Goal: Task Accomplishment & Management: Manage account settings

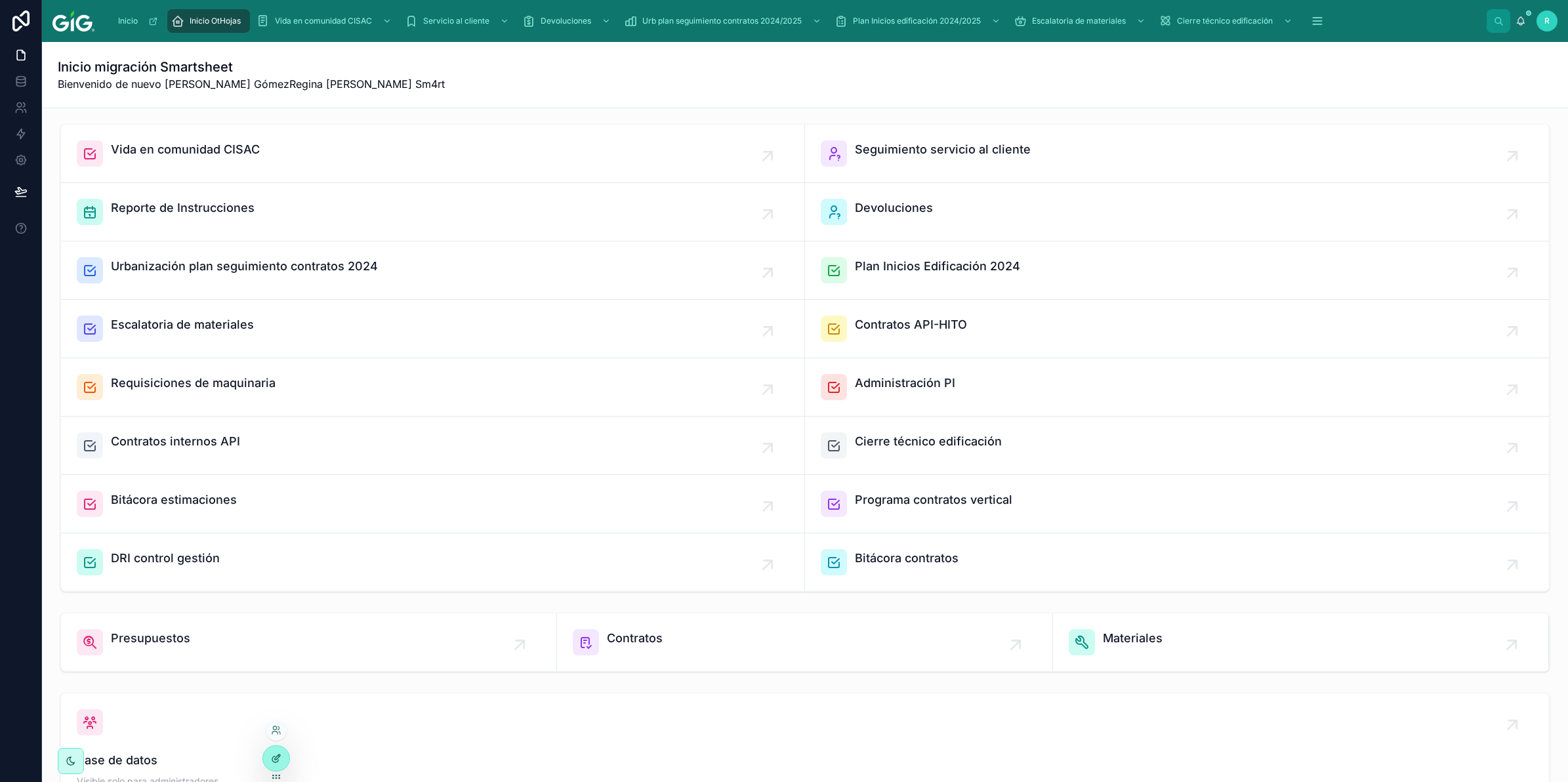
click at [283, 759] on div at bounding box center [276, 759] width 26 height 25
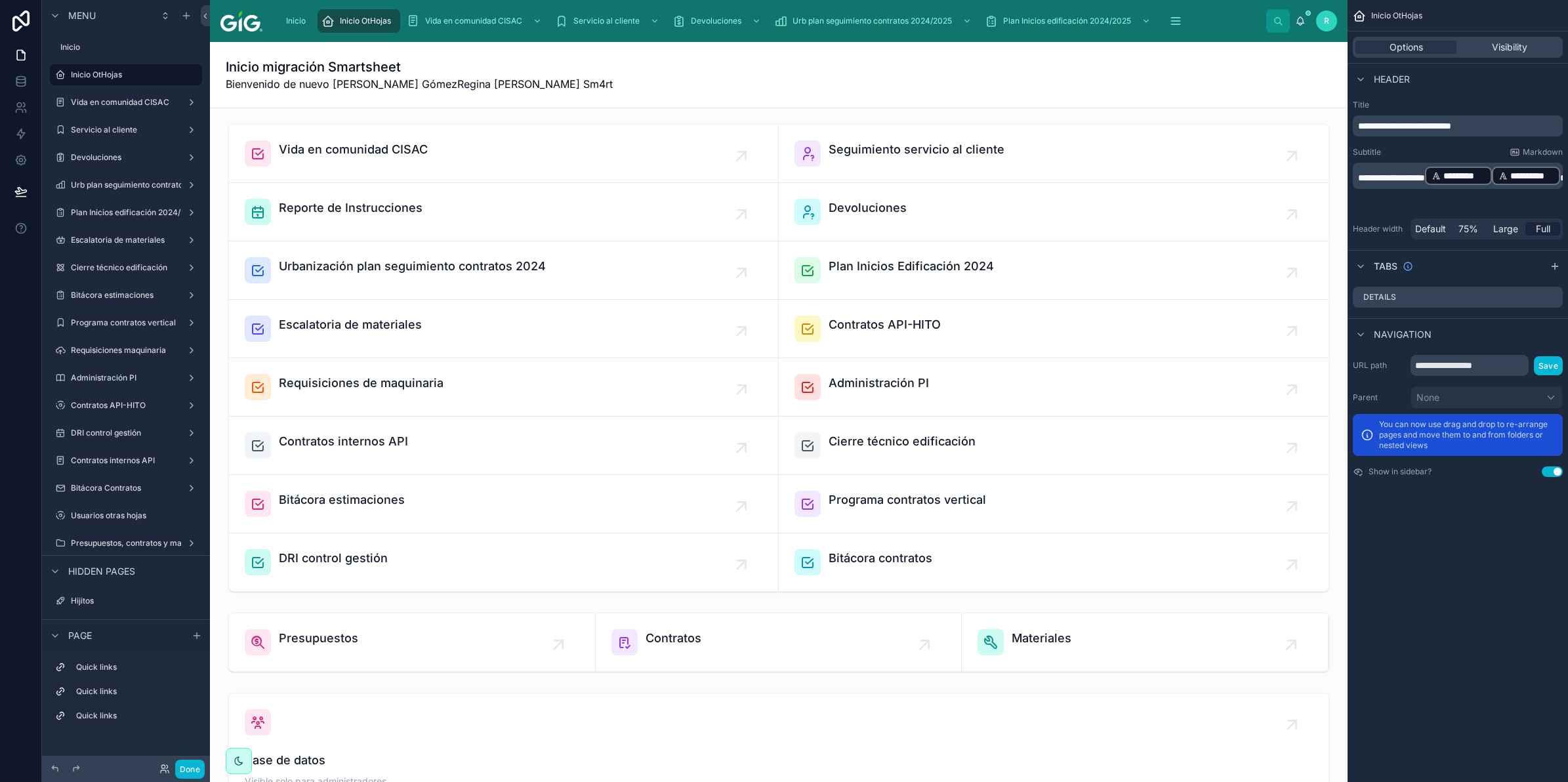
click at [1528, 172] on p "**********" at bounding box center [1459, 176] width 202 height 21
click at [1529, 178] on p "**********" at bounding box center [1459, 176] width 202 height 21
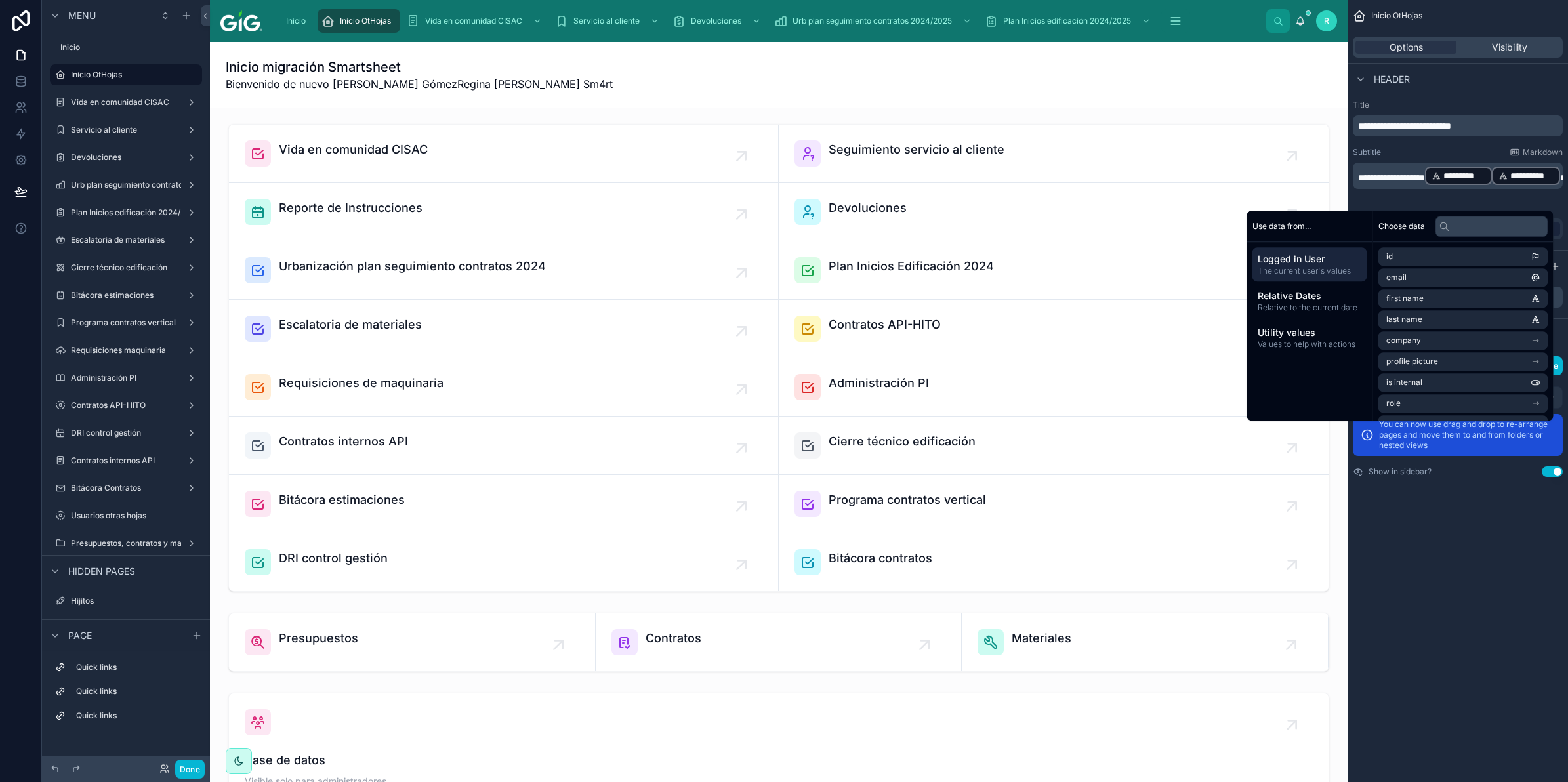
click at [1485, 173] on span "*********" at bounding box center [1464, 176] width 42 height 13
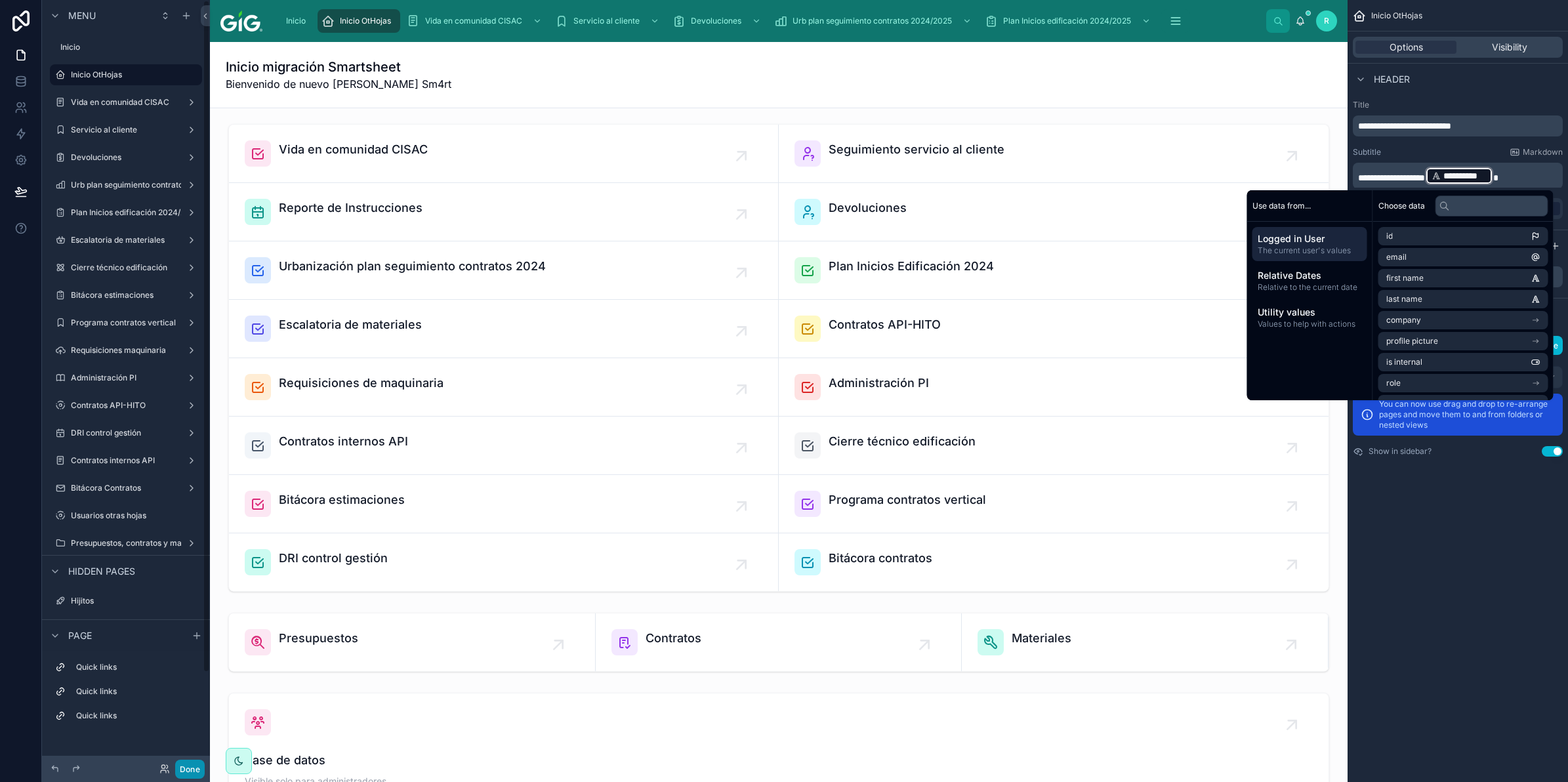
click at [188, 768] on button "Done" at bounding box center [189, 770] width 30 height 19
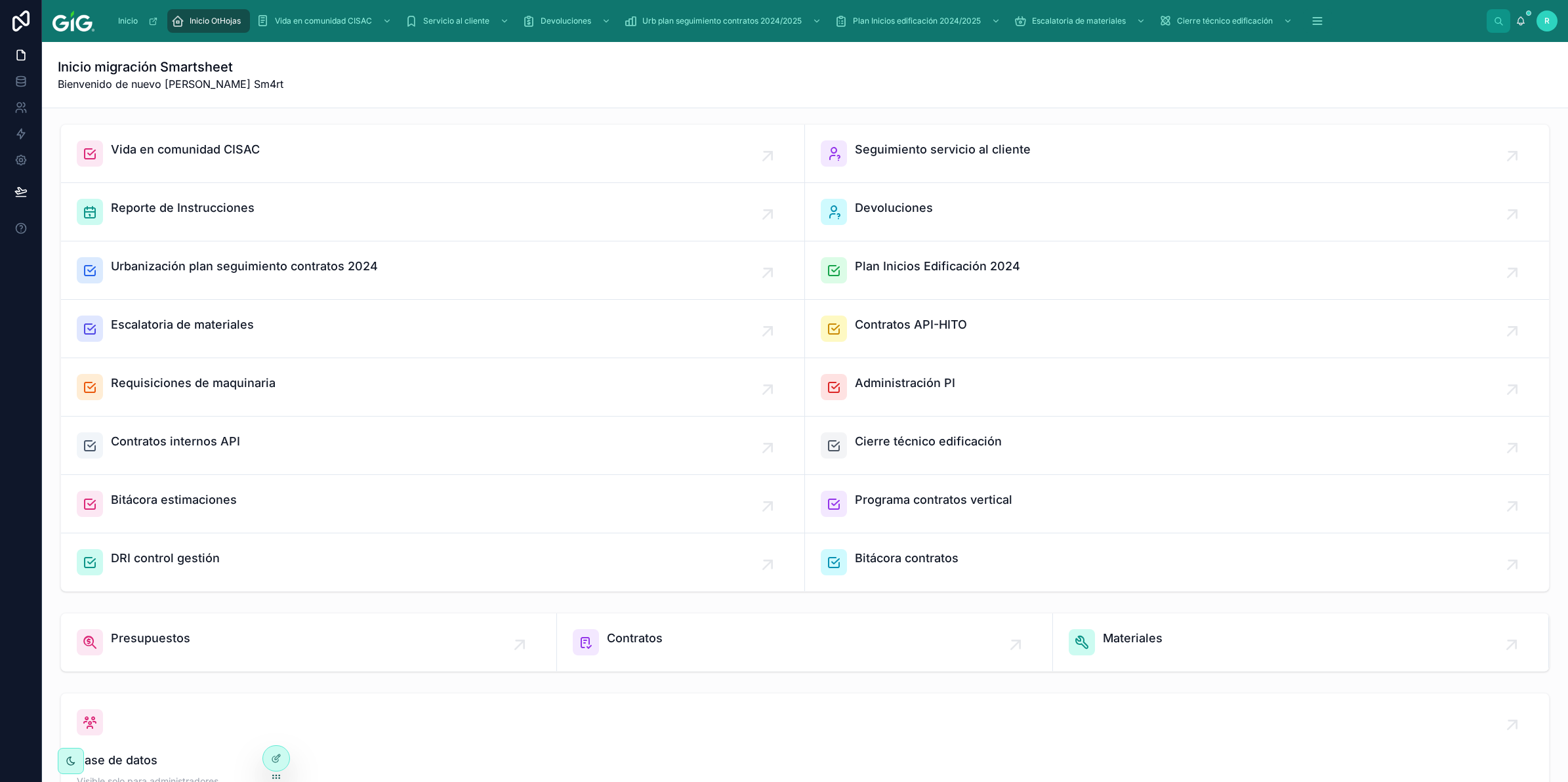
click at [539, 61] on div "Inicio migración Smartsheet Bienvenido de nuevo [PERSON_NAME] Sm4rt" at bounding box center [805, 75] width 1494 height 35
click at [337, 269] on span "Urbanización plan seguimiento contratos 2024" at bounding box center [244, 266] width 267 height 18
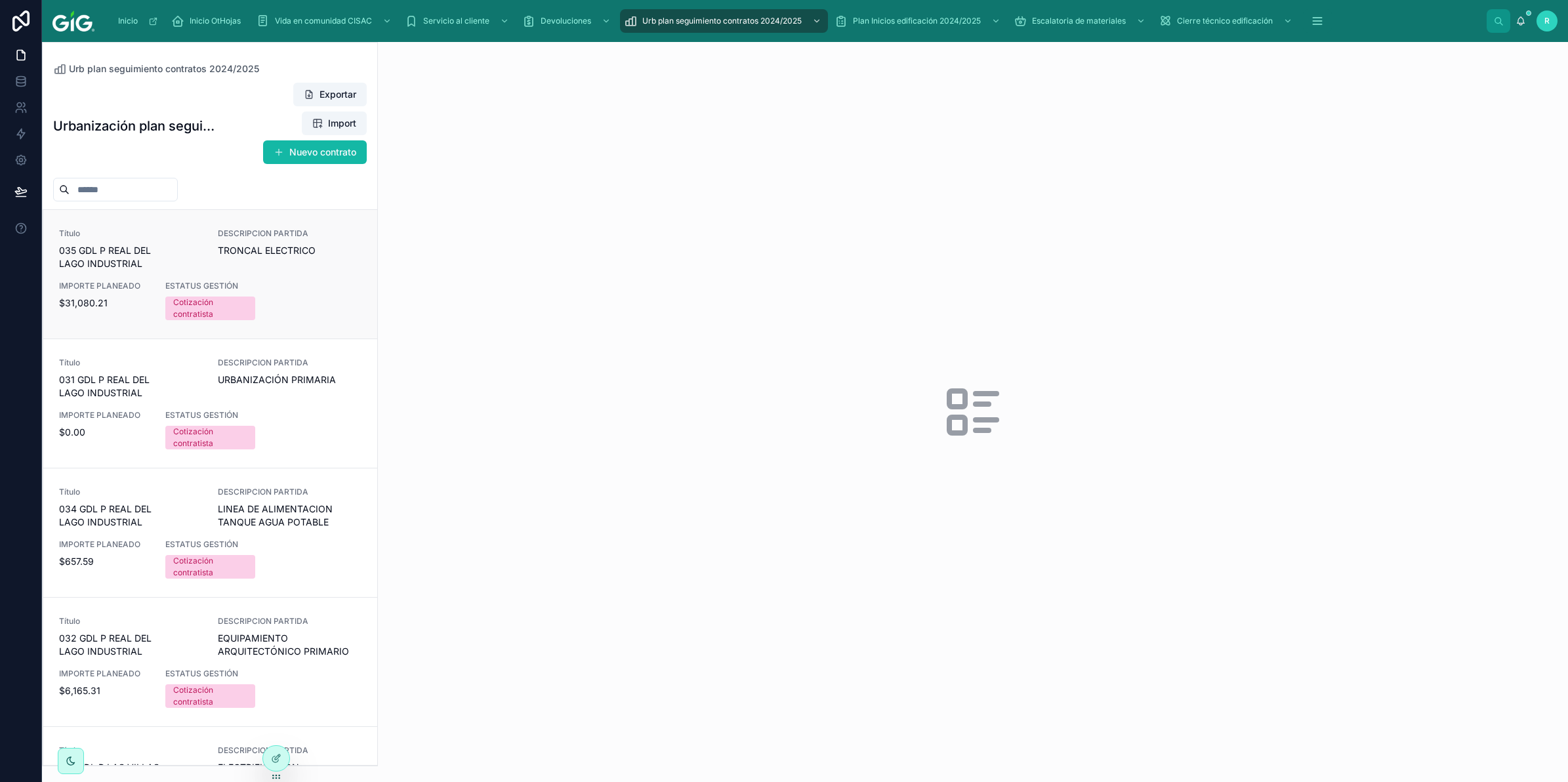
click at [323, 304] on div "Título 035 GDL P REAL [PERSON_NAME] INDUSTRIAL DESCRIPCION PARTIDA TRONCAL ELEC…" at bounding box center [209, 275] width 302 height 92
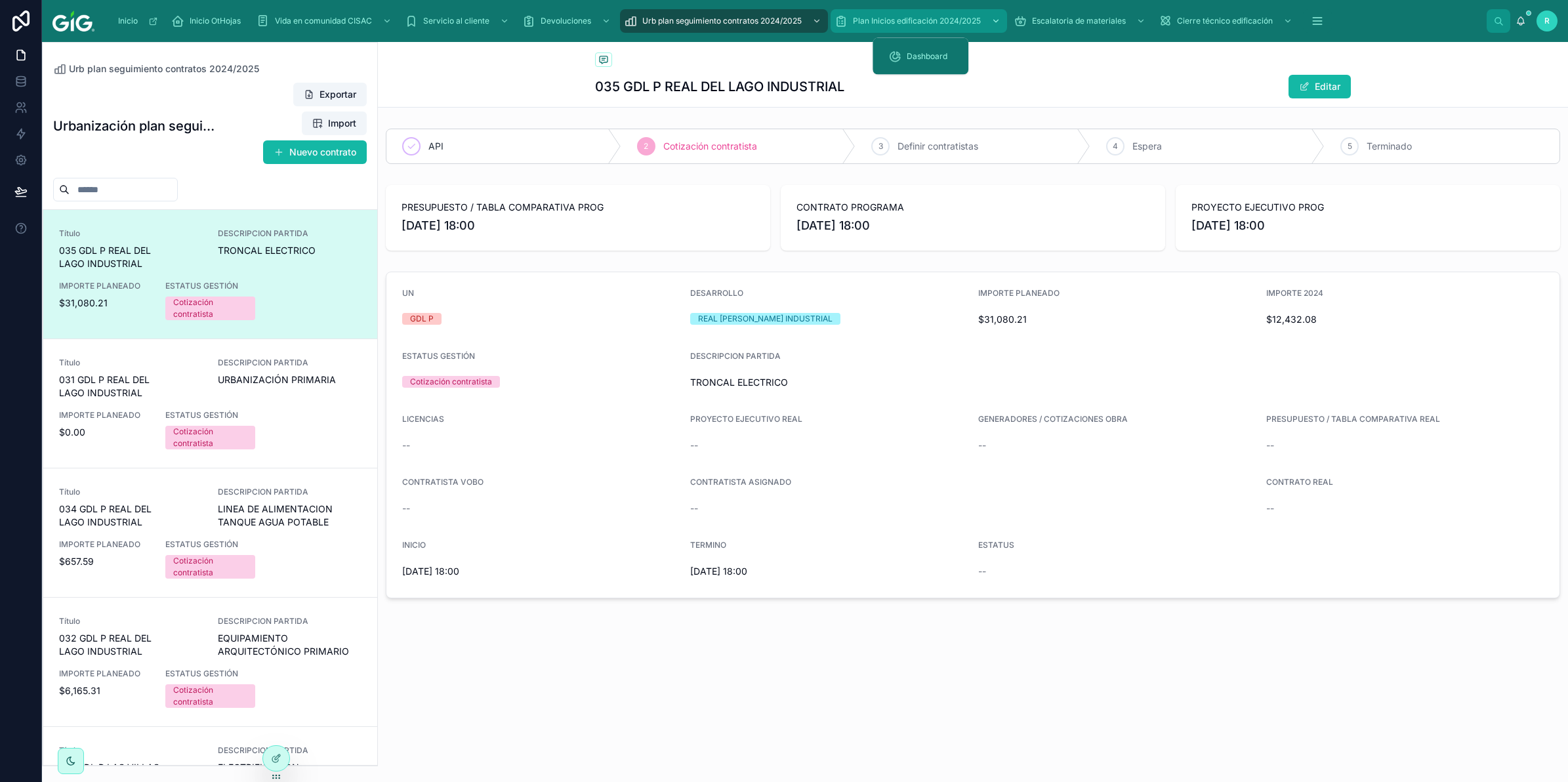
click at [908, 16] on span "Plan Inicios edificación 2024/2025" at bounding box center [916, 20] width 128 height 11
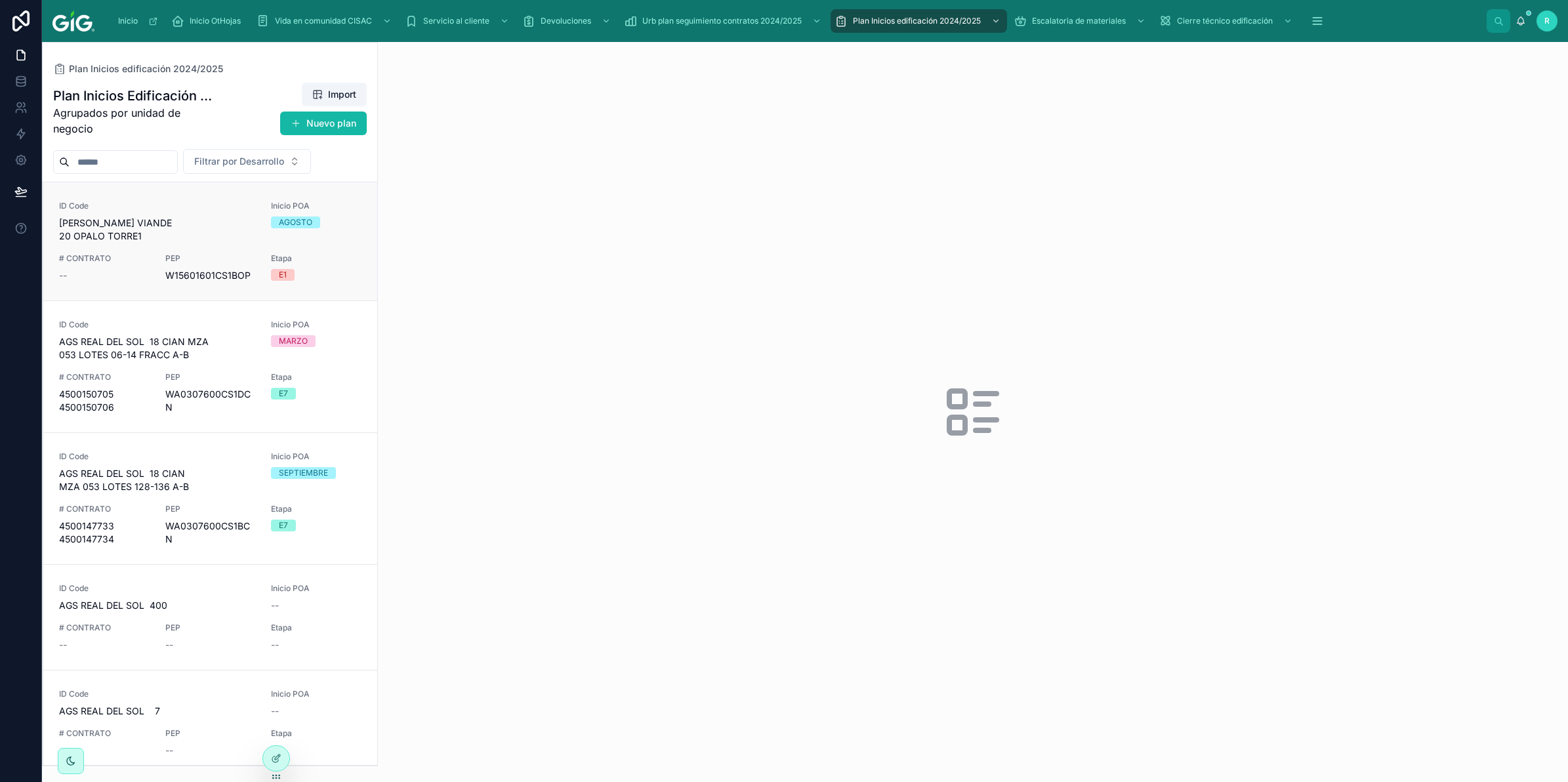
click at [230, 225] on span "[PERSON_NAME] VIANDE 20 OPALO TORRE1" at bounding box center [157, 229] width 196 height 26
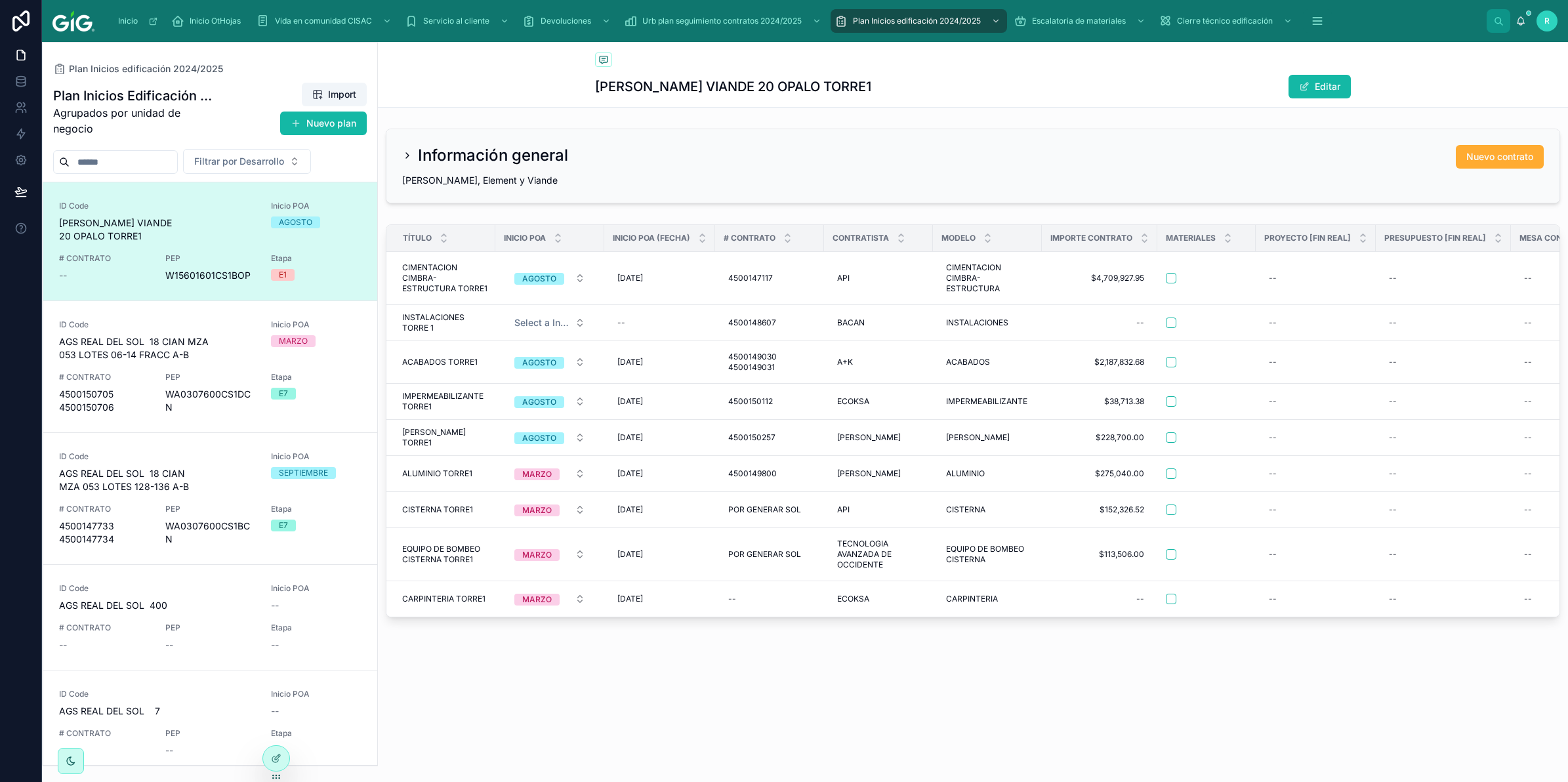
click at [405, 150] on div "Información general" at bounding box center [485, 156] width 166 height 21
click at [405, 160] on icon at bounding box center [407, 155] width 11 height 11
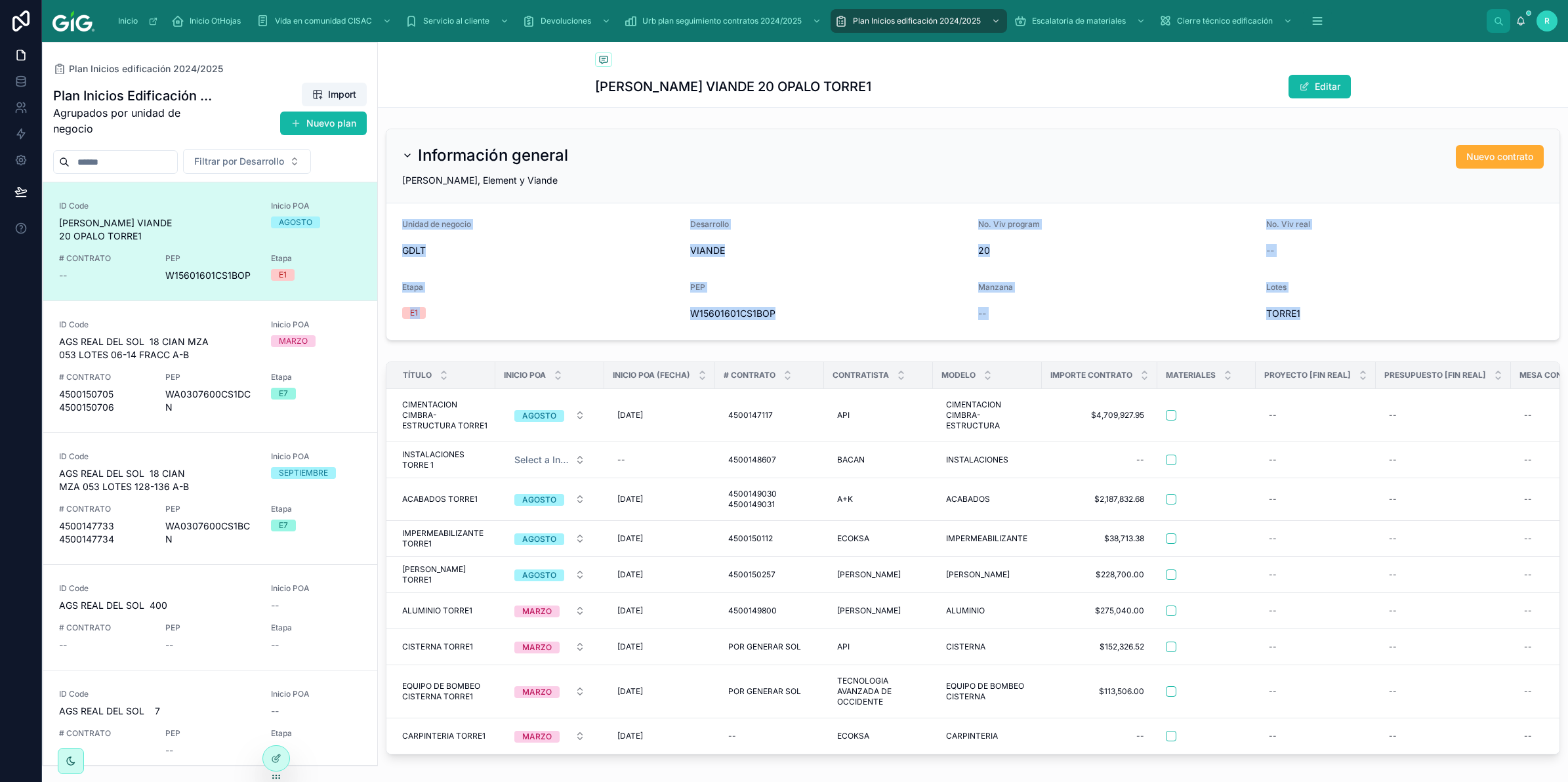
drag, startPoint x: 402, startPoint y: 221, endPoint x: 1381, endPoint y: 325, distance: 984.5
click at [1381, 325] on form "Unidad de negocio [PERSON_NAME] Desarrollo VIANDE No. Viv program 20 No. Viv re…" at bounding box center [973, 272] width 1173 height 136
click at [563, 270] on form "Unidad de negocio [PERSON_NAME] Desarrollo VIANDE No. Viv program 20 No. Viv re…" at bounding box center [973, 272] width 1173 height 136
click at [566, 273] on form "Unidad de negocio [PERSON_NAME] Desarrollo VIANDE No. Viv program 20 No. Viv re…" at bounding box center [973, 272] width 1173 height 136
click at [590, 267] on form "Unidad de negocio [PERSON_NAME] Desarrollo VIANDE No. Viv program 20 No. Viv re…" at bounding box center [973, 272] width 1173 height 136
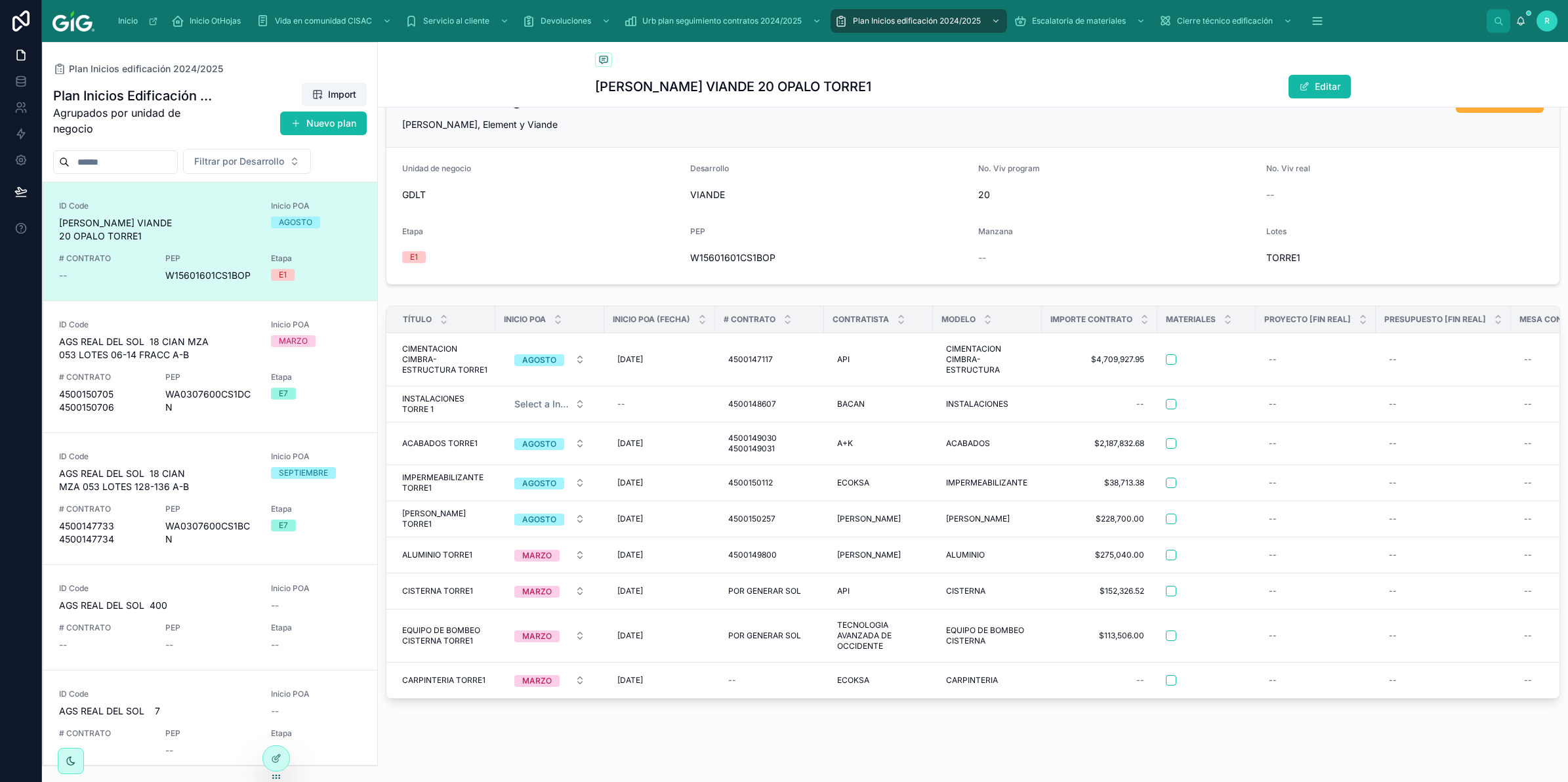
scroll to position [82, 0]
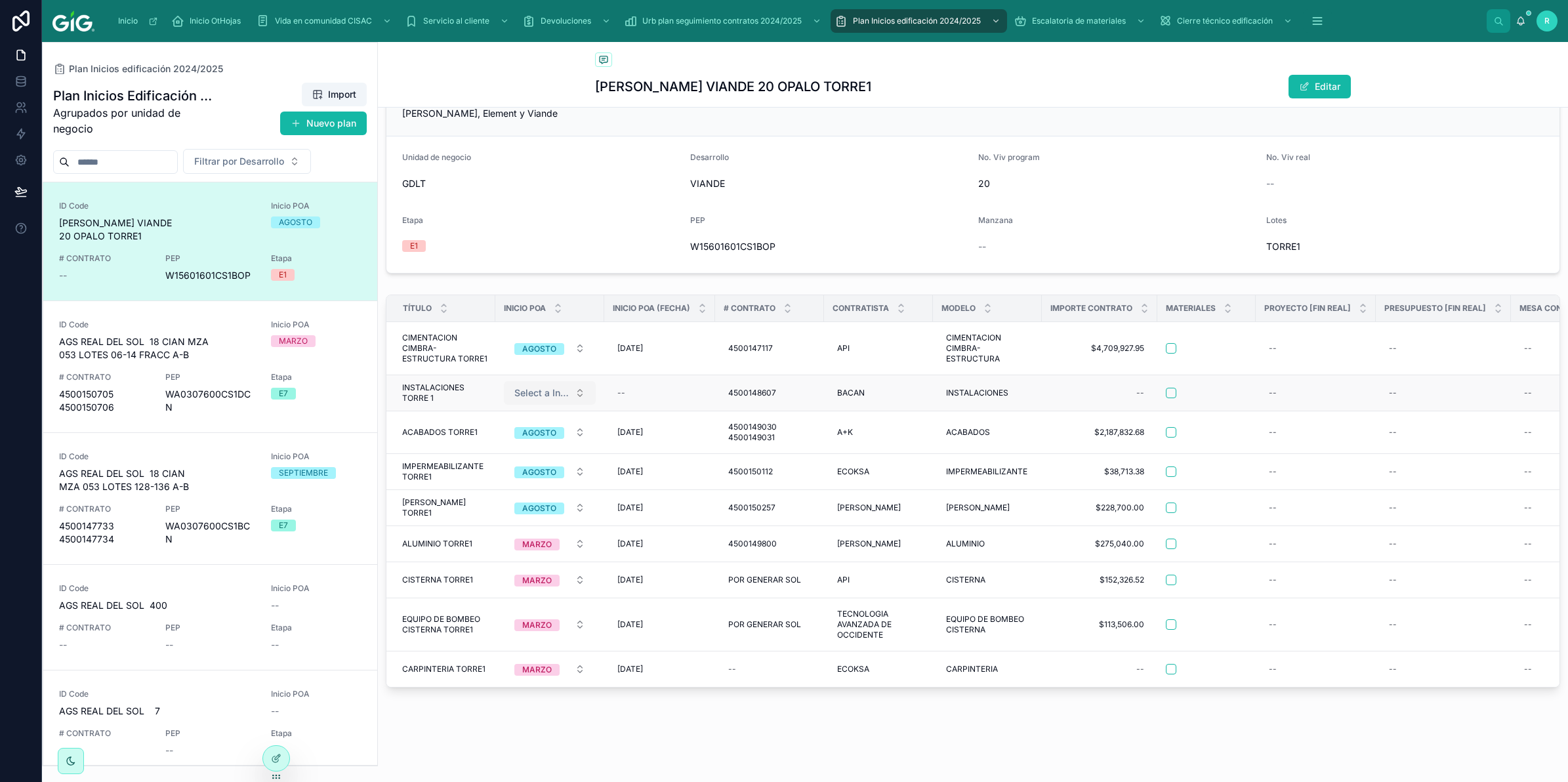
click at [546, 386] on span "Select a Inicio POA" at bounding box center [542, 393] width 55 height 13
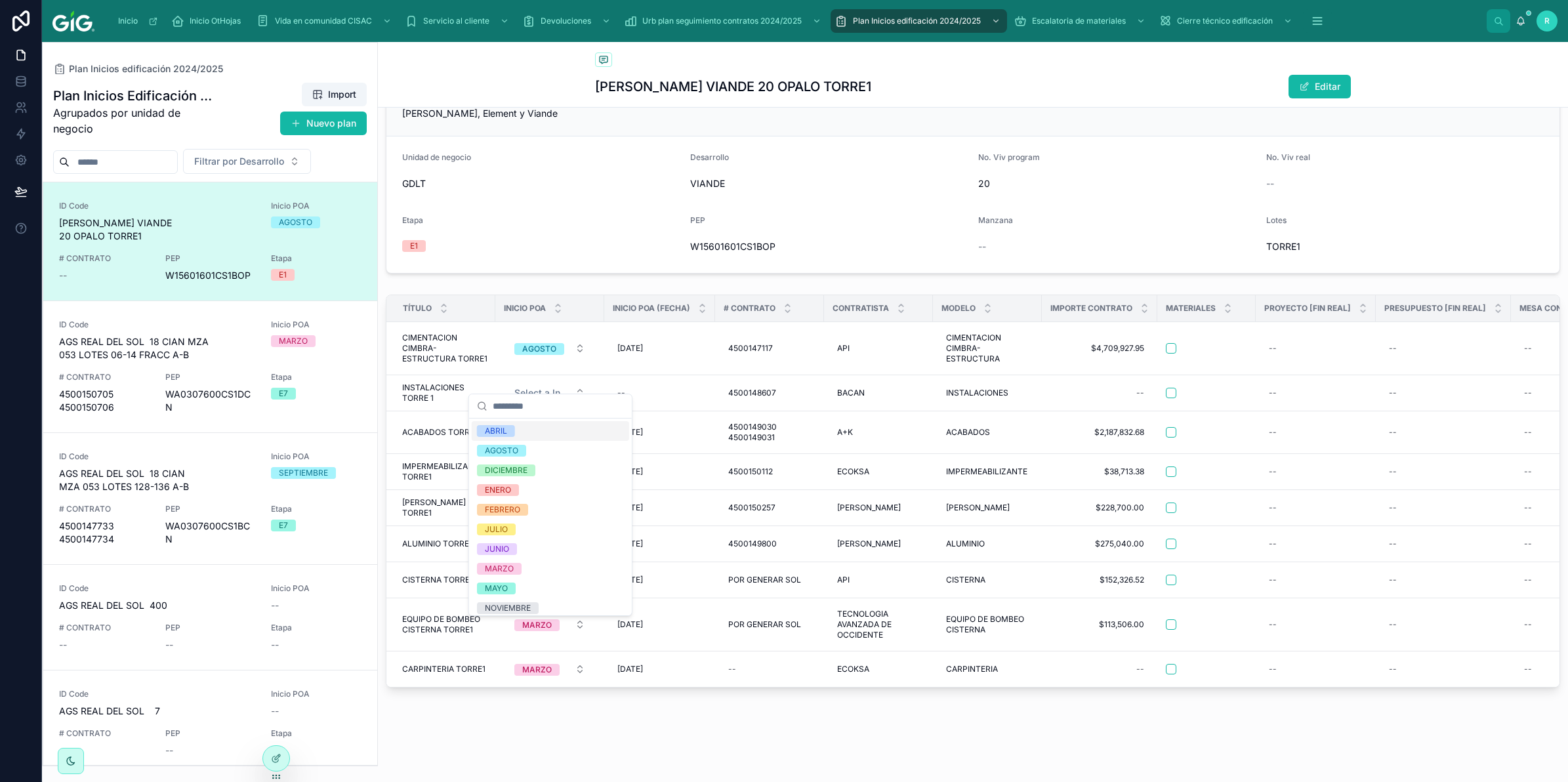
click at [628, 289] on div "Título Inicio POA Inicio POA (Fecha) # CONTRATO Contratista Modelo IMPORTE CONT…" at bounding box center [973, 494] width 1190 height 409
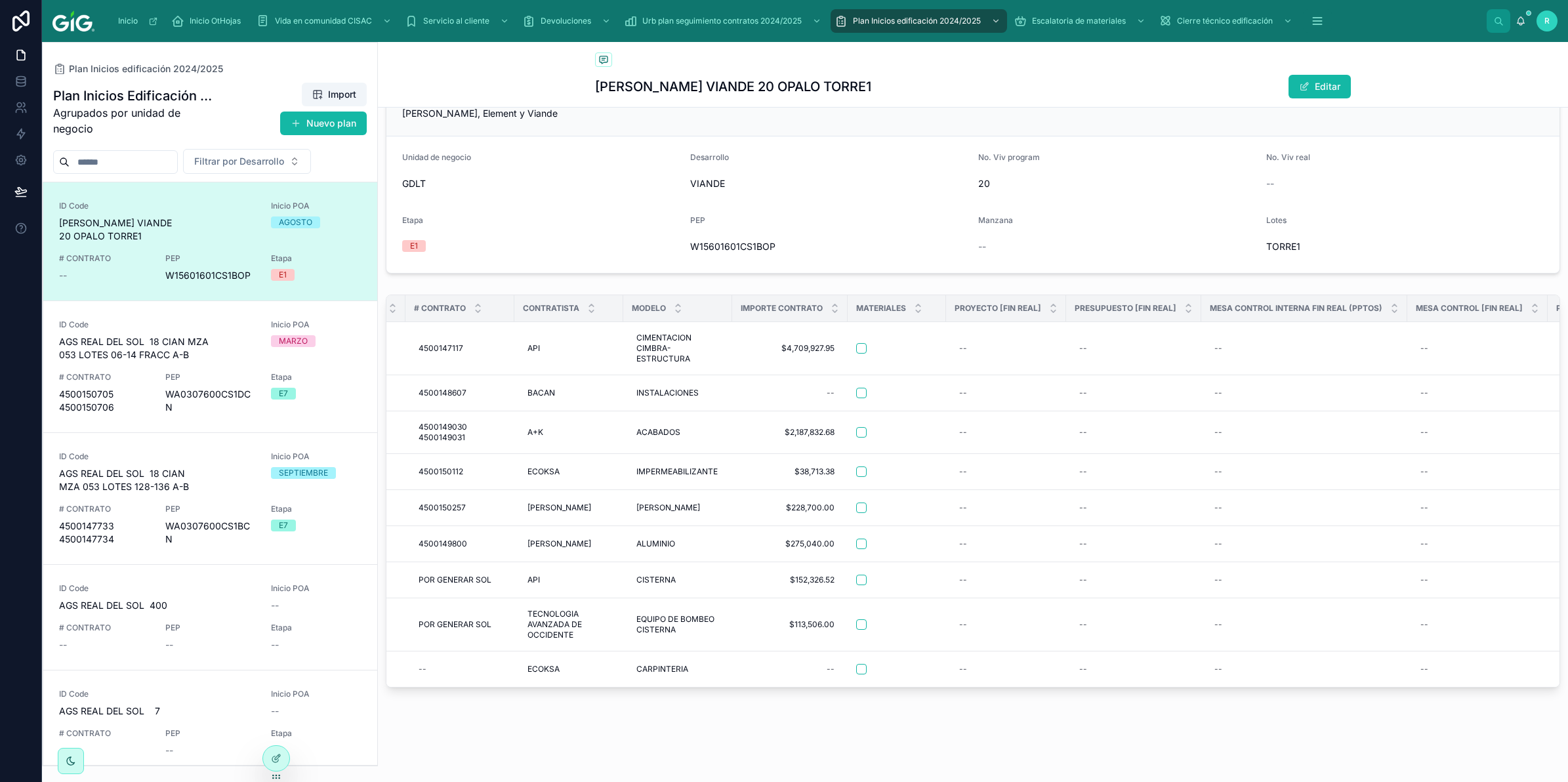
scroll to position [0, 0]
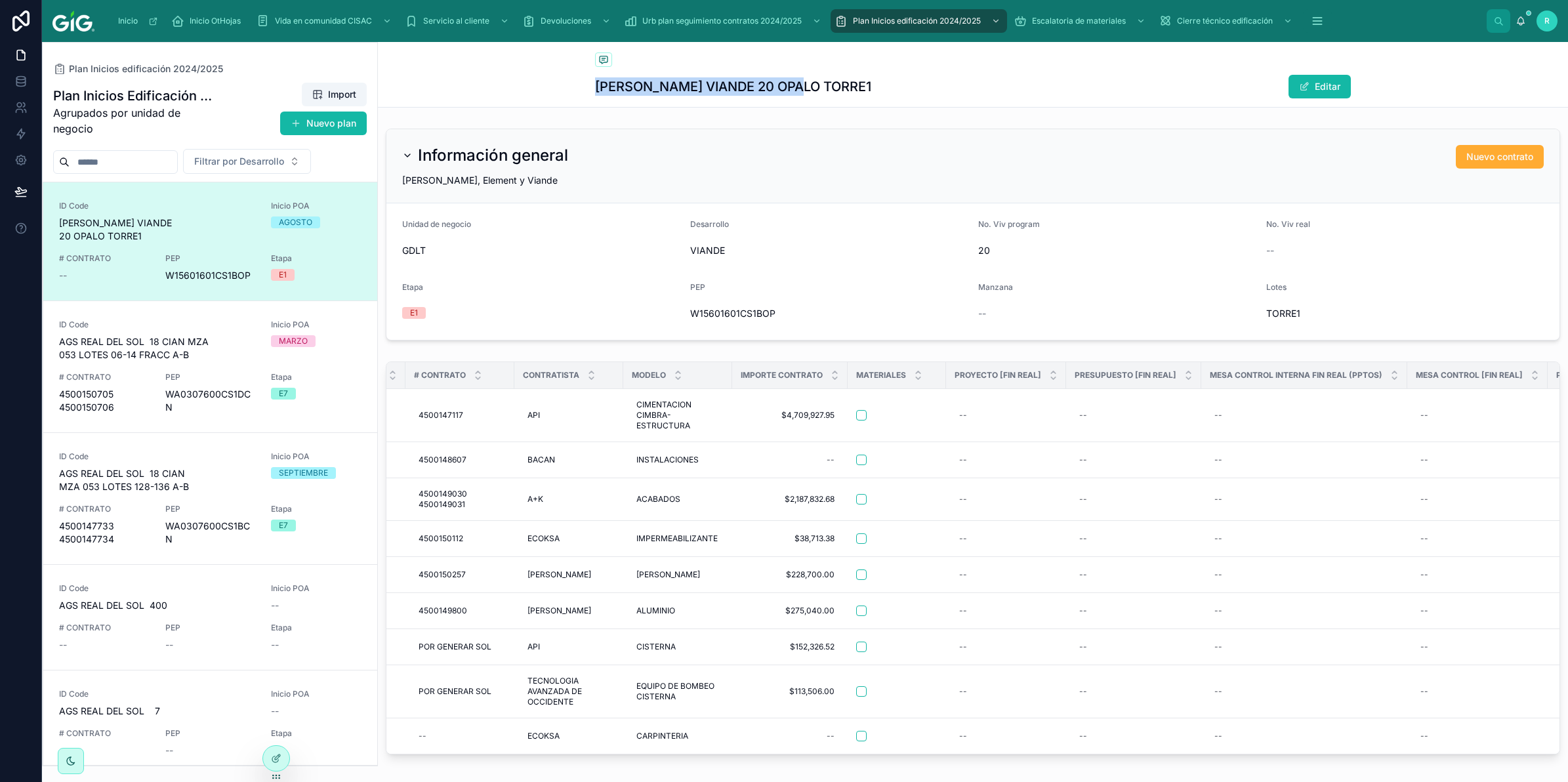
drag, startPoint x: 586, startPoint y: 90, endPoint x: 837, endPoint y: 90, distance: 251.0
click at [837, 90] on div "Plan Inicios edificación 2024/2025 [PERSON_NAME] VIANDE 20 OPALO TORRE1 Editar" at bounding box center [973, 75] width 1190 height 65
click at [526, 353] on div "Información general Nuevo contrato [PERSON_NAME], Element y Viande Unidad de ne…" at bounding box center [973, 444] width 1190 height 642
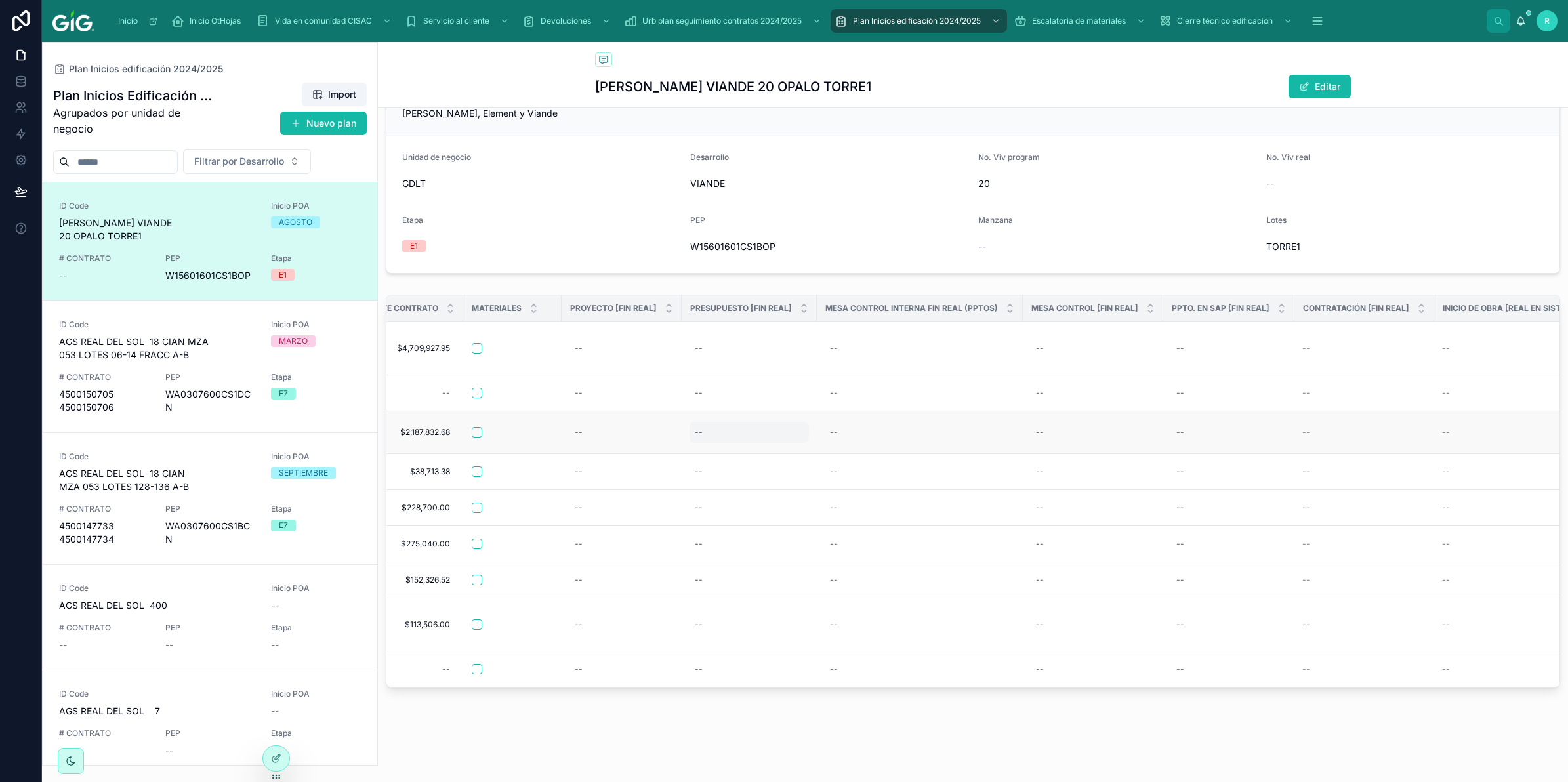
scroll to position [0, 697]
click at [605, 422] on div "--" at bounding box center [618, 432] width 105 height 21
click at [635, 596] on button "14" at bounding box center [636, 597] width 24 height 24
type input "**********"
click at [730, 428] on icon "submit" at bounding box center [733, 429] width 11 height 11
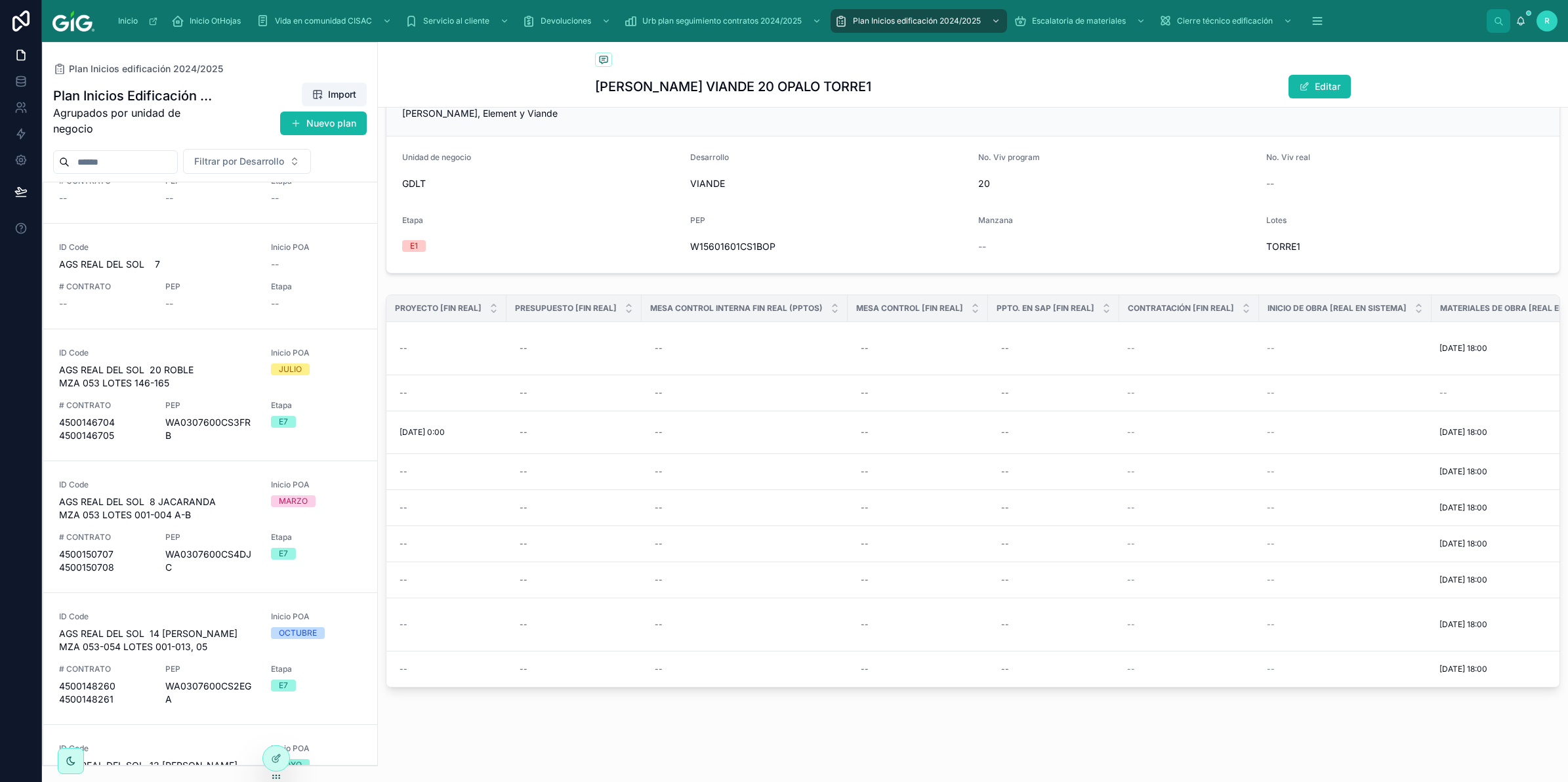
scroll to position [450, 0]
click at [254, 376] on div "ID Code AGS REAL DEL SOL 20 ROBLE MZA 053 LOTES 146-165 Inicio POA JULIO # CONT…" at bounding box center [209, 392] width 302 height 94
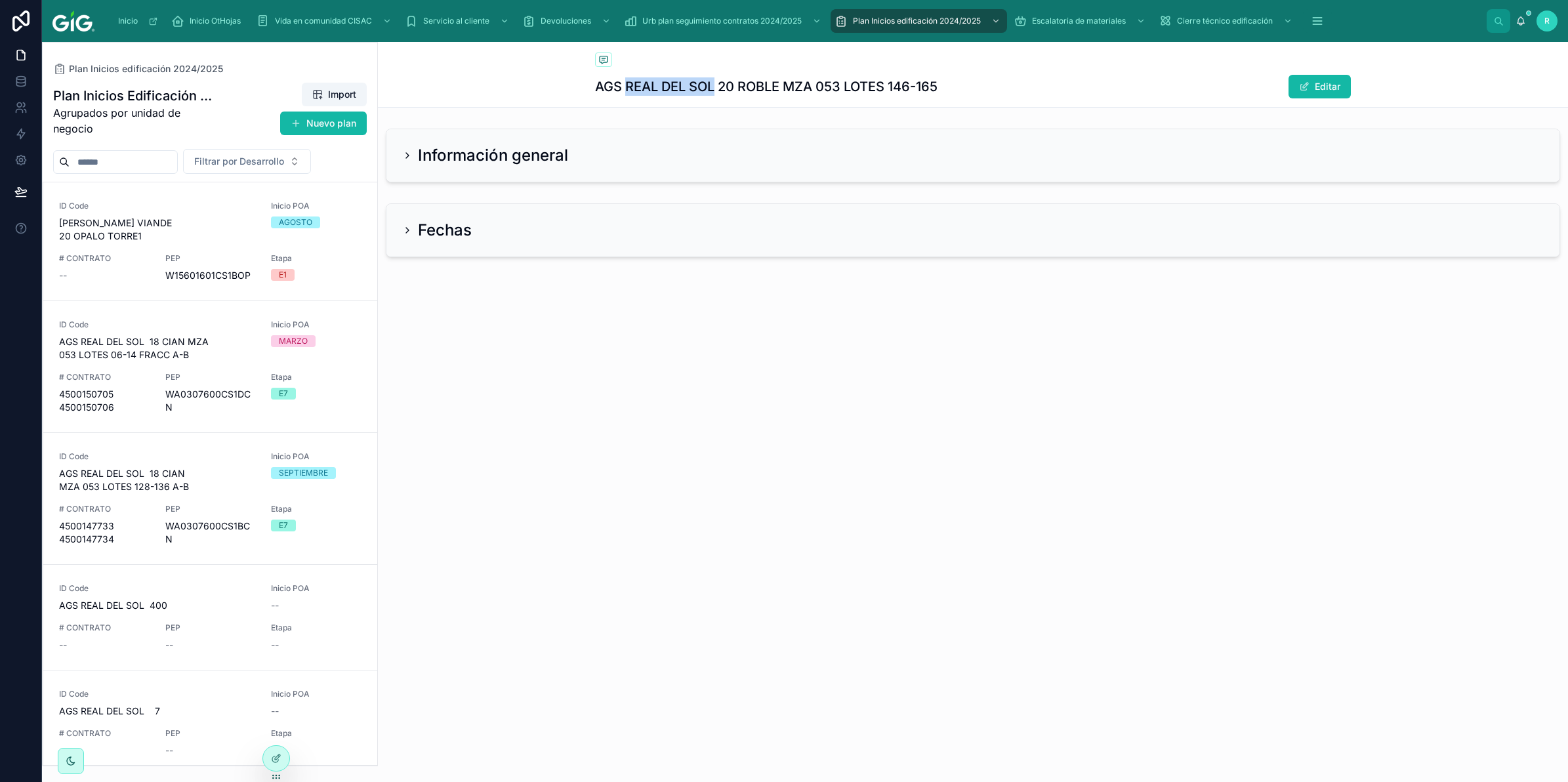
drag, startPoint x: 624, startPoint y: 86, endPoint x: 713, endPoint y: 82, distance: 89.1
click at [713, 82] on h1 "AGS REAL DEL SOL 20 ROBLE MZA 053 LOTES 146-165" at bounding box center [766, 86] width 343 height 18
click at [434, 167] on div "Información general" at bounding box center [973, 156] width 1173 height 53
click at [407, 155] on icon at bounding box center [407, 155] width 3 height 5
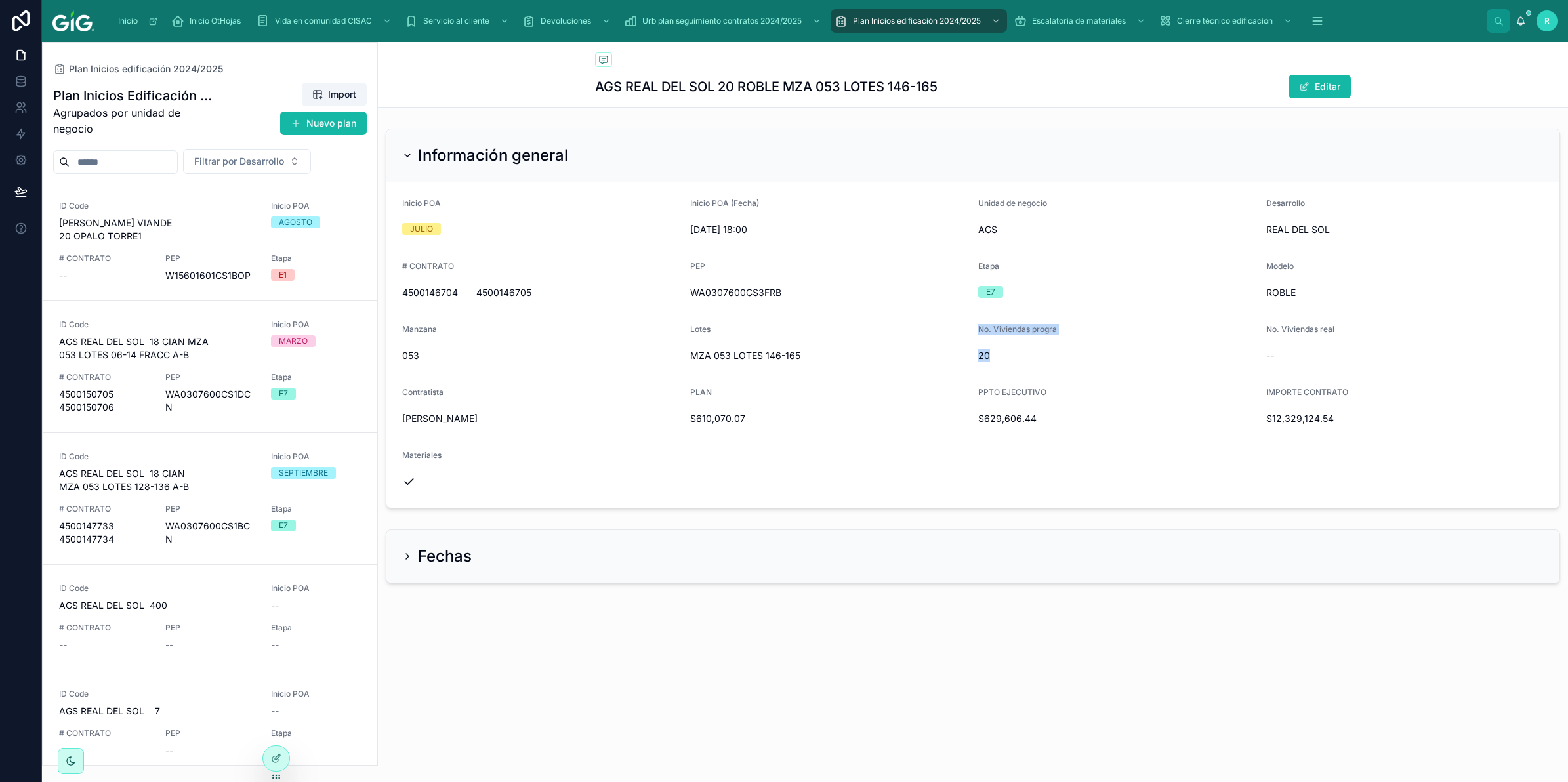
drag, startPoint x: 966, startPoint y: 365, endPoint x: 1012, endPoint y: 363, distance: 46.0
click at [1012, 363] on form "Inicio POA JULIO Inicio POA (Fecha) [DATE] 18:00 Unidad de negocio AGS Desarrol…" at bounding box center [973, 345] width 1173 height 326
drag, startPoint x: 1012, startPoint y: 363, endPoint x: 1142, endPoint y: 445, distance: 153.7
click at [1142, 445] on form "Inicio POA JULIO Inicio POA (Fecha) [DATE] 18:00 Unidad de negocio AGS Desarrol…" at bounding box center [973, 345] width 1173 height 326
drag, startPoint x: 1264, startPoint y: 332, endPoint x: 1356, endPoint y: 342, distance: 92.5
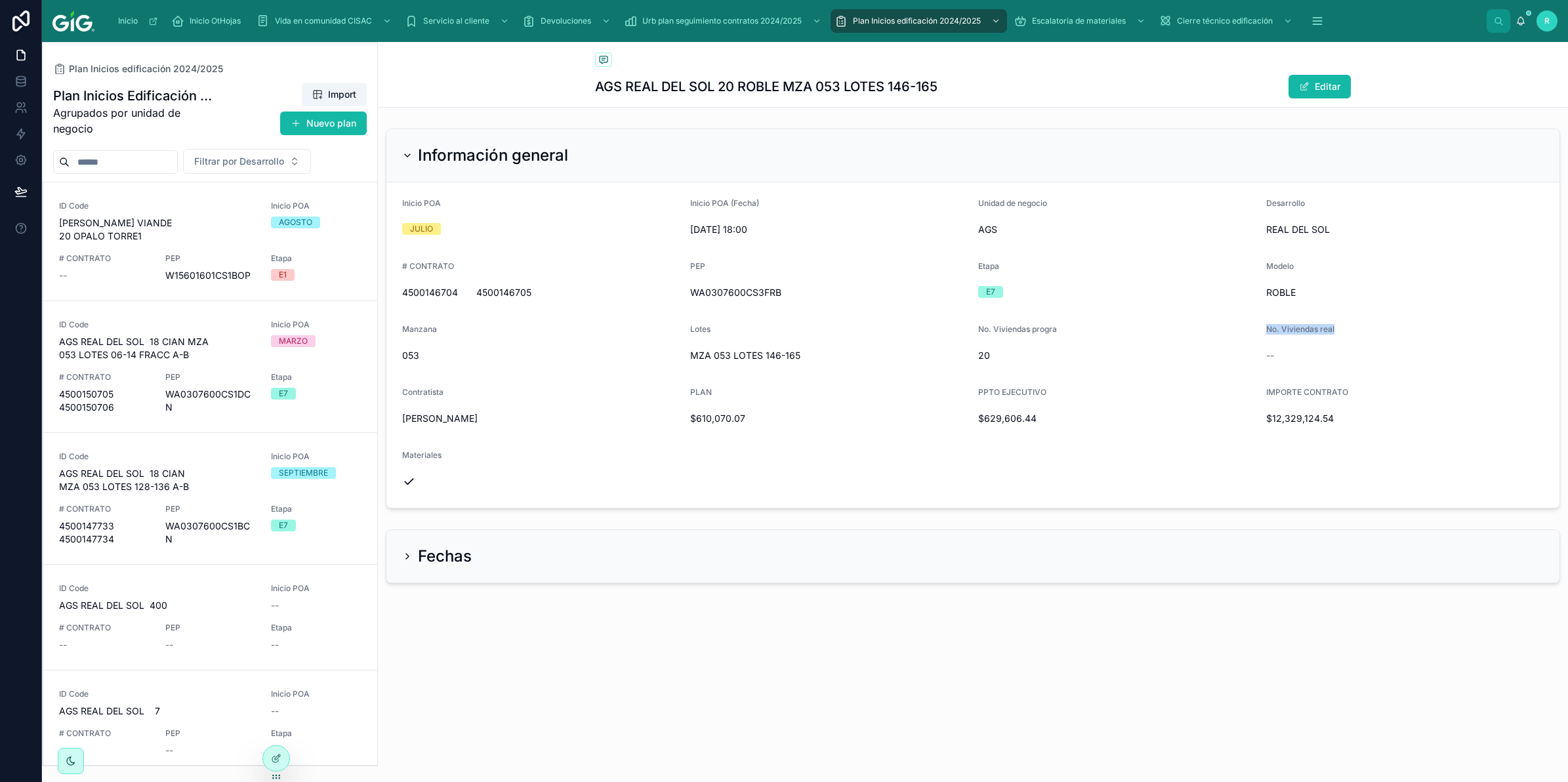
click at [1356, 342] on form "Inicio POA JULIO Inicio POA (Fecha) [DATE] 18:00 Unidad de negocio AGS Desarrol…" at bounding box center [973, 345] width 1173 height 326
click at [1277, 354] on div "--" at bounding box center [1405, 355] width 277 height 13
click at [405, 553] on icon at bounding box center [407, 556] width 11 height 11
click at [407, 558] on icon at bounding box center [407, 556] width 11 height 11
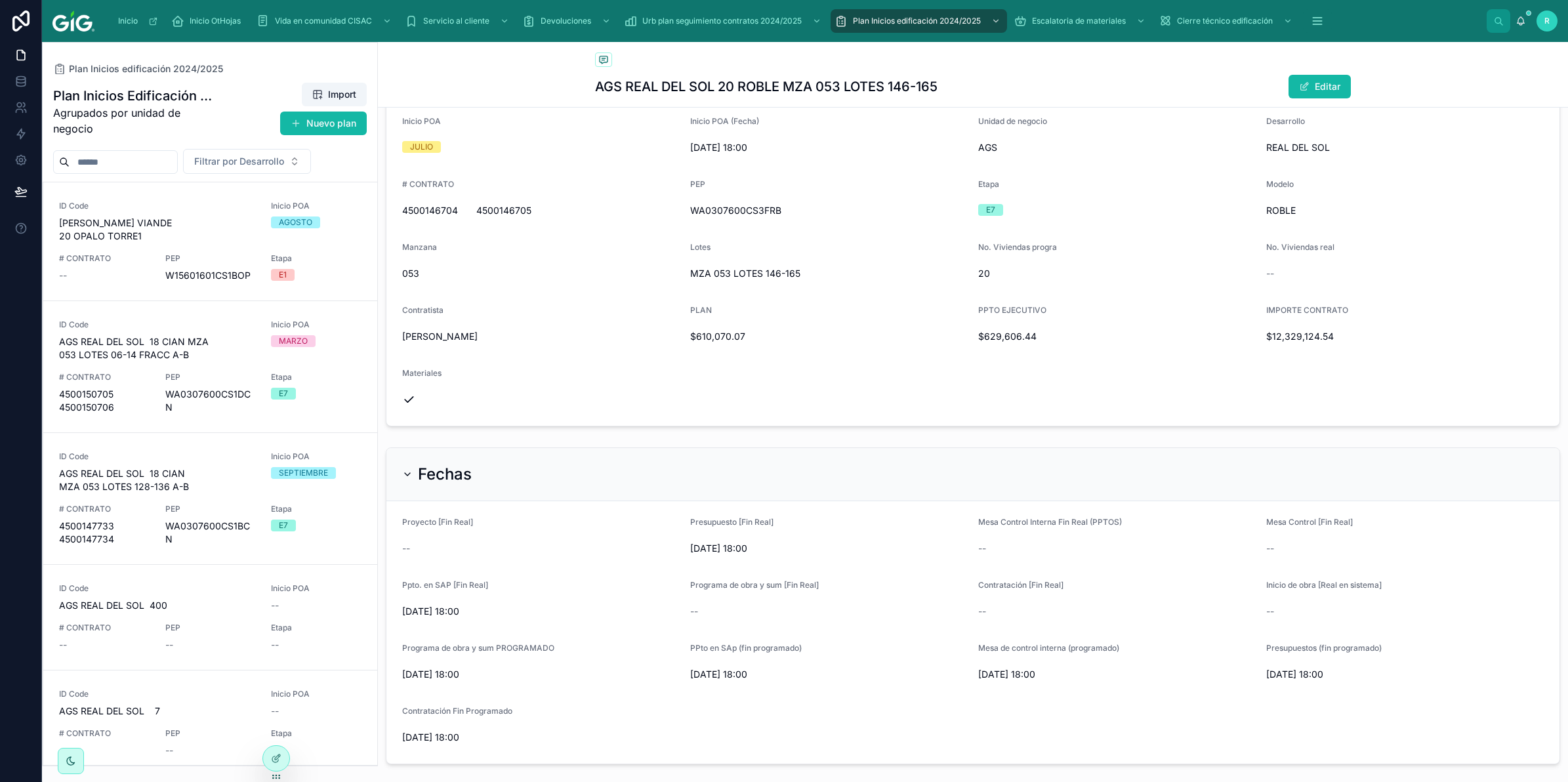
scroll to position [155, 0]
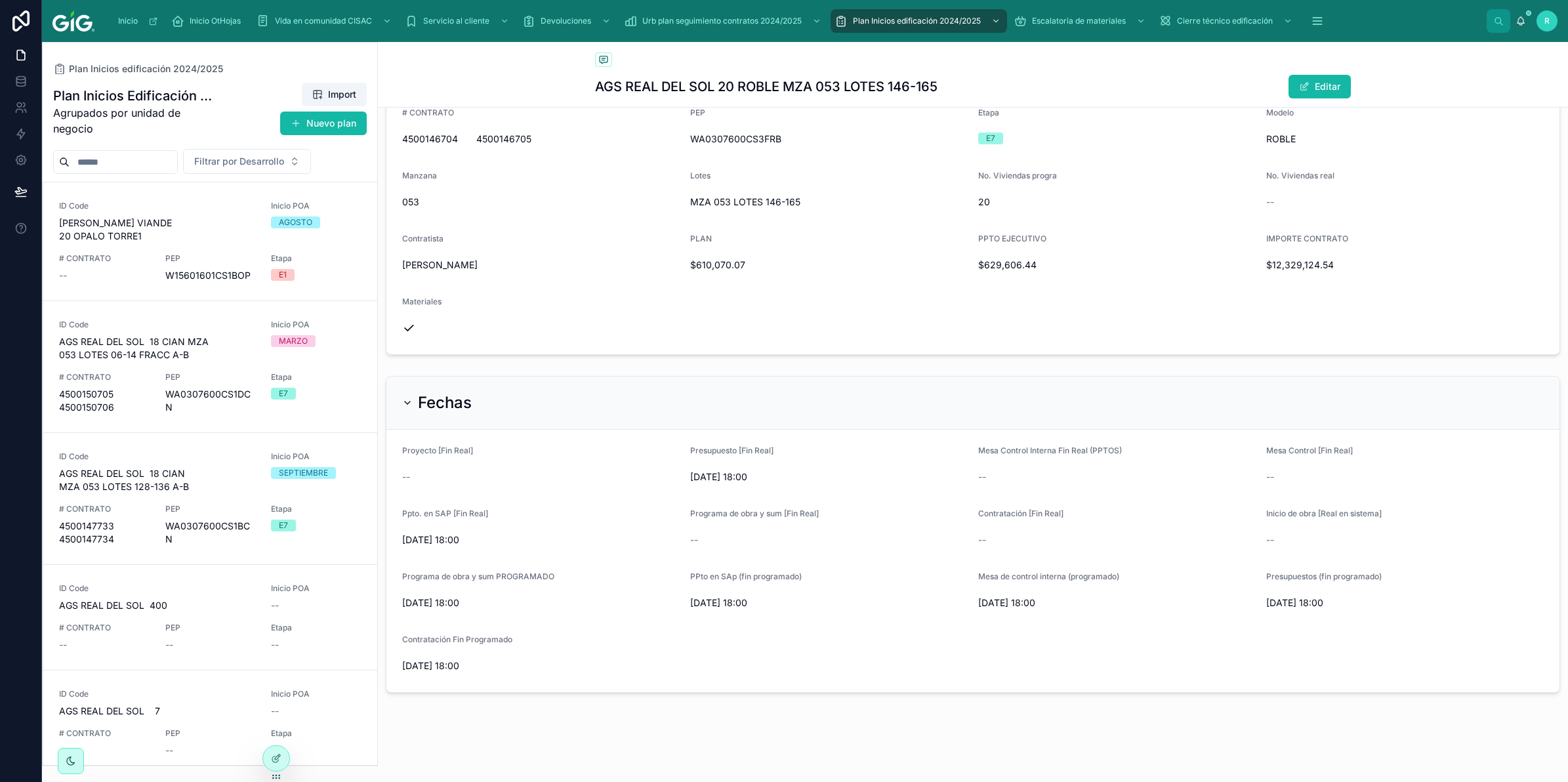
drag, startPoint x: 392, startPoint y: 605, endPoint x: 815, endPoint y: 398, distance: 470.9
click at [840, 399] on div "Fechas" at bounding box center [973, 403] width 1142 height 21
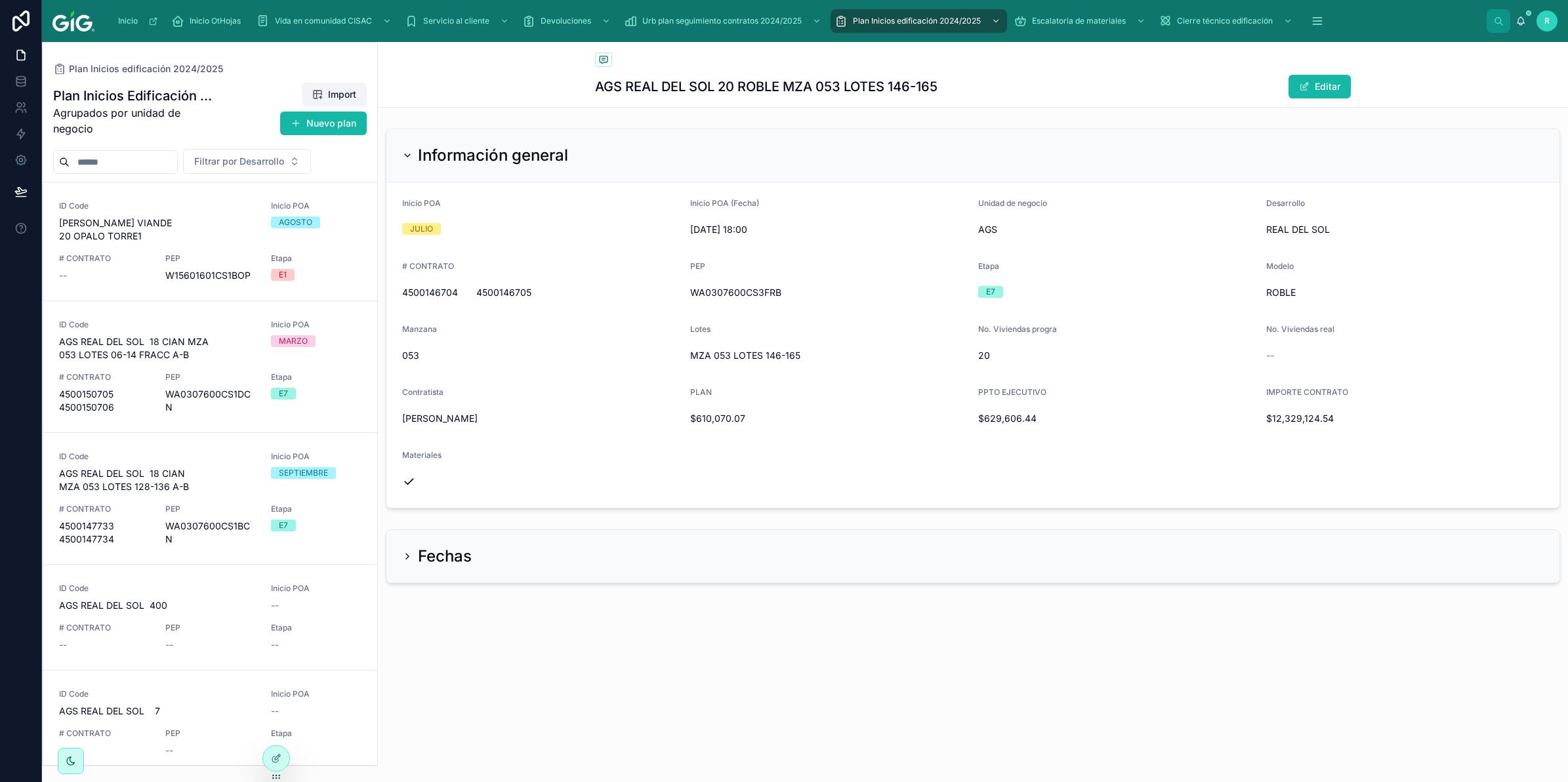
scroll to position [0, 0]
click at [400, 558] on div "Fechas" at bounding box center [973, 556] width 1173 height 53
click at [909, 57] on span "Dashboard" at bounding box center [927, 56] width 40 height 11
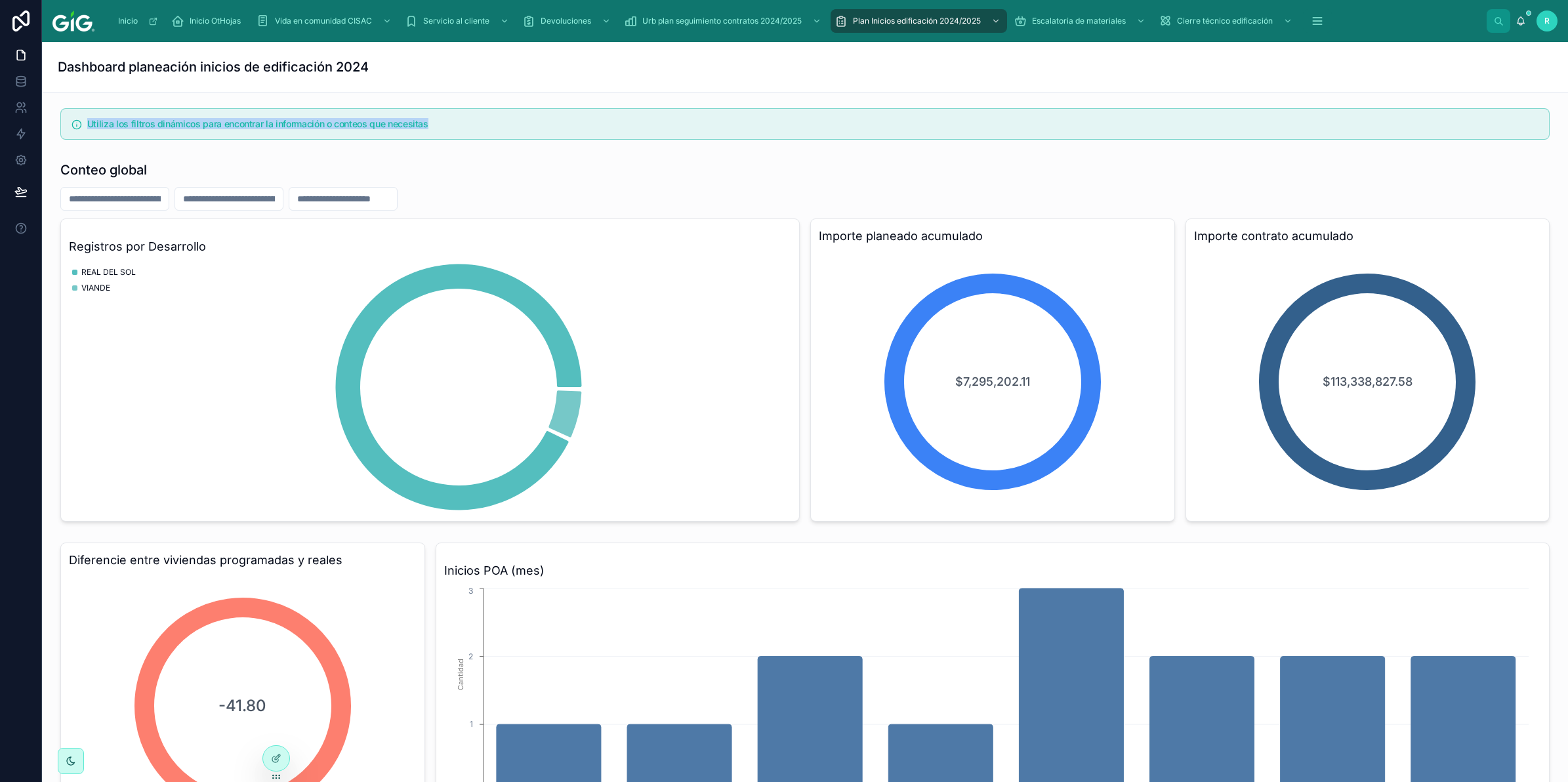
drag, startPoint x: 65, startPoint y: 125, endPoint x: 467, endPoint y: 120, distance: 402.0
click at [467, 120] on div "Utiliza los filtros dinámicos para encontrar la información o conteos que neces…" at bounding box center [805, 124] width 1489 height 32
click at [155, 155] on div "Utiliza los filtros dinámicos para encontrar la información o conteos que neces…" at bounding box center [805, 772] width 1526 height 1361
click at [156, 199] on input "text" at bounding box center [115, 198] width 108 height 18
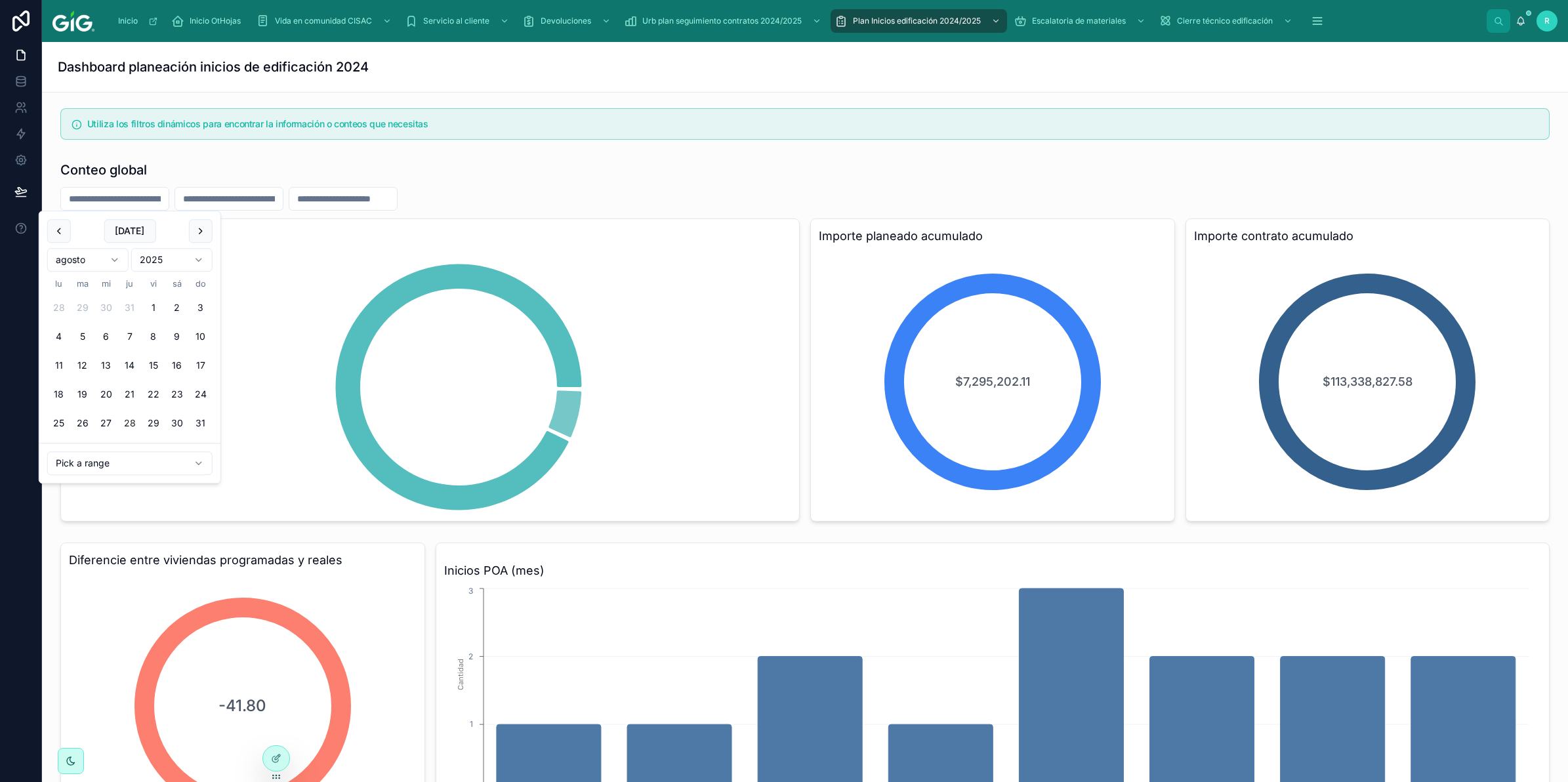
click at [602, 153] on div "Utiliza los filtros dinámicos para encontrar la información o conteos que neces…" at bounding box center [805, 772] width 1526 height 1361
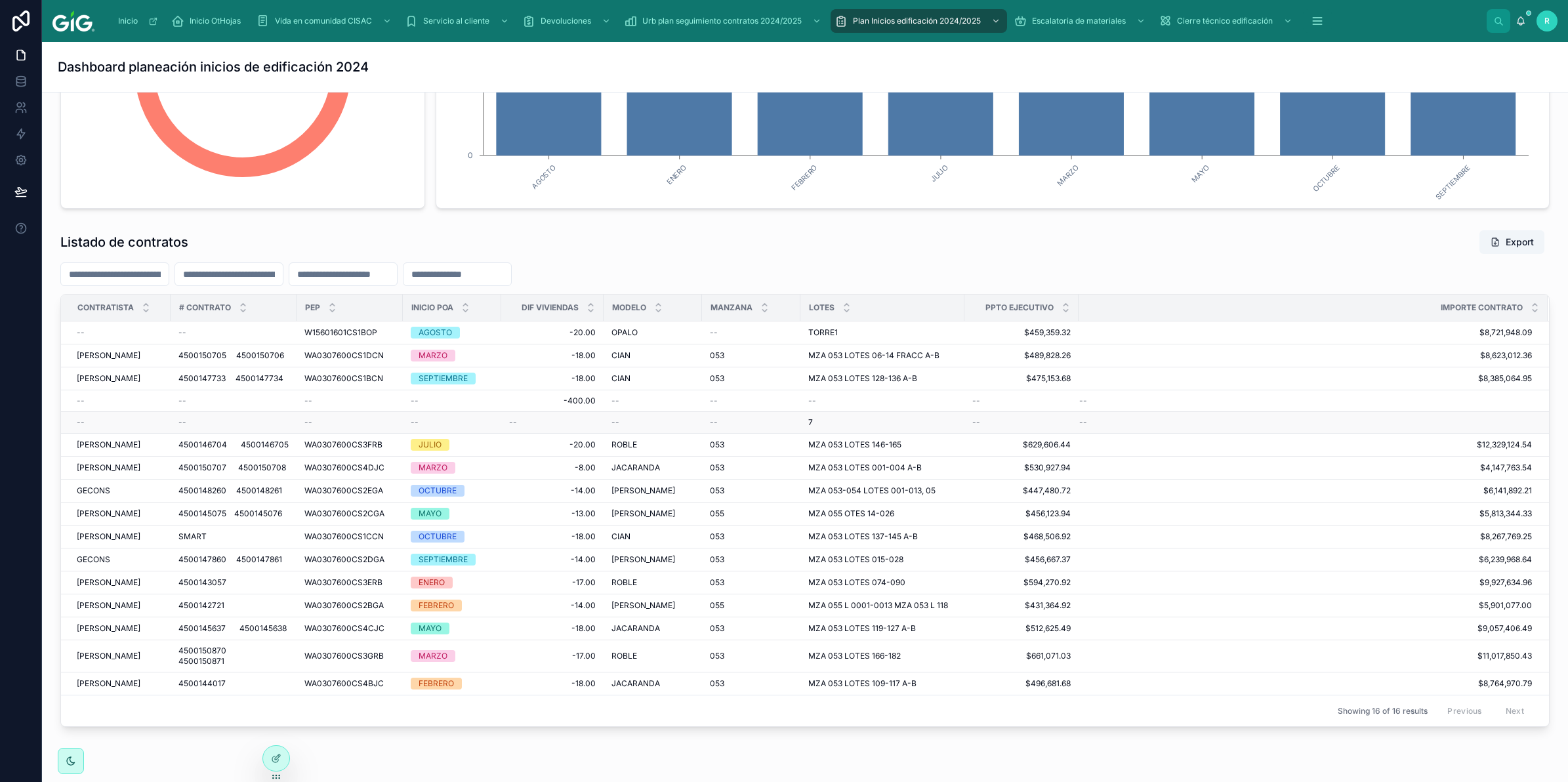
scroll to position [656, 0]
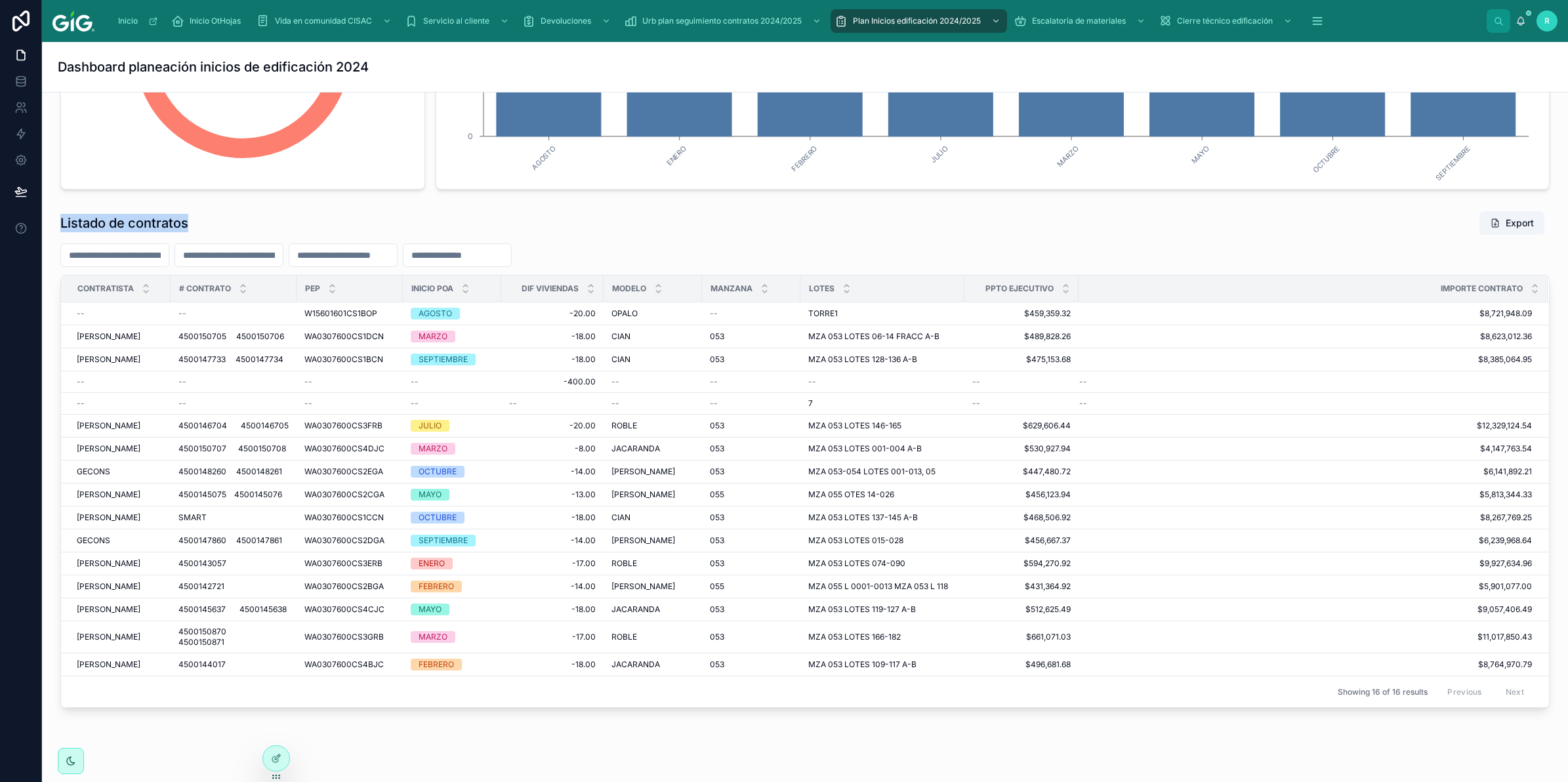
drag, startPoint x: 204, startPoint y: 224, endPoint x: 57, endPoint y: 229, distance: 147.1
click at [57, 229] on div "Listado de contratos Export Contratista # CONTRATO PEP Inicio POA Dif Viviendas…" at bounding box center [805, 459] width 1505 height 508
click at [113, 216] on h1 "Listado de contratos" at bounding box center [124, 223] width 128 height 18
click at [144, 259] on input "text" at bounding box center [115, 255] width 108 height 18
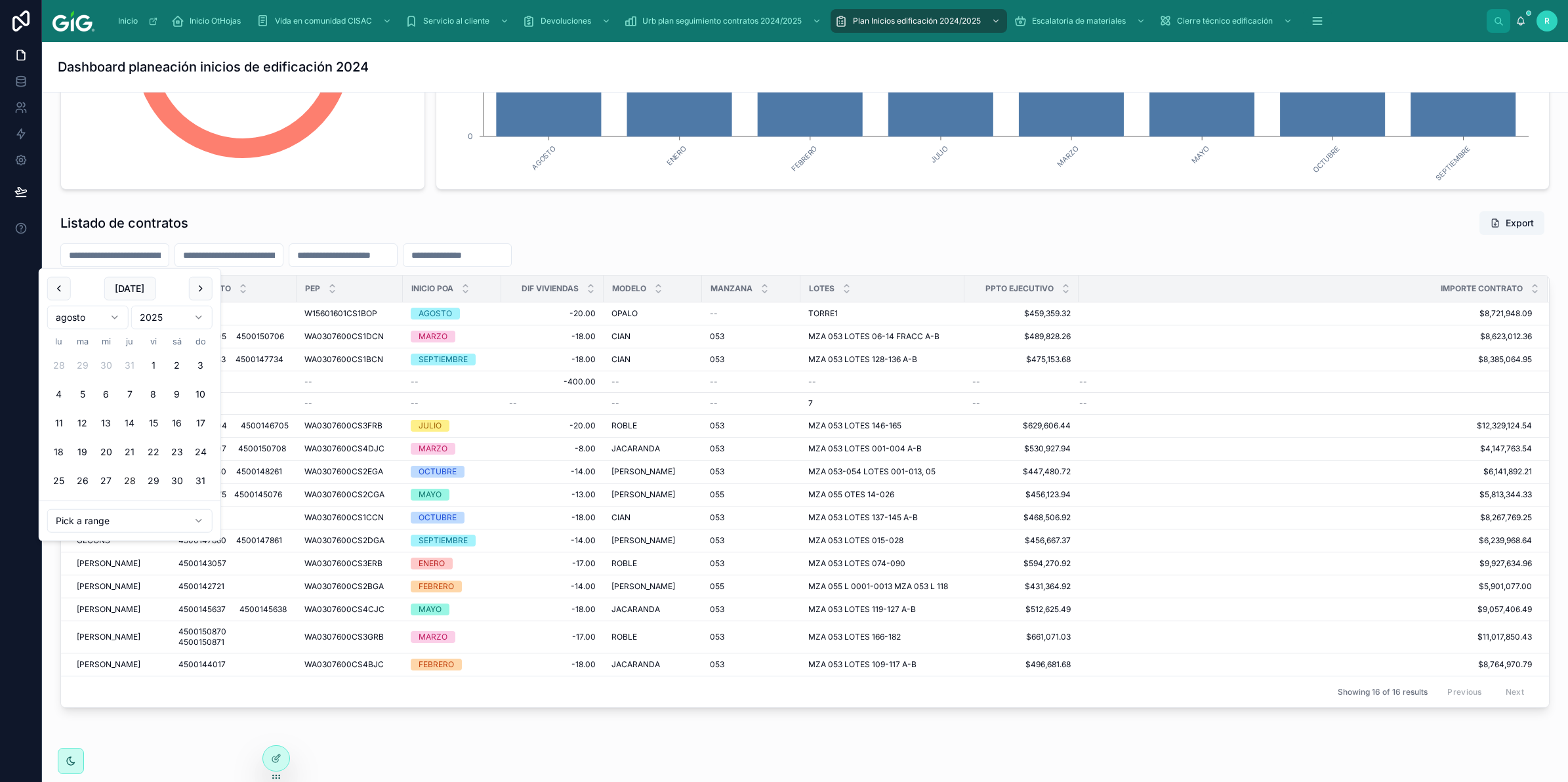
click at [133, 524] on html "Inicio Inicio OtHojas Vida en comunidad CISAC Servicio al cliente Devoluciones …" at bounding box center [784, 440] width 1568 height 881
type input "**********"
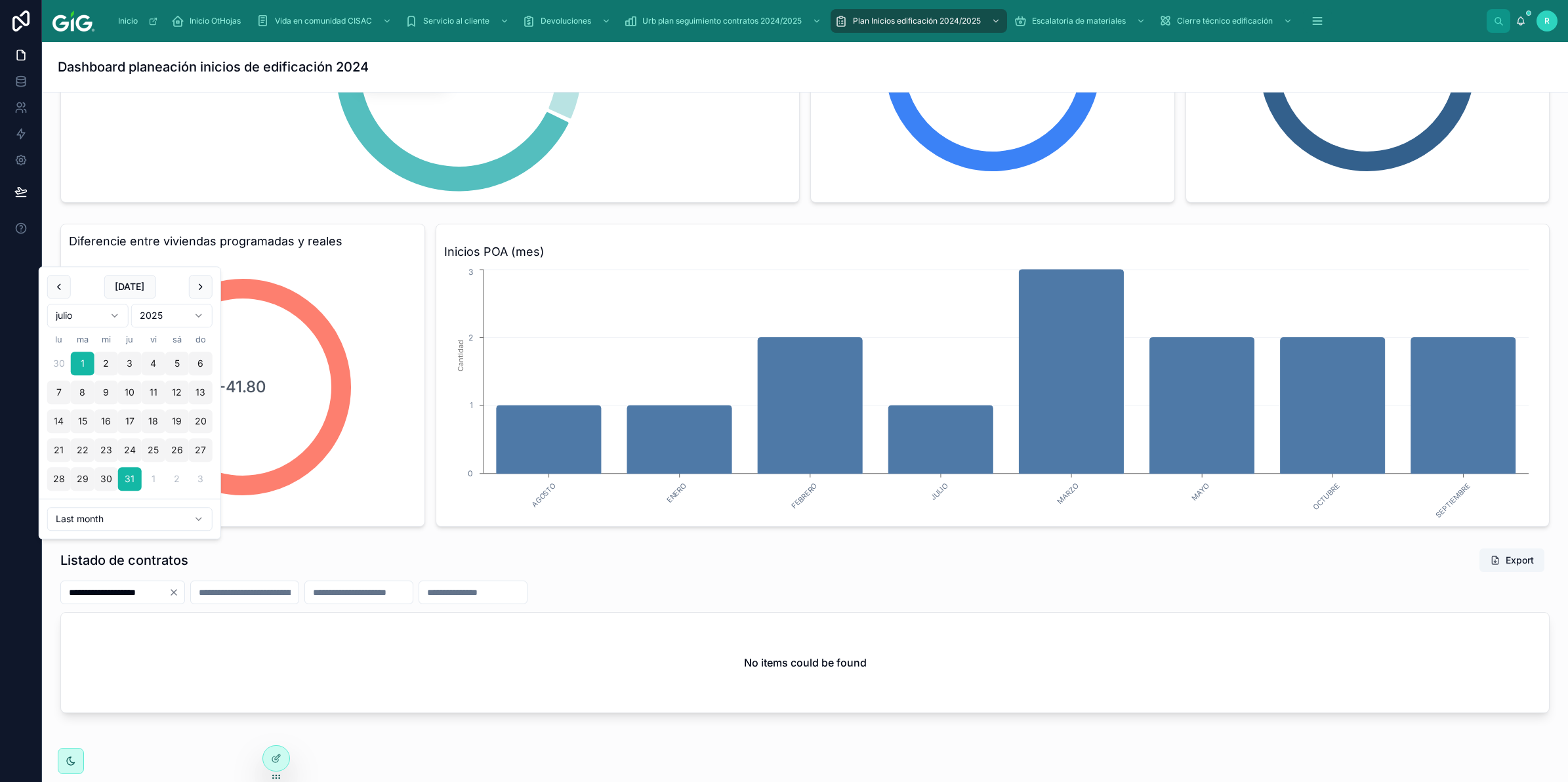
scroll to position [361, 0]
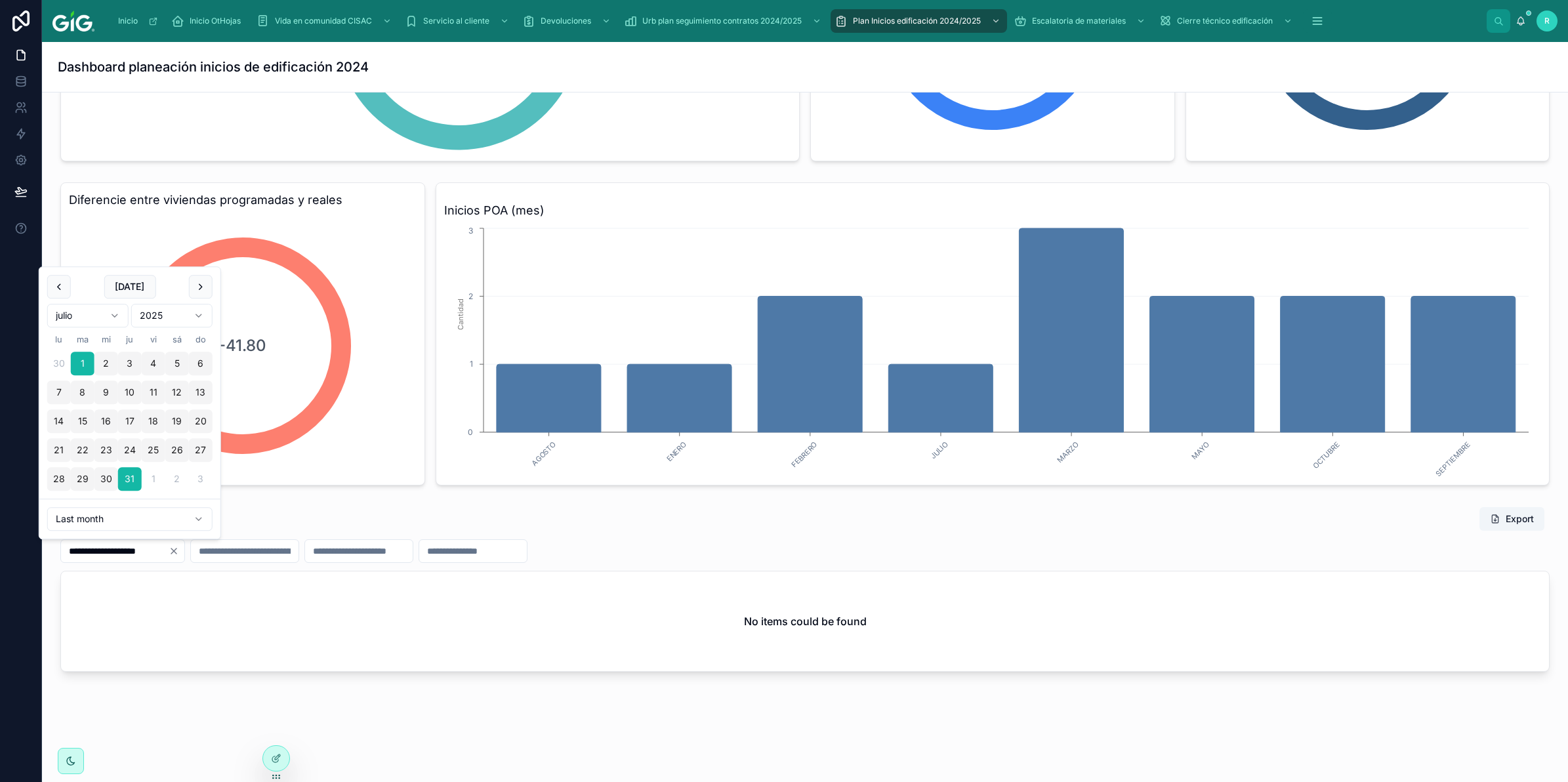
click at [539, 519] on div "Listado de contratos Export" at bounding box center [805, 519] width 1489 height 25
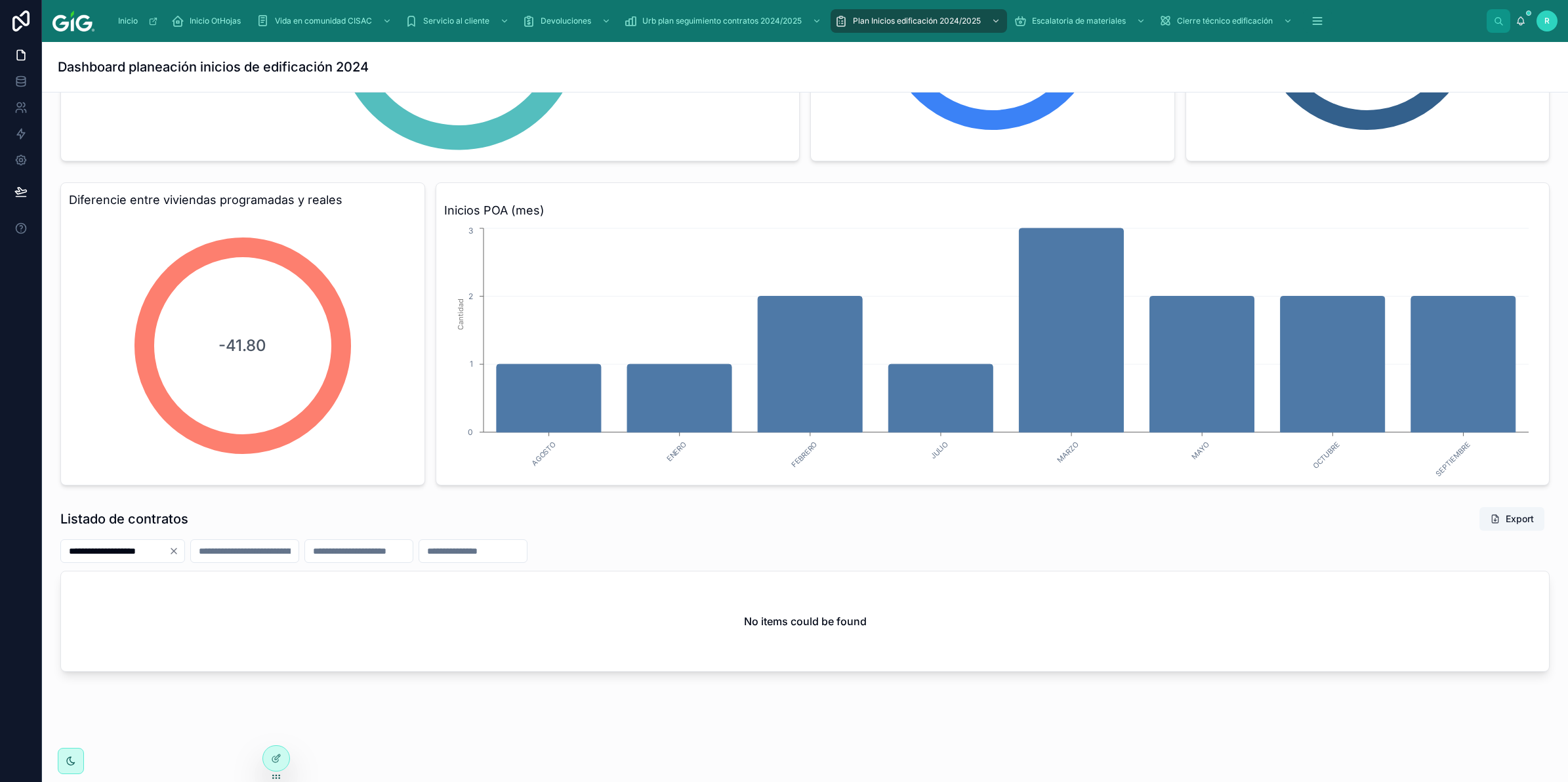
click at [177, 550] on icon "Clear" at bounding box center [173, 550] width 5 height 5
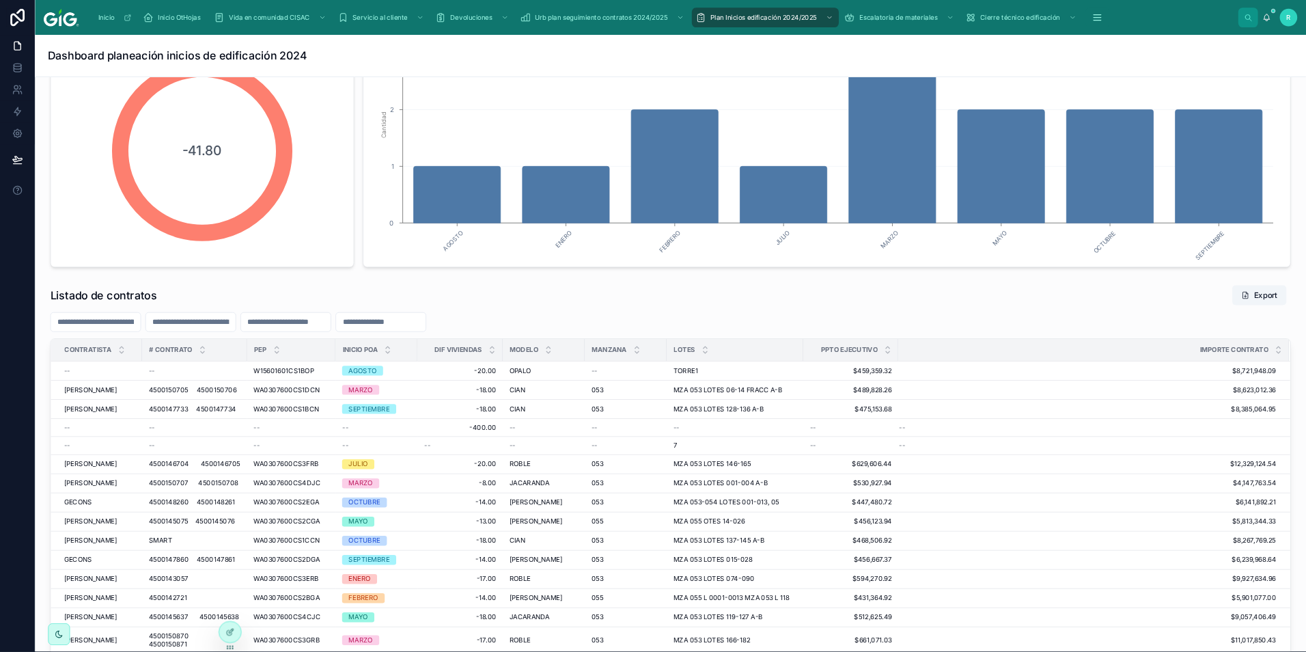
scroll to position [632, 0]
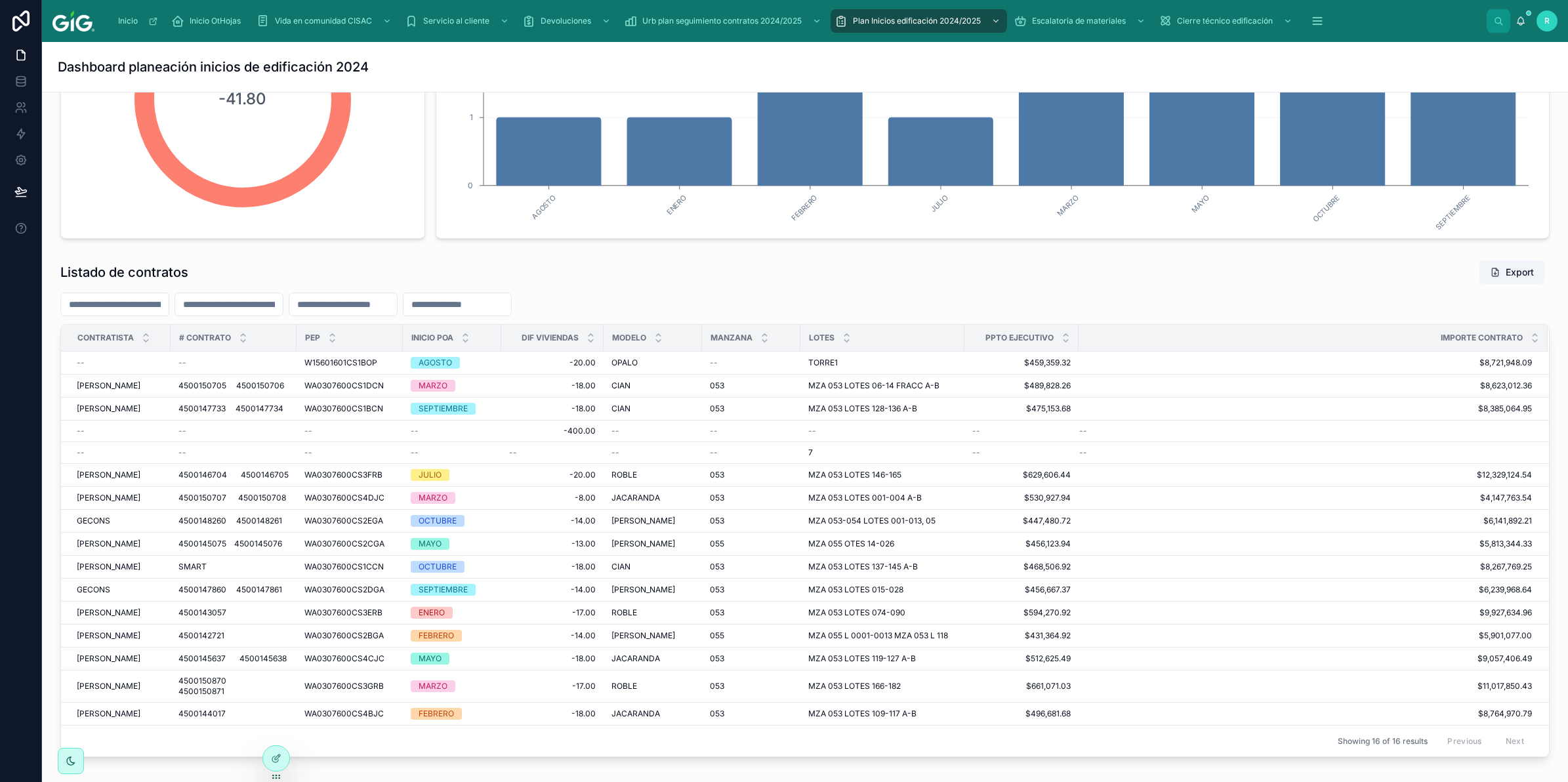
drag, startPoint x: 1544, startPoint y: 0, endPoint x: 1356, endPoint y: 231, distance: 297.8
click at [965, 269] on div "Listado de contratos Export" at bounding box center [805, 273] width 1489 height 25
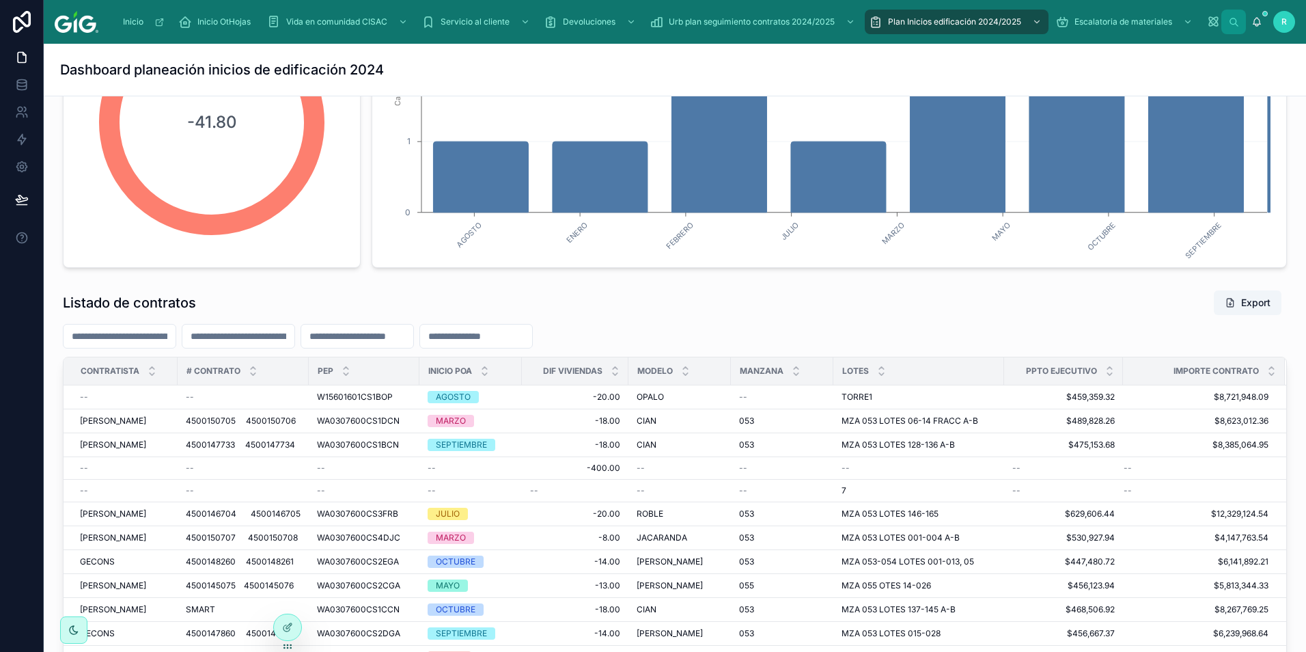
scroll to position [633, 0]
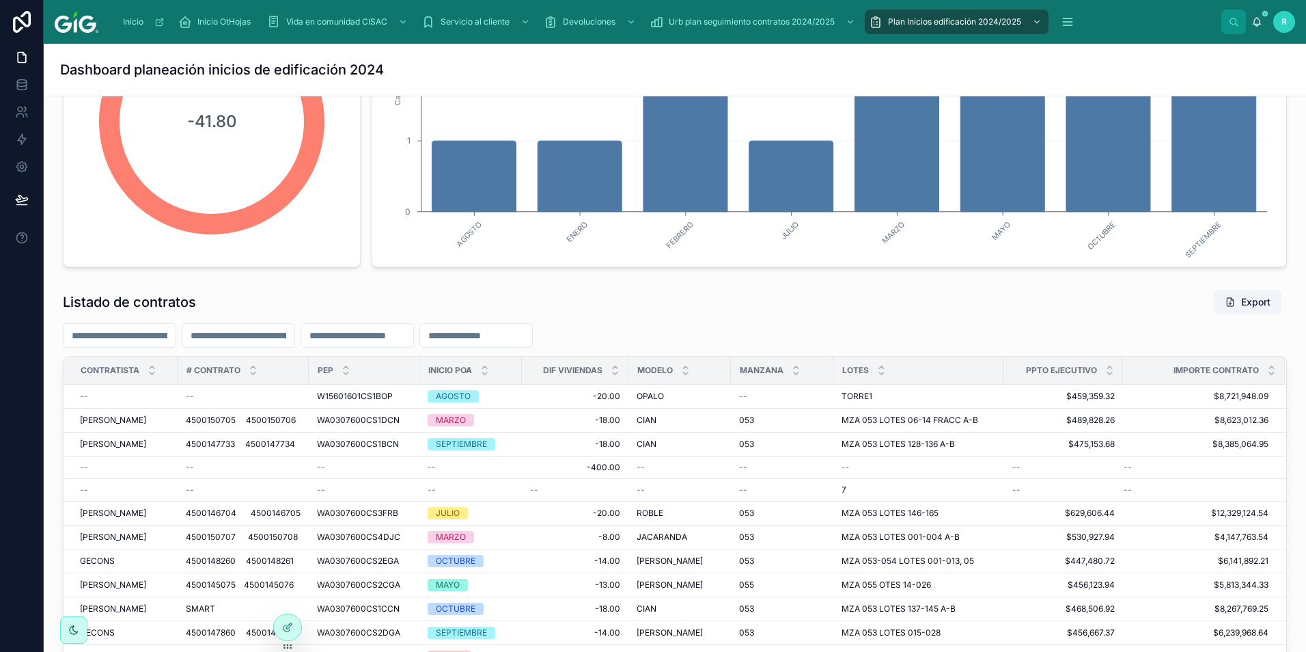
click at [766, 297] on div "Listado de contratos Export" at bounding box center [675, 302] width 1224 height 26
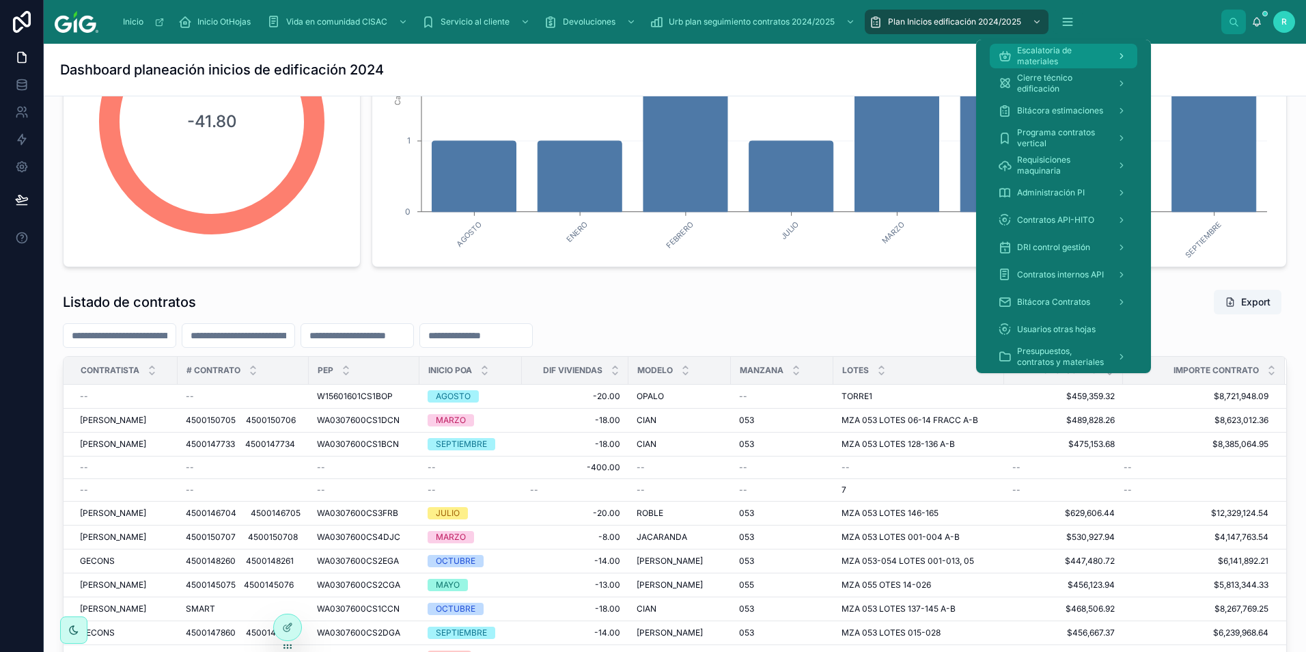
click at [1056, 55] on span "Escalatoria de materiales" at bounding box center [1061, 56] width 89 height 22
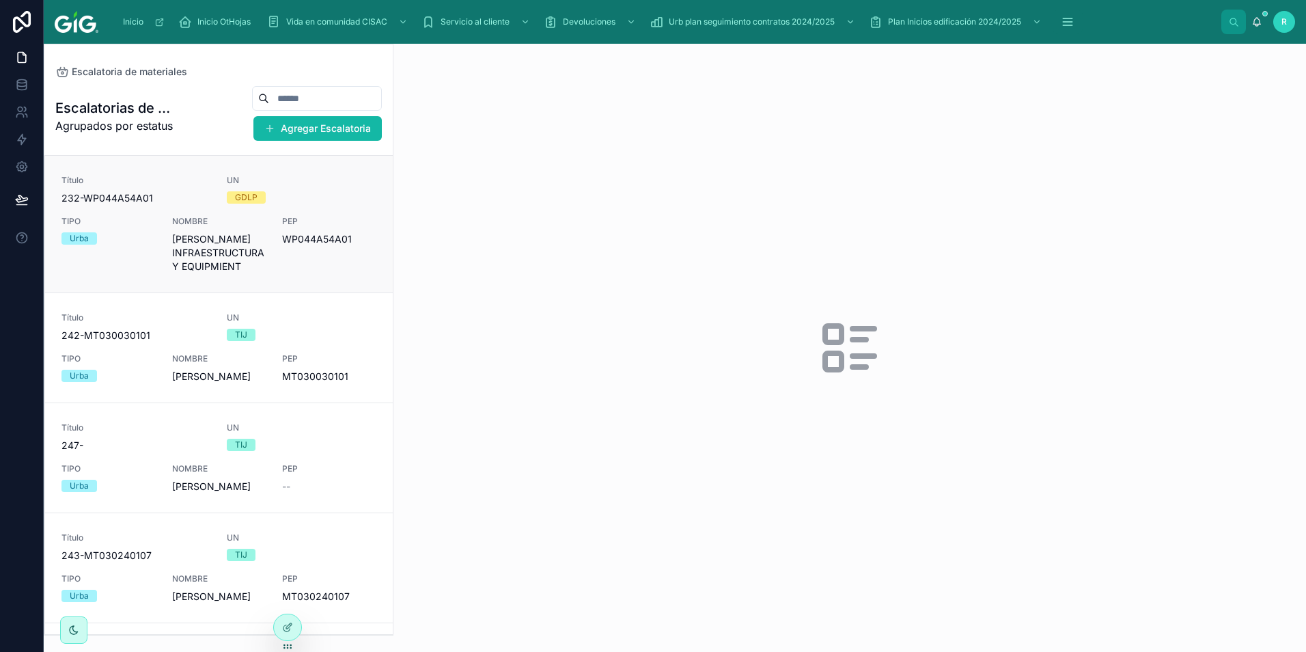
click at [309, 210] on div "Título 232-WP044A54A01 UN GDLP TIPO Urba NOMBRE [PERSON_NAME] INFRAESTRUCTURA Y…" at bounding box center [218, 224] width 315 height 98
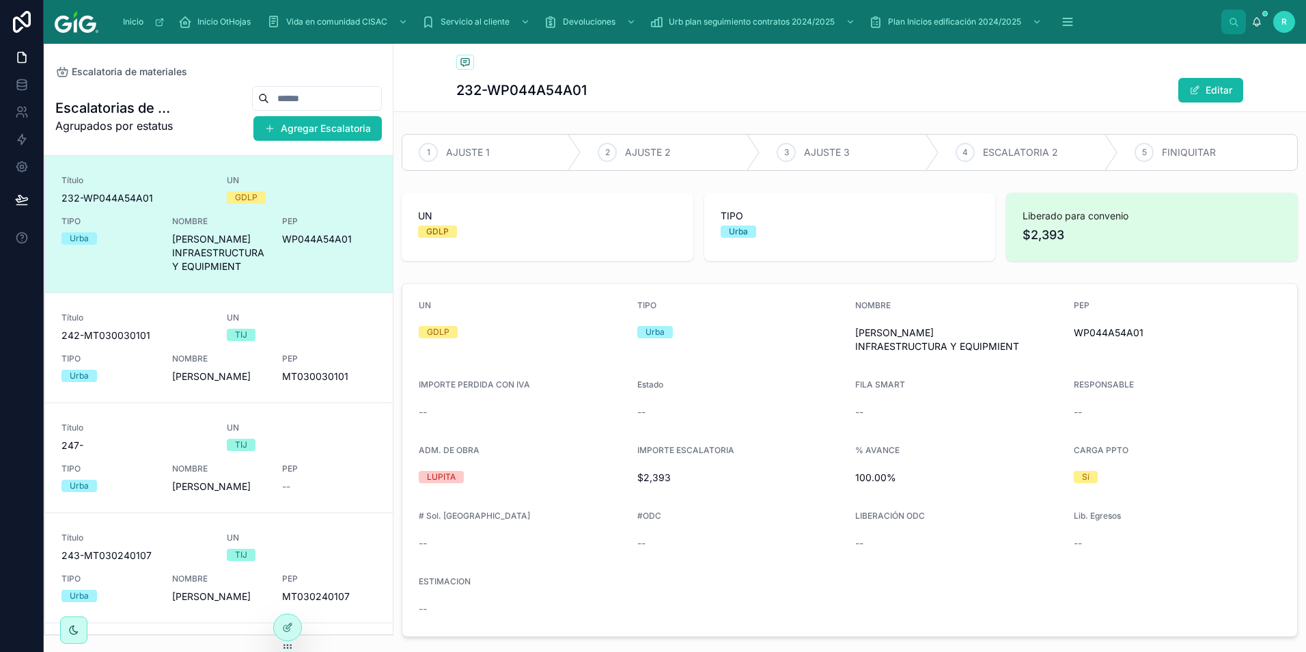
click at [322, 197] on div "Título 232-WP044A54A01 UN GDLP TIPO Urba NOMBRE [PERSON_NAME] INFRAESTRUCTURA Y…" at bounding box center [218, 224] width 315 height 98
click at [319, 346] on div "Título 242-MT030030101 UN TIJ TIPO Urba NOMBRE [PERSON_NAME] PEP MT030030101" at bounding box center [218, 347] width 315 height 71
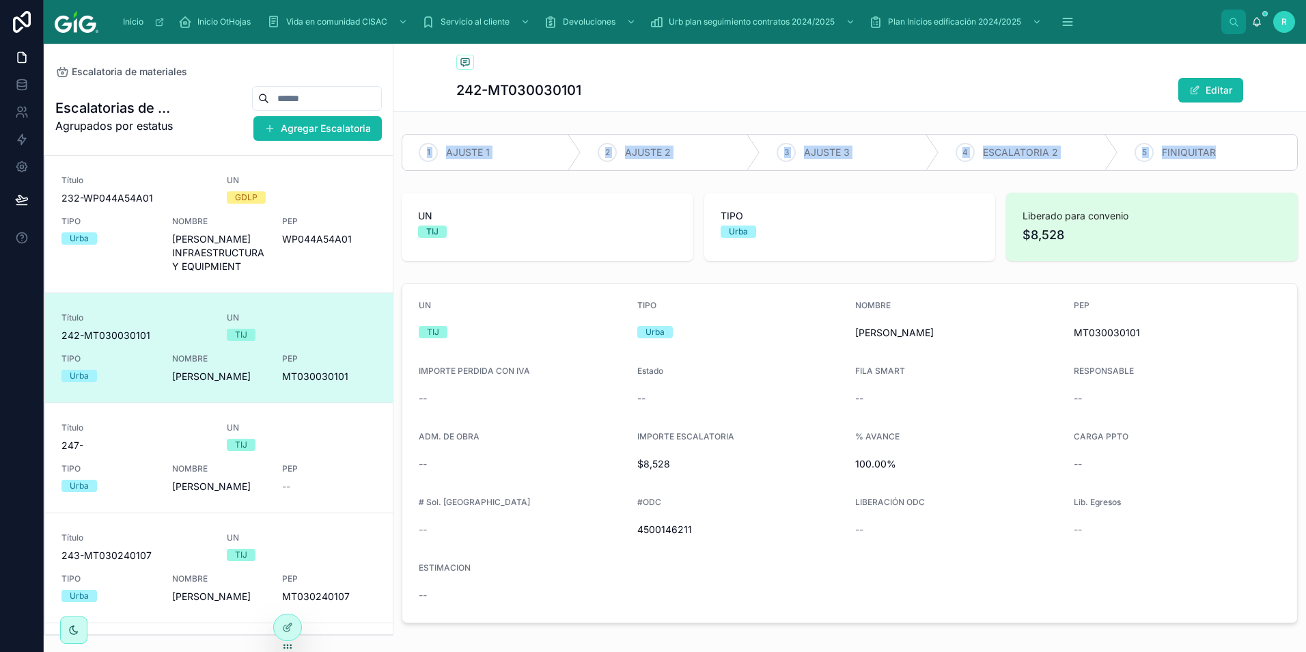
drag, startPoint x: 400, startPoint y: 133, endPoint x: 1272, endPoint y: 156, distance: 871.4
click at [1272, 156] on div "1 AJUSTE 1 2 AJUSTE 2 3 AJUSTE 3 4 ESCALATORIA 2 5 FINIQUITAR" at bounding box center [850, 152] width 913 height 48
click at [540, 180] on div "1 AJUSTE 1 2 AJUSTE 2 3 AJUSTE 3 4 ESCALATORIA 2 5 FINIQUITAR UN TIJ TIPO Urba …" at bounding box center [850, 378] width 913 height 500
click at [1212, 89] on button "Editar" at bounding box center [1211, 90] width 65 height 25
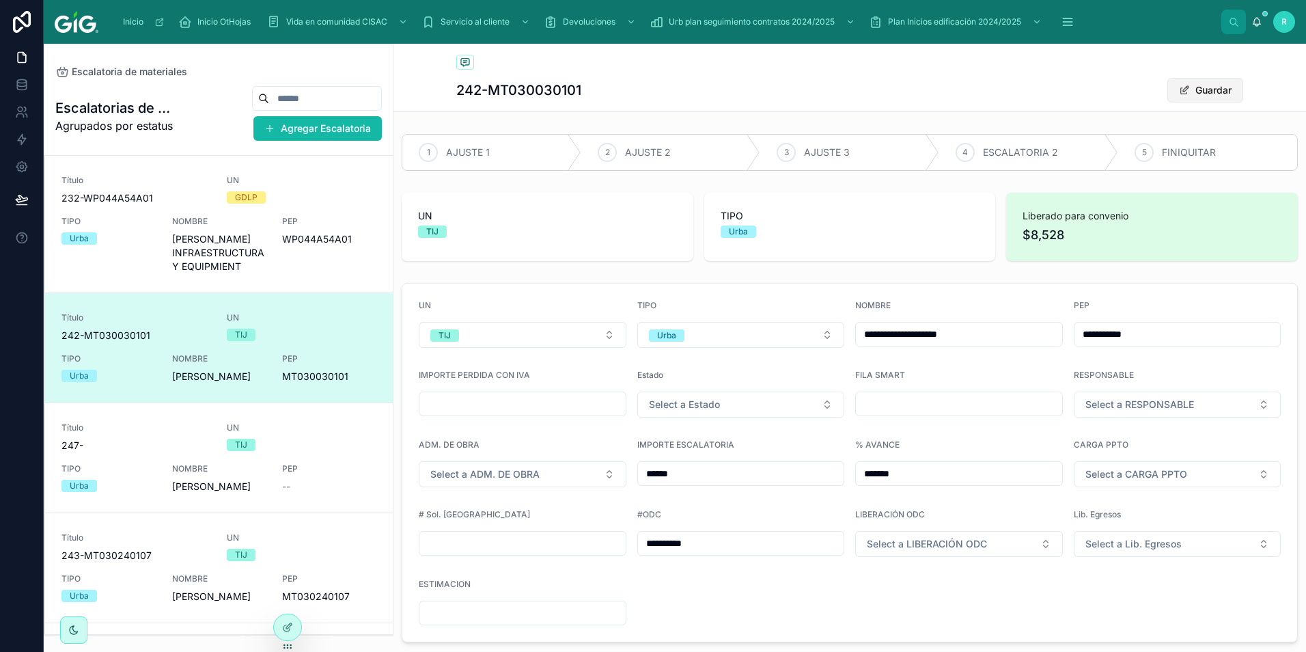
click at [1183, 83] on button "Guardar" at bounding box center [1206, 90] width 76 height 25
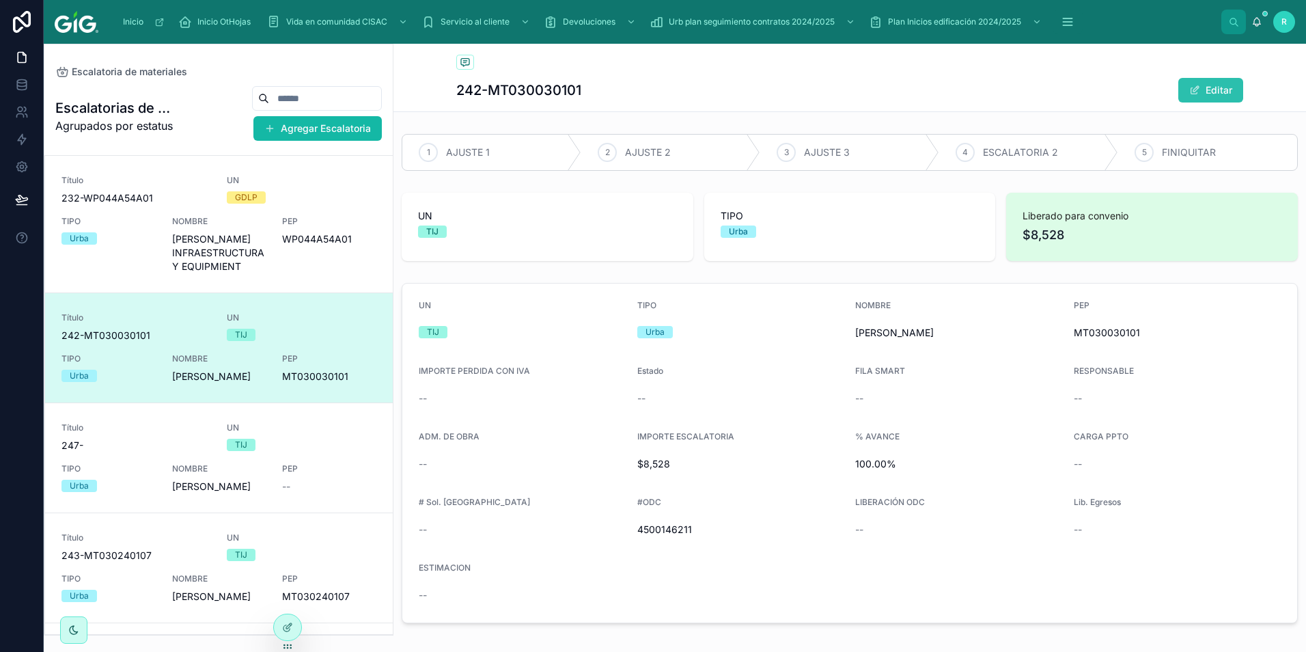
click at [1212, 90] on button "Editar" at bounding box center [1211, 90] width 65 height 25
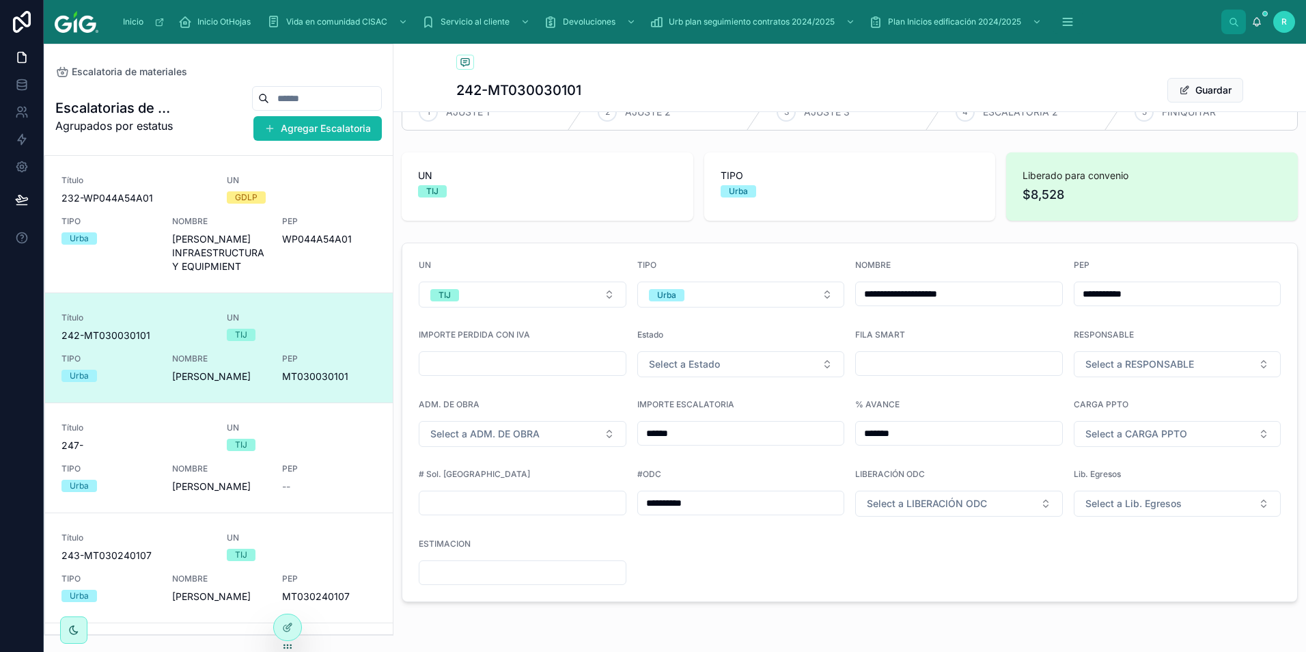
scroll to position [83, 0]
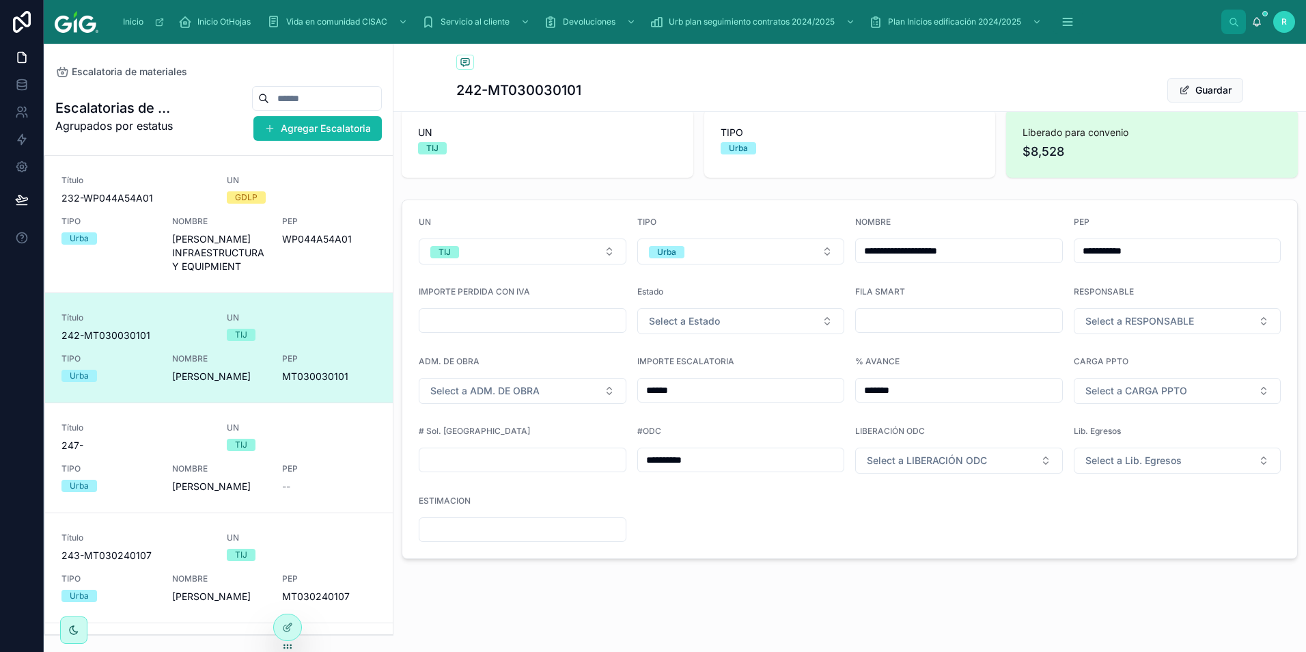
click at [538, 465] on input "text" at bounding box center [523, 459] width 206 height 19
click at [773, 375] on div "IMPORTE ESCALATORIA ******" at bounding box center [741, 380] width 208 height 48
click at [777, 387] on input "******" at bounding box center [741, 390] width 206 height 19
click at [1025, 387] on input "*******" at bounding box center [959, 390] width 206 height 19
click at [955, 304] on div "FILA SMART" at bounding box center [959, 310] width 208 height 48
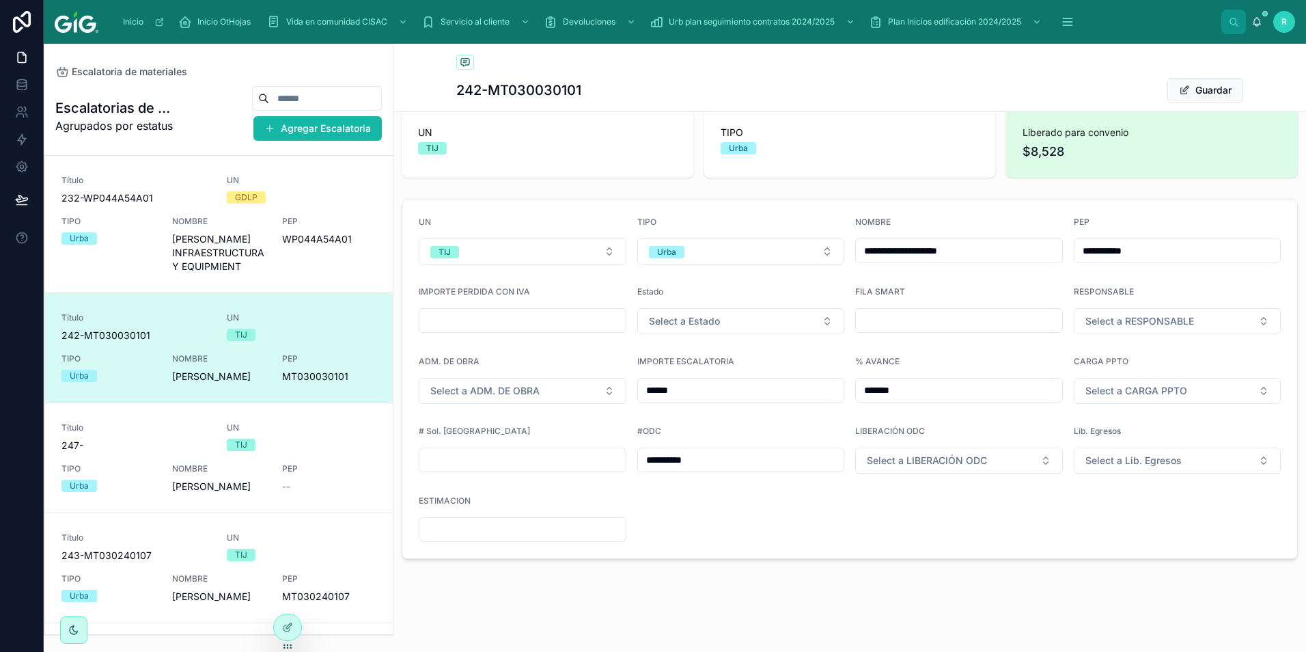
click at [954, 326] on input "text" at bounding box center [959, 320] width 206 height 19
click at [1205, 89] on button "Guardar" at bounding box center [1206, 90] width 76 height 25
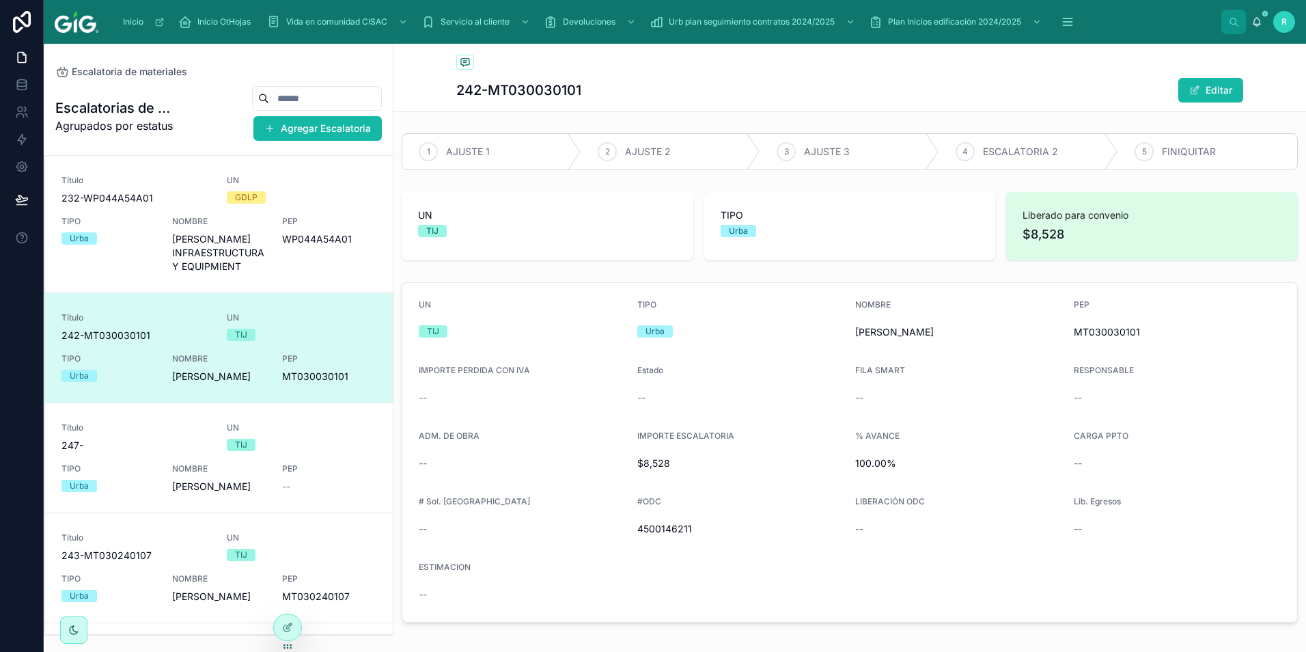
scroll to position [0, 0]
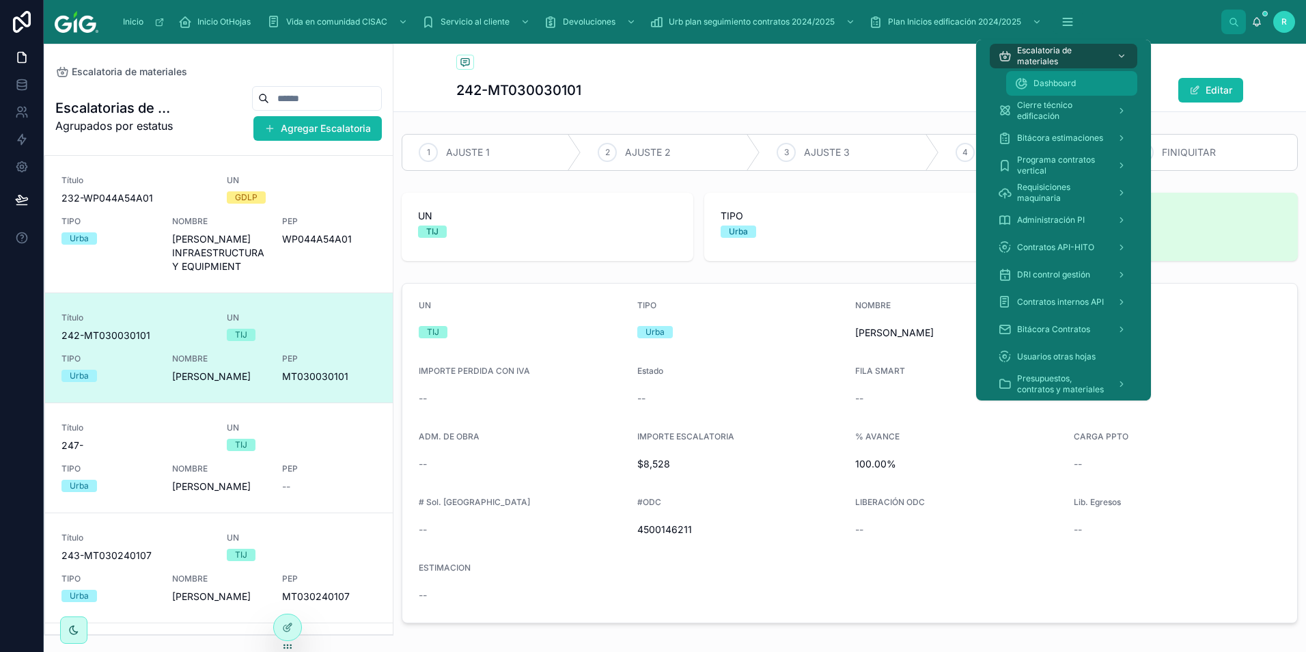
click at [1074, 81] on span "Dashboard" at bounding box center [1055, 83] width 42 height 11
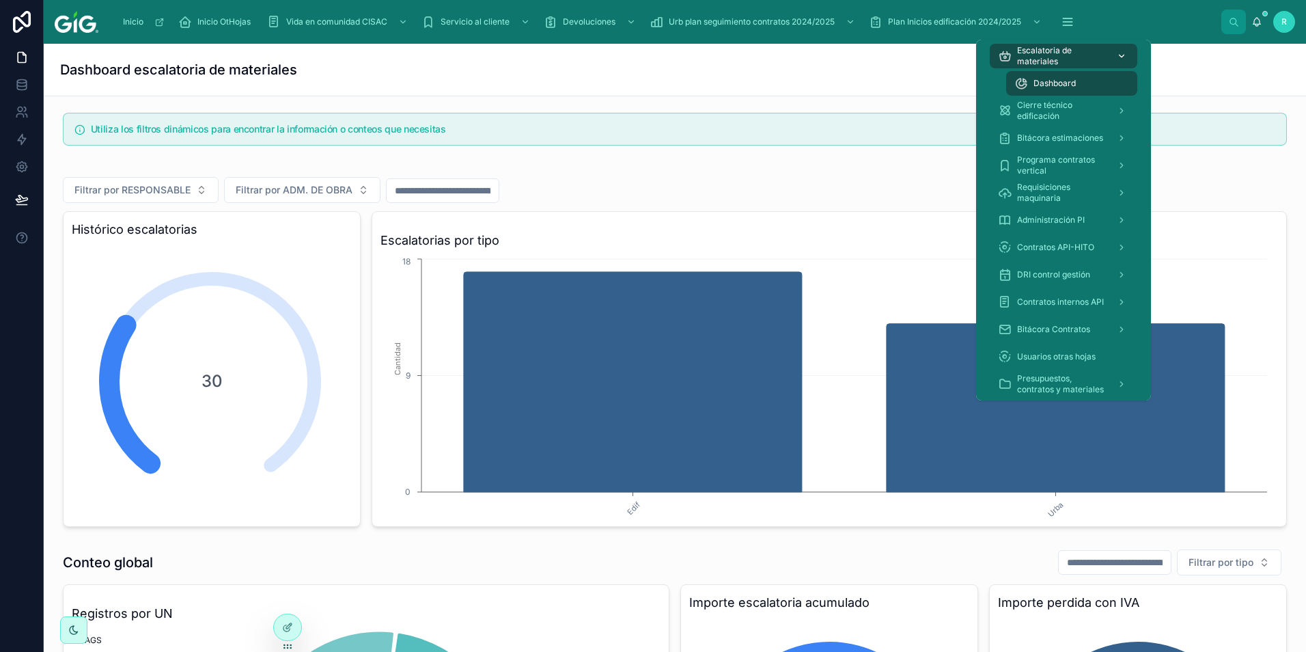
click at [1072, 56] on span "Escalatoria de materiales" at bounding box center [1061, 56] width 89 height 22
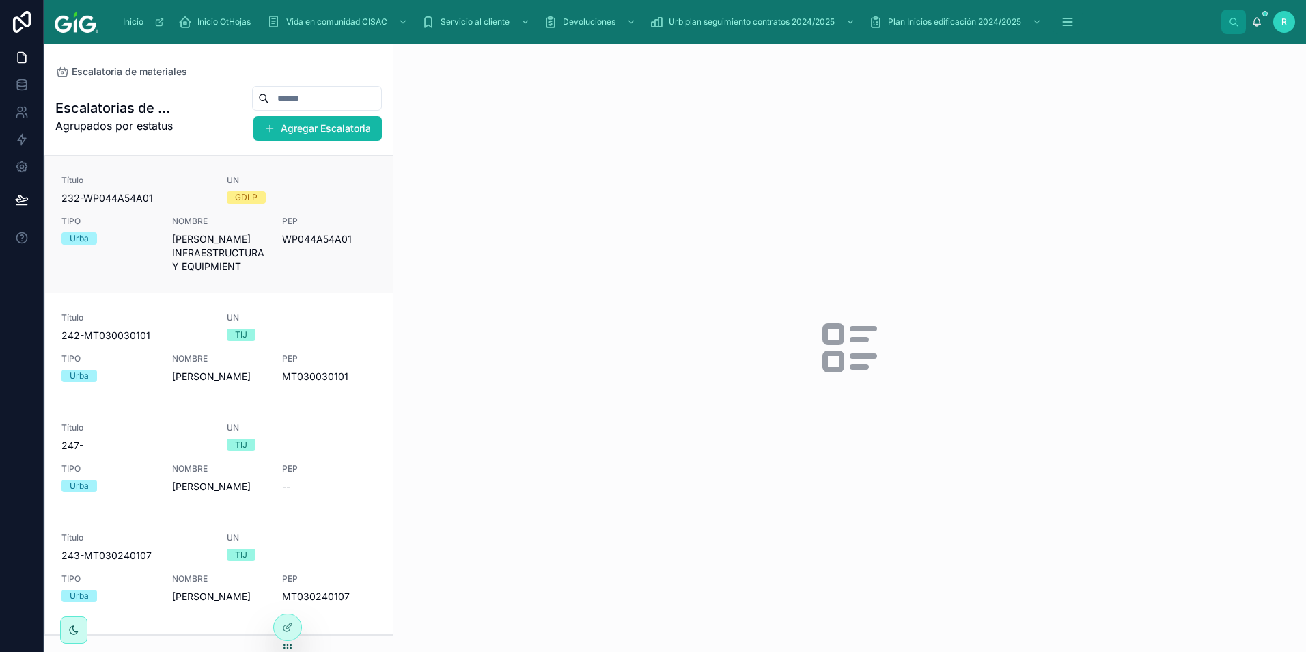
click at [136, 239] on div "Urba" at bounding box center [108, 238] width 94 height 12
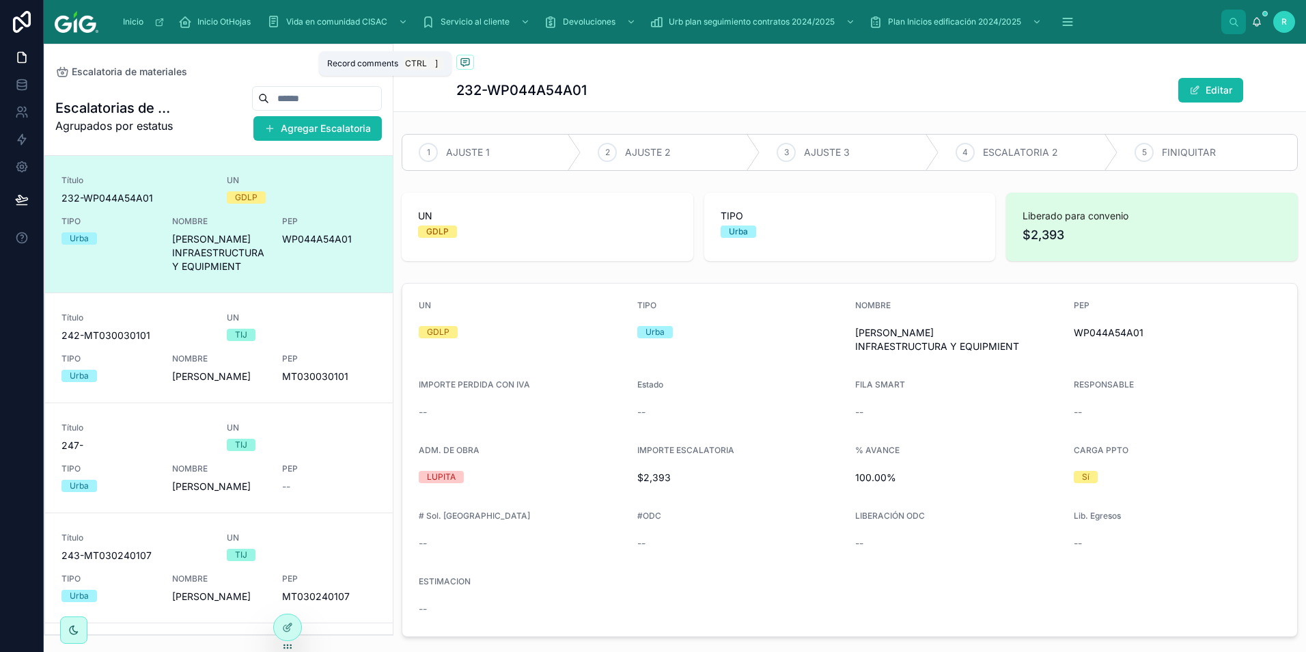
click at [460, 61] on icon at bounding box center [465, 62] width 11 height 11
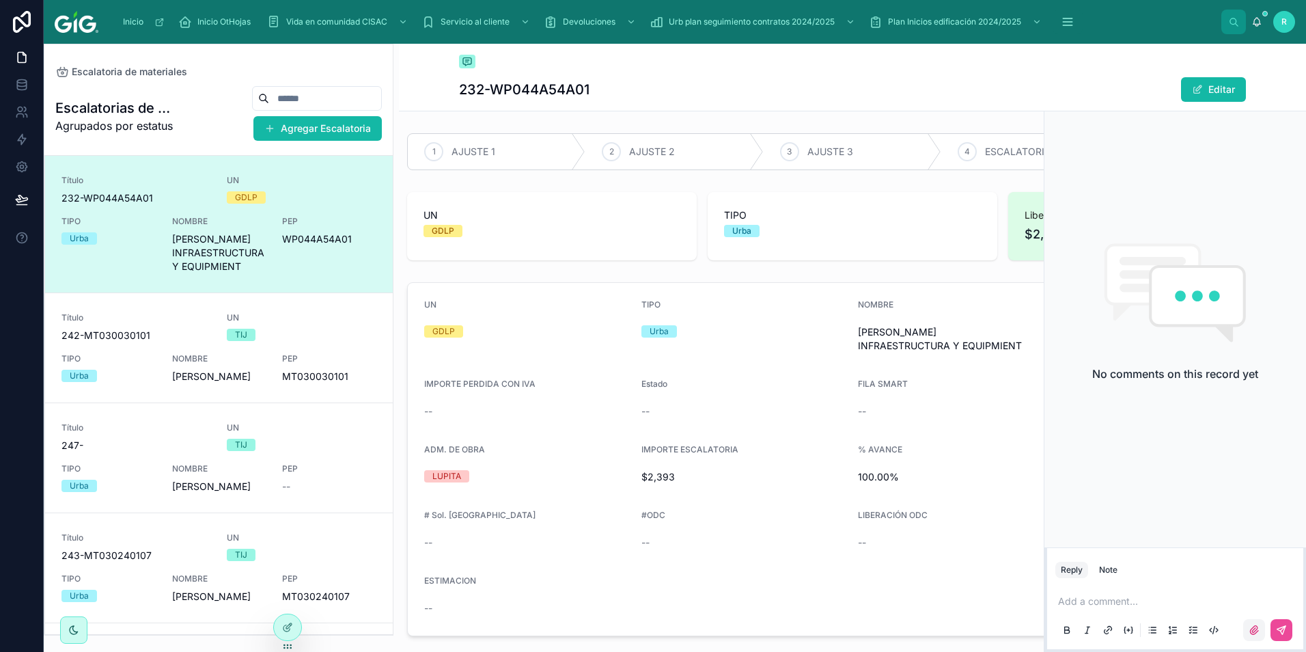
click at [1259, 630] on icon at bounding box center [1254, 629] width 11 height 11
click at [0, 0] on input "file" at bounding box center [0, 0] width 0 height 0
click at [1028, 645] on div "Escalatoria de materiales 232-WP044A54A01 Editar 1 AJUSTE 1 2 AJUSTE 2 3 AJUSTE…" at bounding box center [852, 386] width 907 height 685
drag, startPoint x: 523, startPoint y: 564, endPoint x: 606, endPoint y: 597, distance: 89.2
click at [606, 597] on div "ESTIMACION --" at bounding box center [527, 597] width 206 height 44
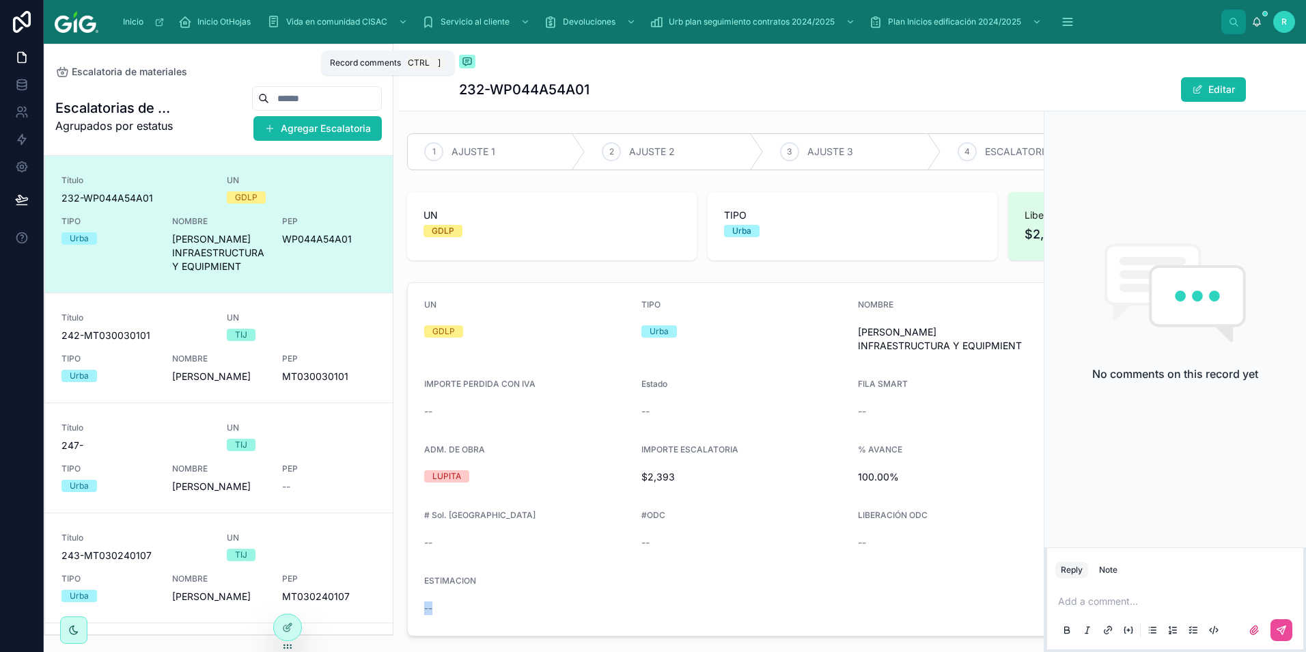
click at [465, 66] on icon at bounding box center [467, 61] width 11 height 11
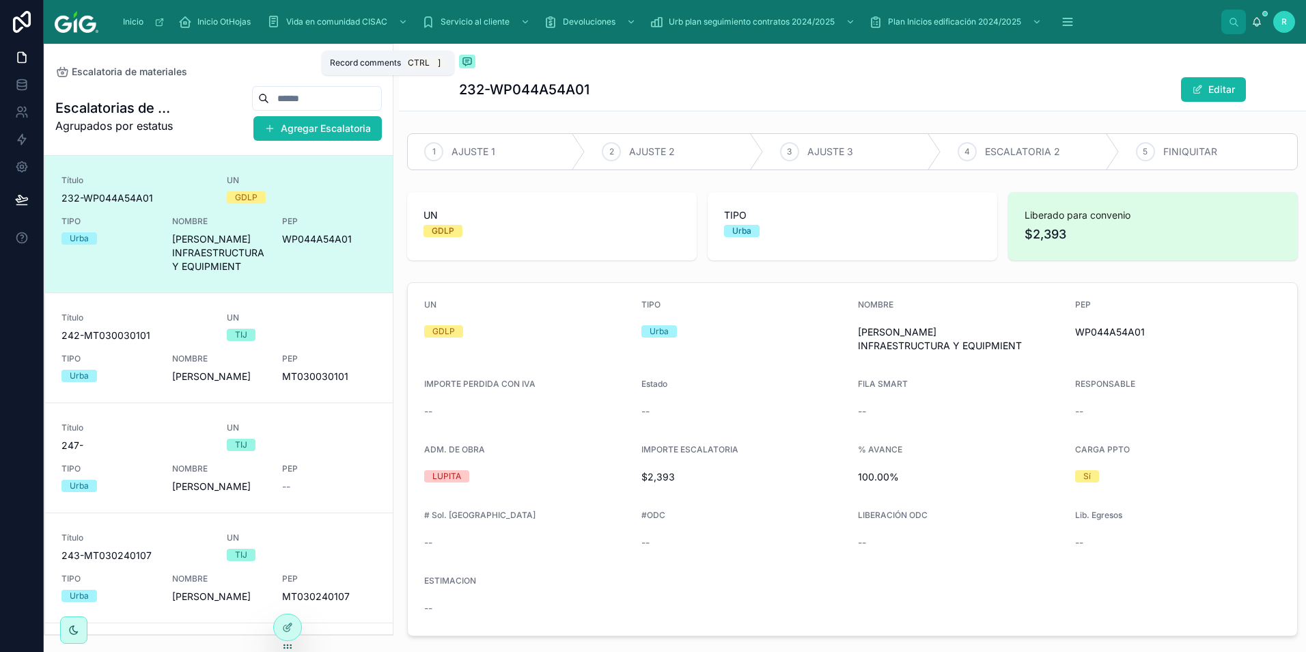
click at [464, 65] on icon at bounding box center [467, 61] width 11 height 11
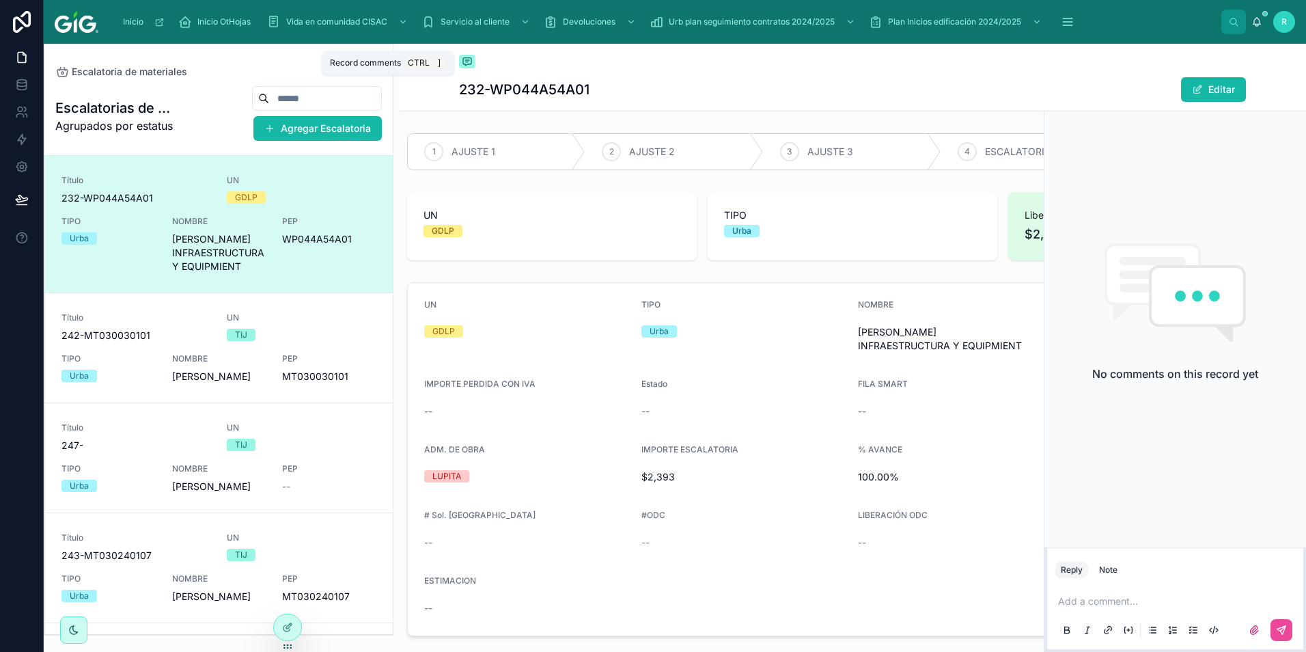
click at [463, 61] on icon at bounding box center [467, 62] width 8 height 8
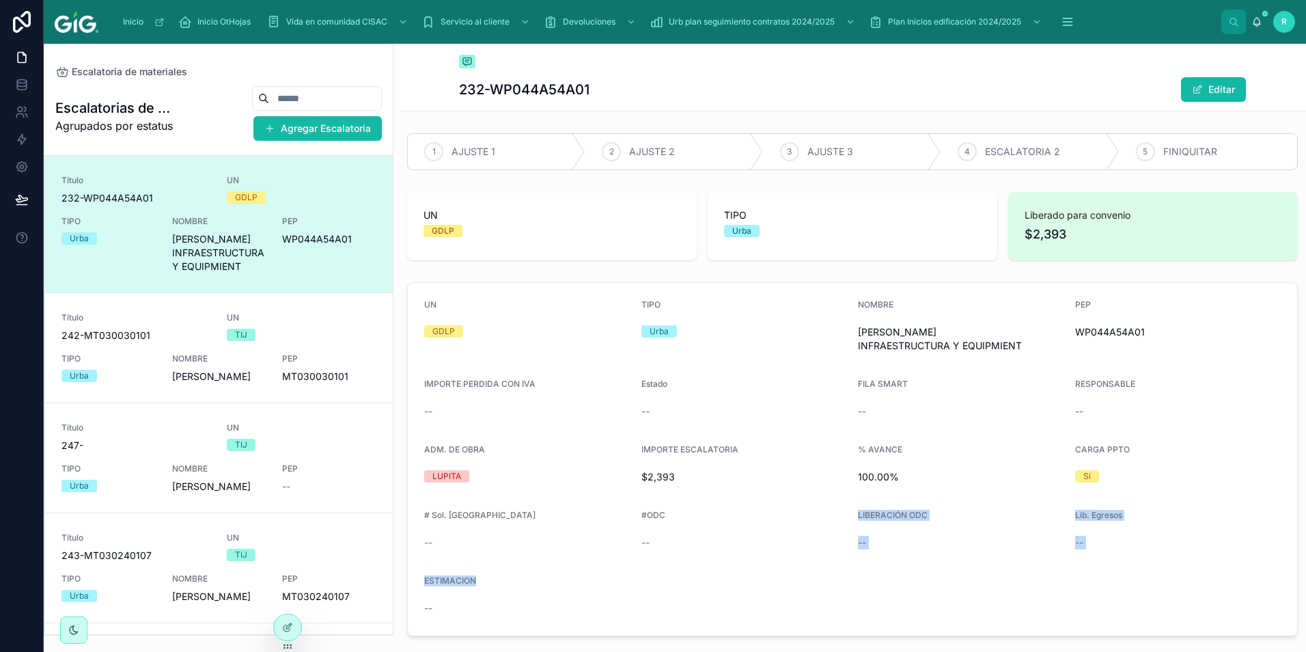
drag, startPoint x: 620, startPoint y: 553, endPoint x: 715, endPoint y: 586, distance: 100.3
click at [717, 588] on form "UN GDLP TIPO Urba NOMBRE [PERSON_NAME] INFRAESTRUCTURA Y EQUIPMIENT PEP WP044A5…" at bounding box center [853, 459] width 890 height 353
drag, startPoint x: 715, startPoint y: 586, endPoint x: 682, endPoint y: 526, distance: 68.2
click at [682, 526] on form "UN GDLP TIPO Urba NOMBRE [PERSON_NAME] INFRAESTRUCTURA Y EQUIPMIENT PEP WP044A5…" at bounding box center [853, 459] width 890 height 353
drag, startPoint x: 682, startPoint y: 526, endPoint x: 666, endPoint y: 549, distance: 27.5
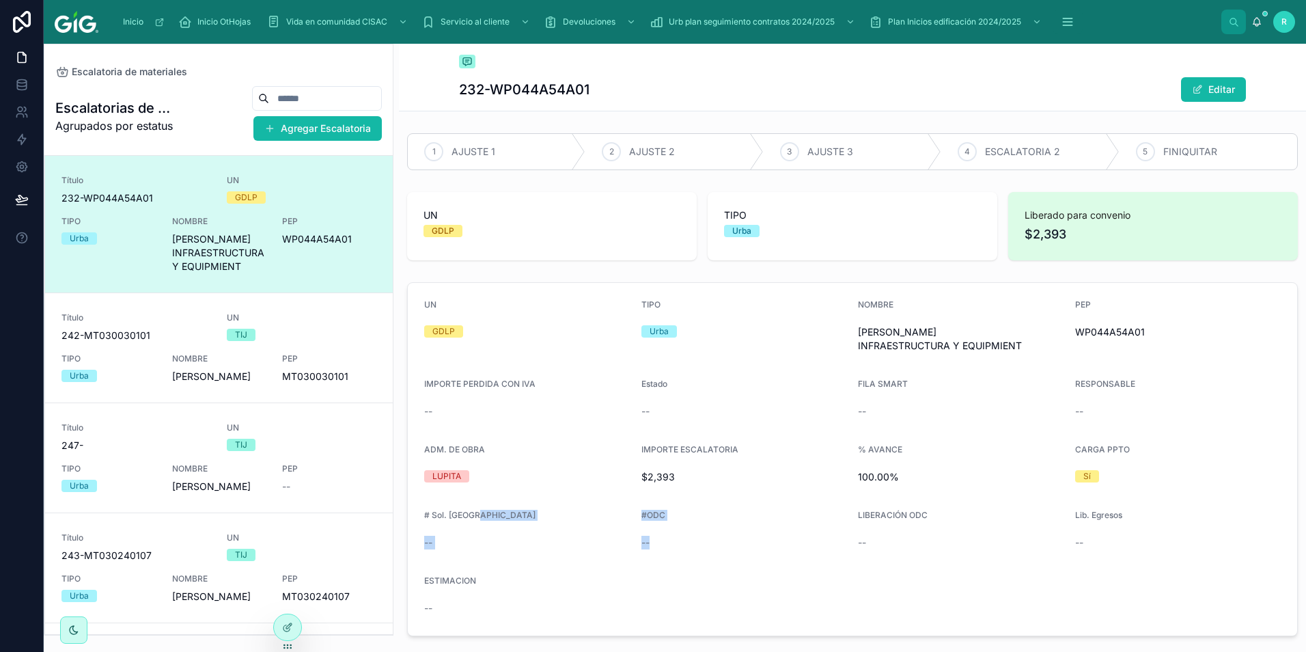
click at [666, 549] on form "UN GDLP TIPO Urba NOMBRE [PERSON_NAME] INFRAESTRUCTURA Y EQUIPMIENT PEP WP044A5…" at bounding box center [853, 459] width 890 height 353
drag, startPoint x: 624, startPoint y: 554, endPoint x: 622, endPoint y: 591, distance: 37.0
click at [622, 591] on form "UN GDLP TIPO Urba NOMBRE [PERSON_NAME] INFRAESTRUCTURA Y EQUIPMIENT PEP WP044A5…" at bounding box center [853, 459] width 890 height 353
click at [547, 580] on div "ESTIMACION --" at bounding box center [527, 597] width 206 height 44
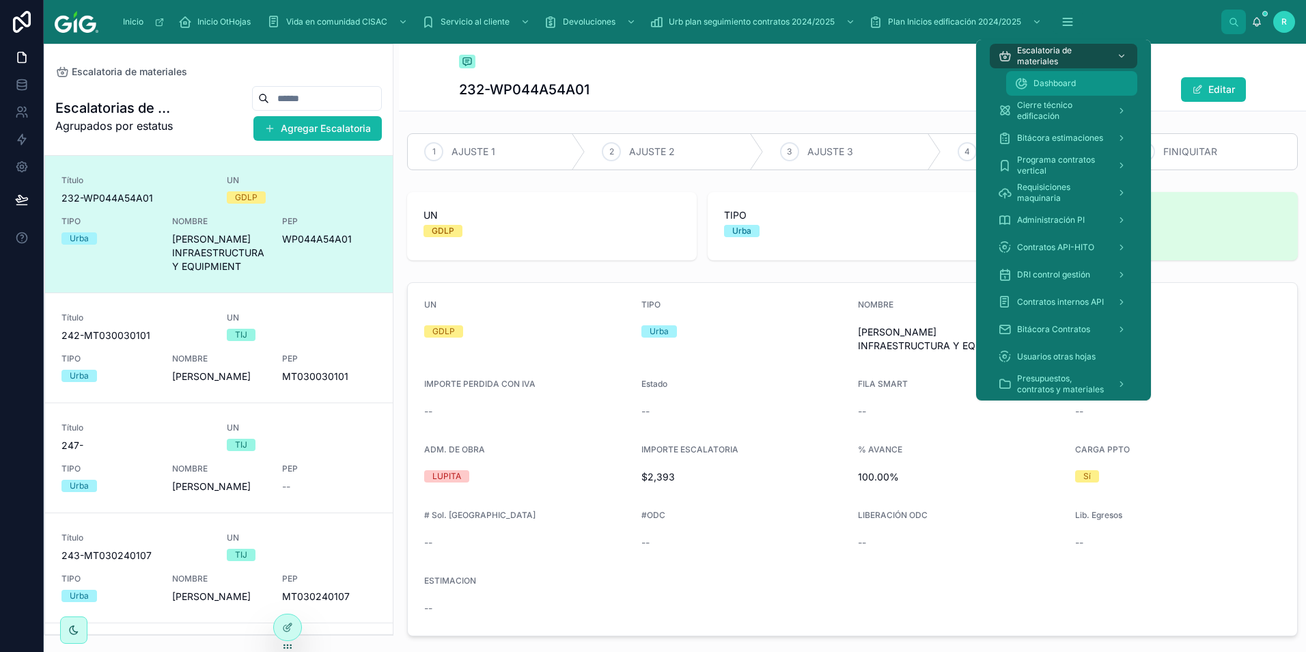
click at [1075, 87] on span "Dashboard" at bounding box center [1055, 83] width 42 height 11
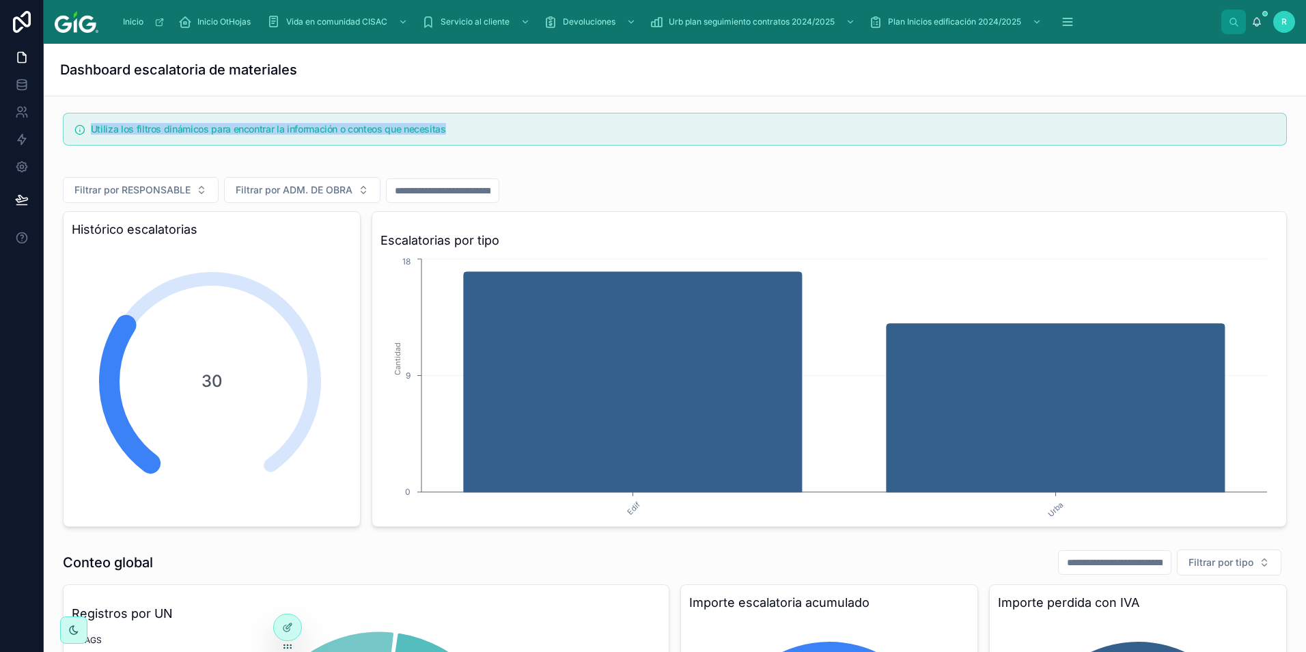
drag, startPoint x: 457, startPoint y: 134, endPoint x: 68, endPoint y: 129, distance: 389.5
click at [68, 129] on div "Utiliza los filtros dinámicos para encontrar la información o conteos que neces…" at bounding box center [675, 129] width 1224 height 33
click at [663, 178] on div "Filtrar por RESPONSABLE Filtrar por ADM. DE OBRA" at bounding box center [675, 190] width 1224 height 26
click at [325, 191] on span "Filtrar por ADM. DE OBRA" at bounding box center [294, 190] width 117 height 14
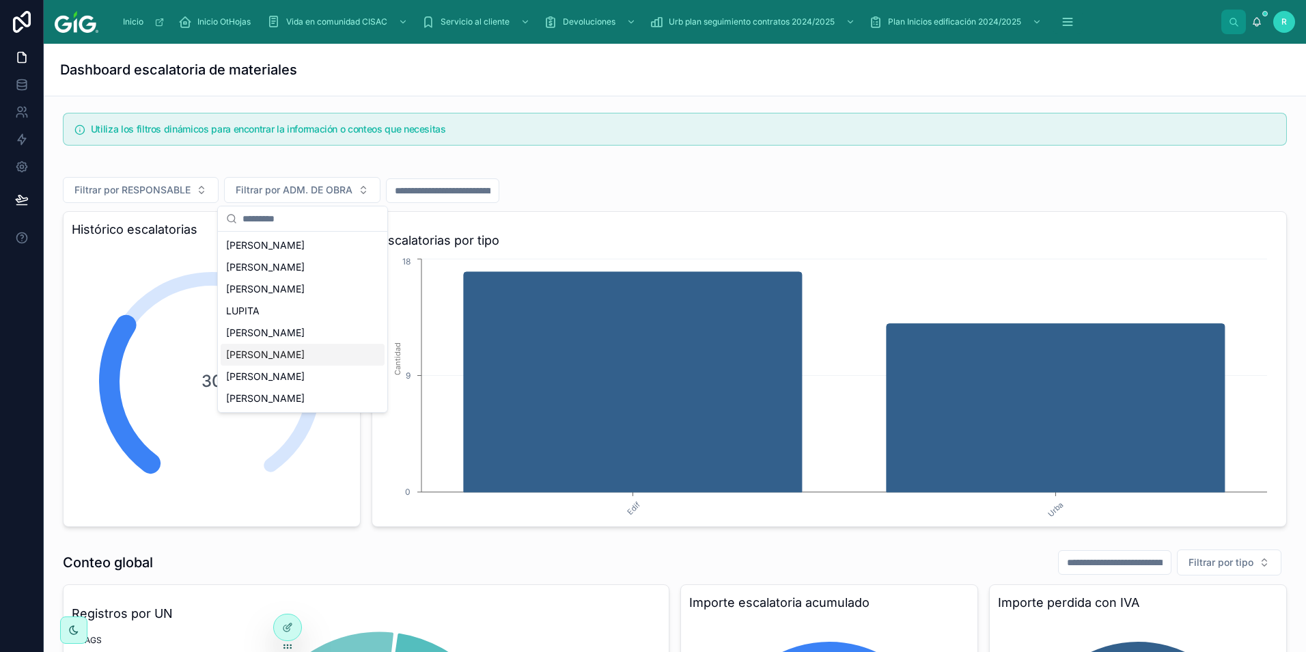
click at [278, 354] on div "[PERSON_NAME]" at bounding box center [303, 355] width 164 height 22
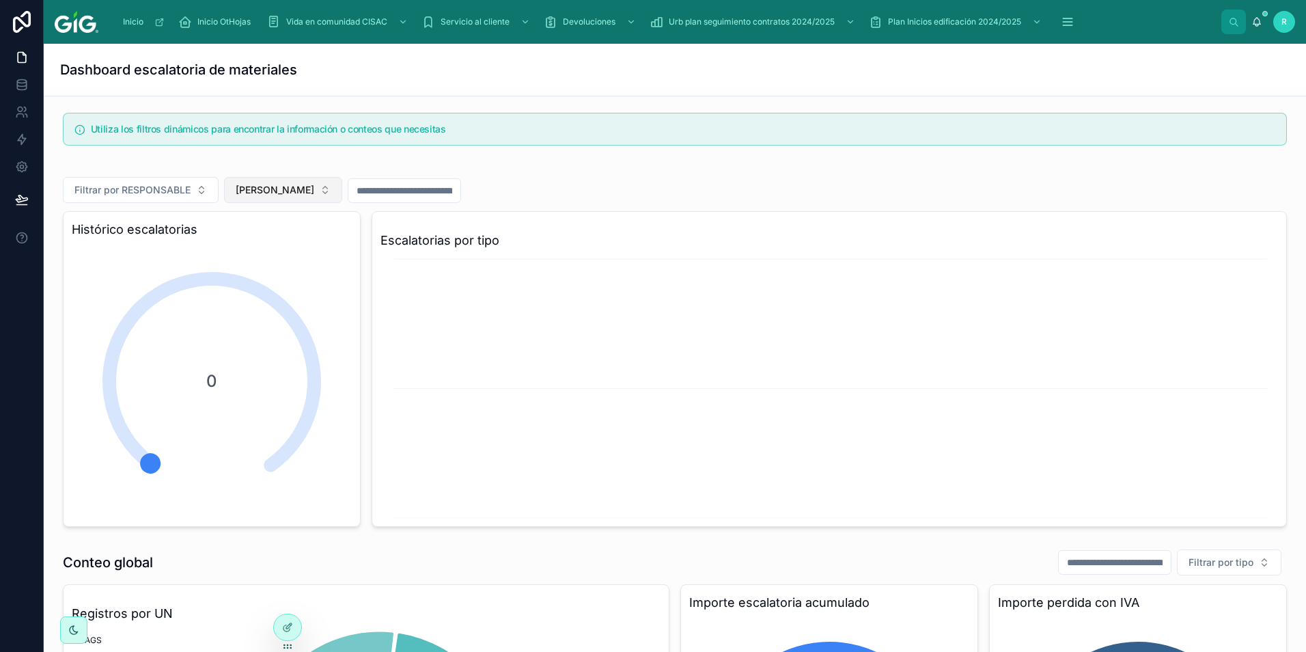
click at [270, 191] on button "[PERSON_NAME]" at bounding box center [283, 190] width 118 height 26
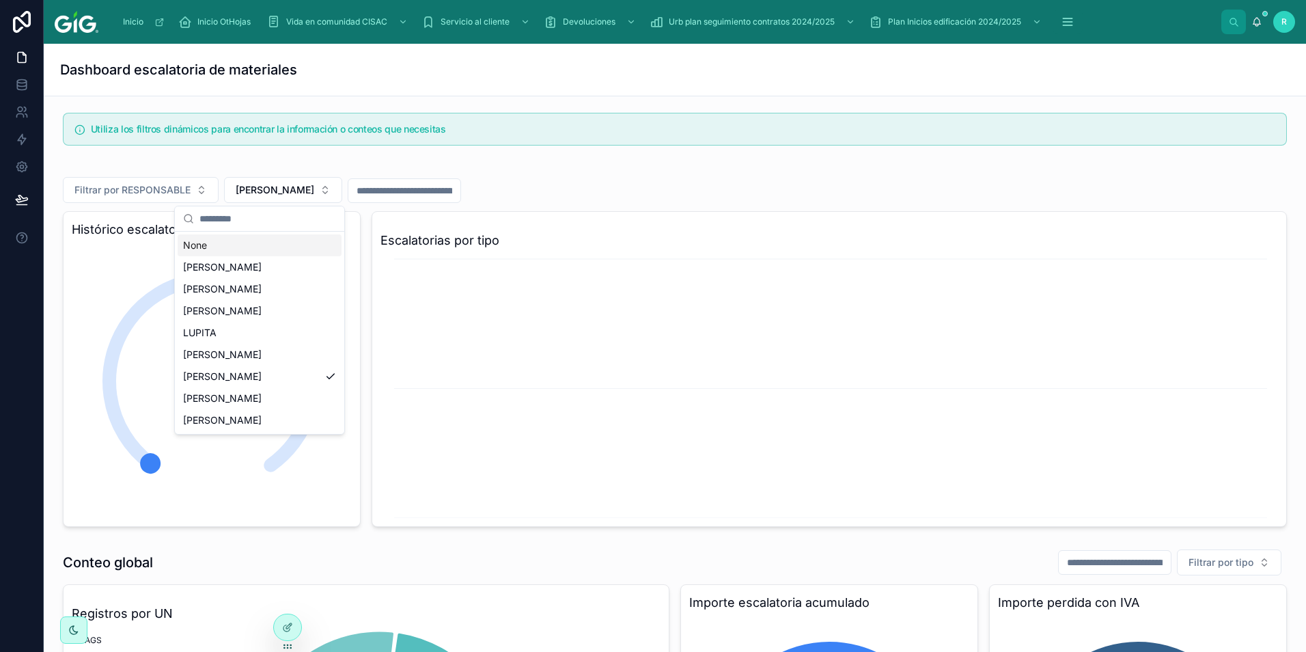
click at [245, 243] on div "None" at bounding box center [260, 245] width 164 height 22
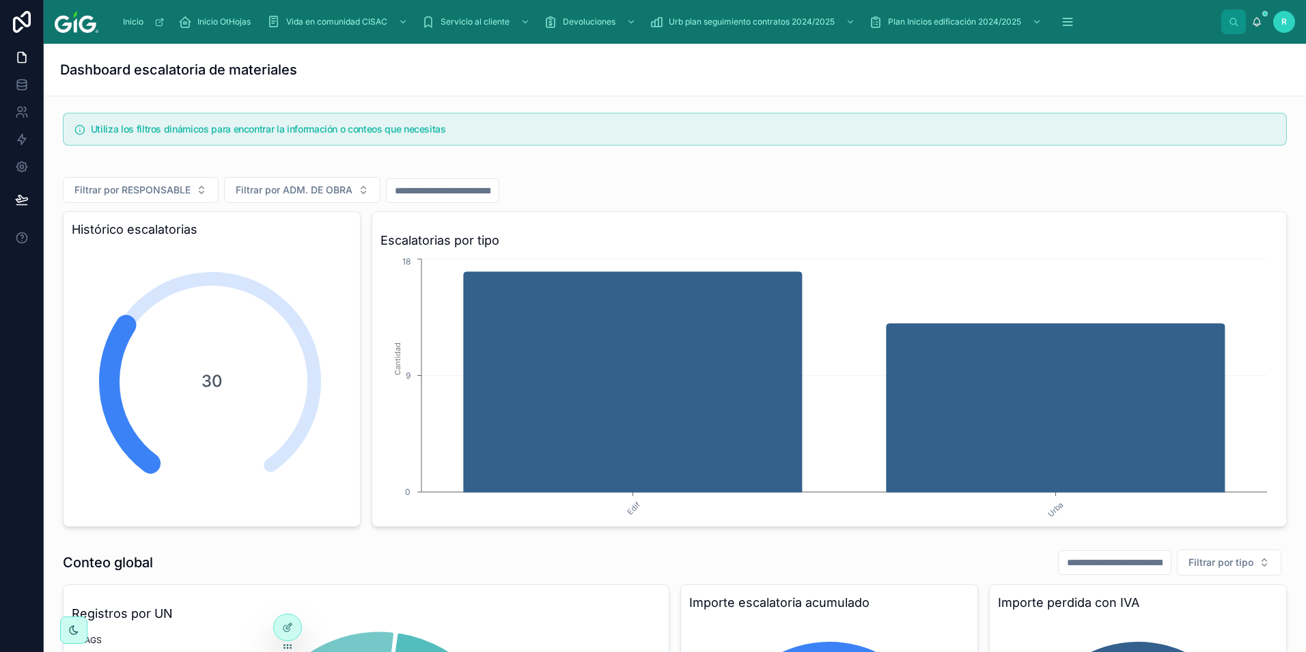
click at [665, 171] on div "Filtrar por RESPONSABLE Filtrar por ADM. DE OBRA Histórico escalatorias 30 Esca…" at bounding box center [675, 346] width 1224 height 359
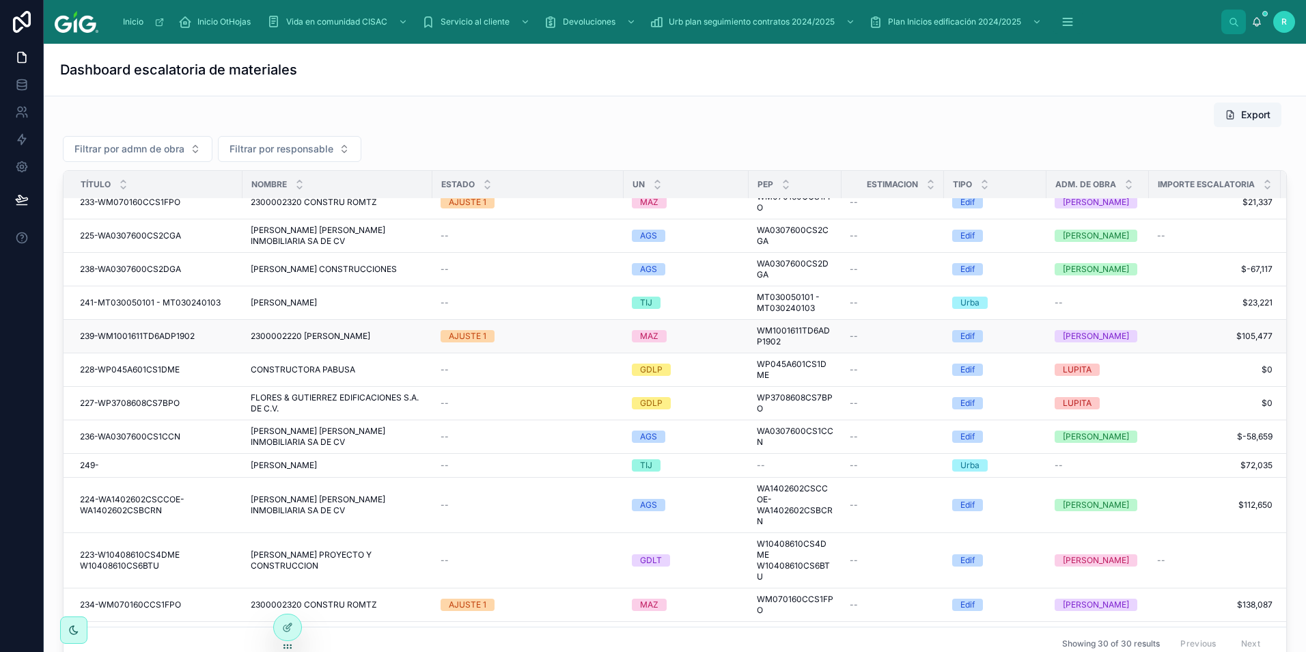
scroll to position [342, 0]
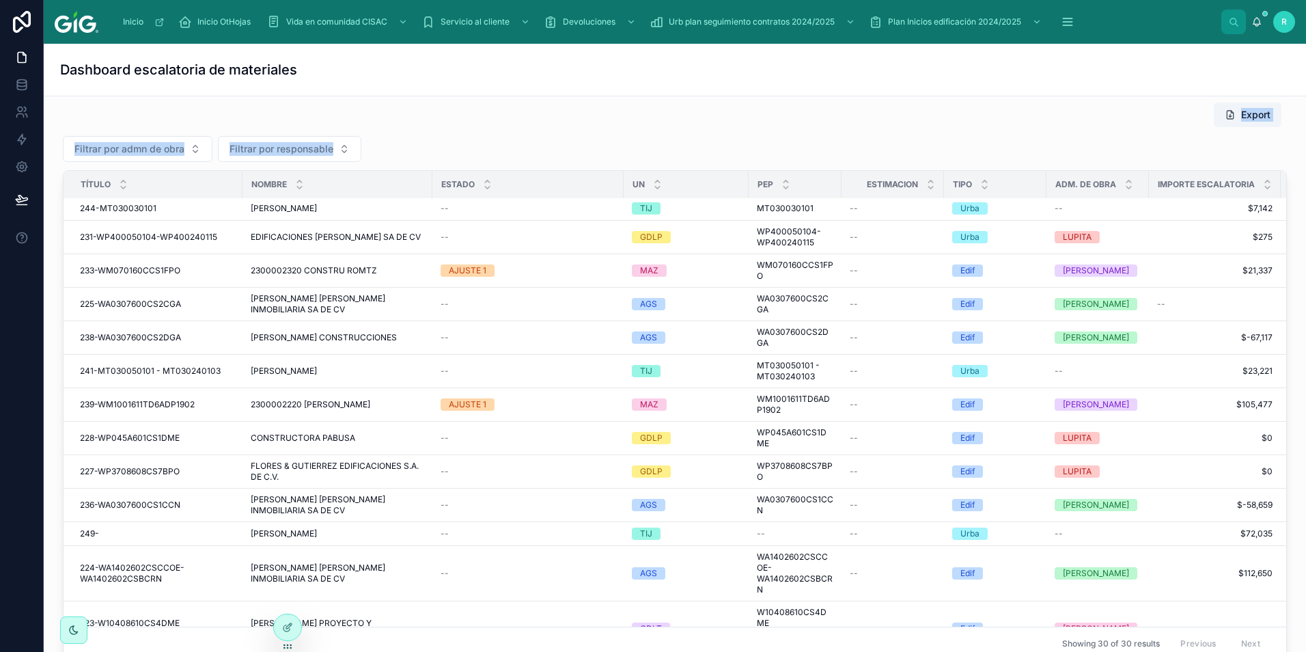
drag, startPoint x: 1131, startPoint y: 112, endPoint x: 1192, endPoint y: 129, distance: 63.8
click at [1192, 129] on div "Export Filtrar por admn de obra Filtrar por responsable Título NOMBRE Estado UN…" at bounding box center [675, 381] width 1224 height 559
drag, startPoint x: 1192, startPoint y: 129, endPoint x: 1183, endPoint y: 129, distance: 8.9
click at [1183, 129] on div "Export Filtrar por admn de obra Filtrar por responsable Título NOMBRE Estado UN…" at bounding box center [675, 381] width 1224 height 559
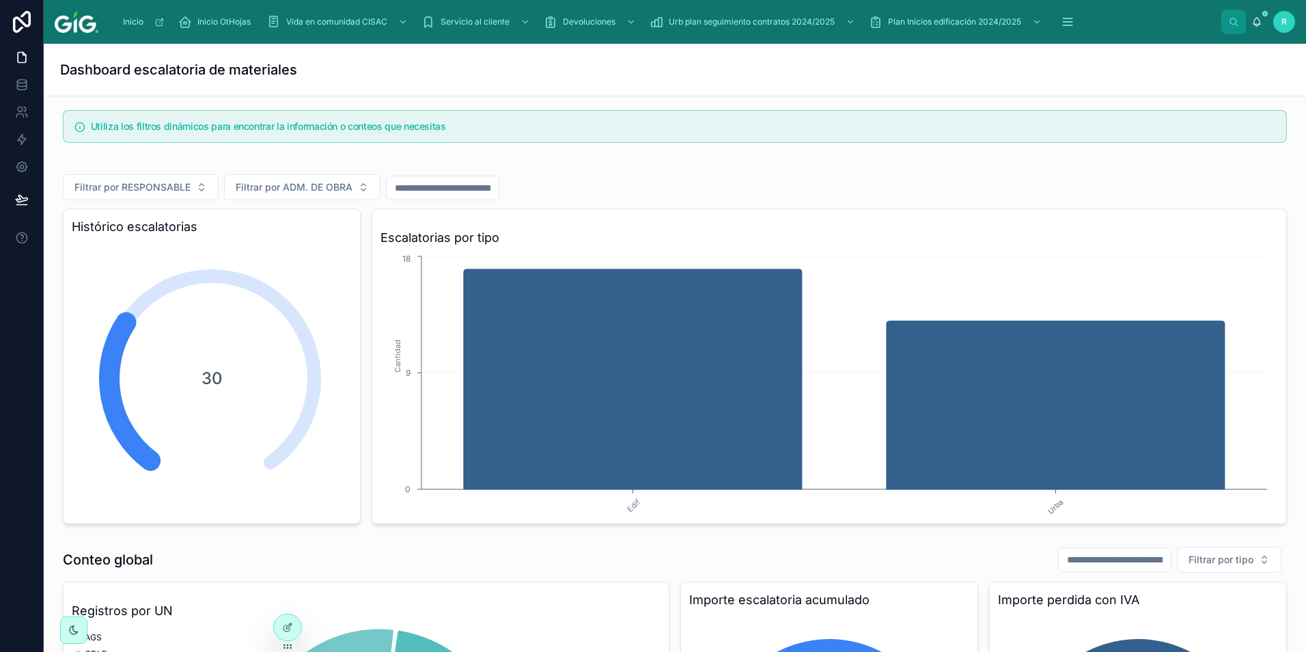
scroll to position [0, 0]
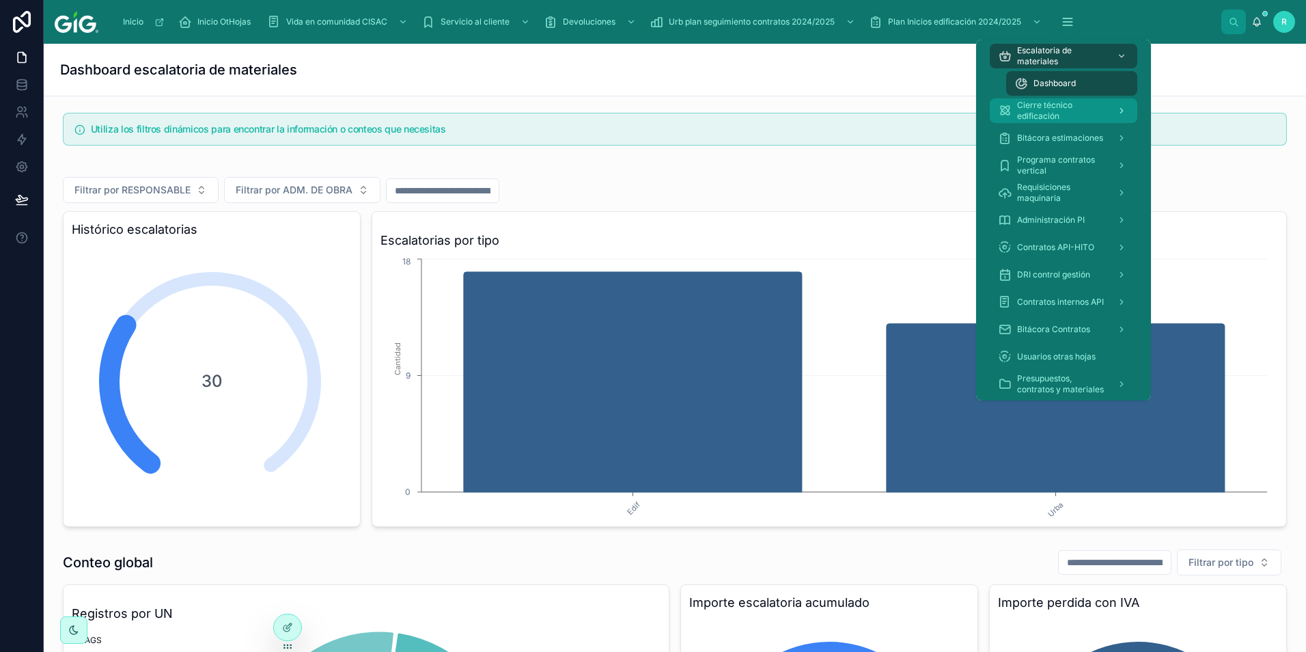
click at [1069, 108] on span "Cierre técnico edificación" at bounding box center [1061, 111] width 89 height 22
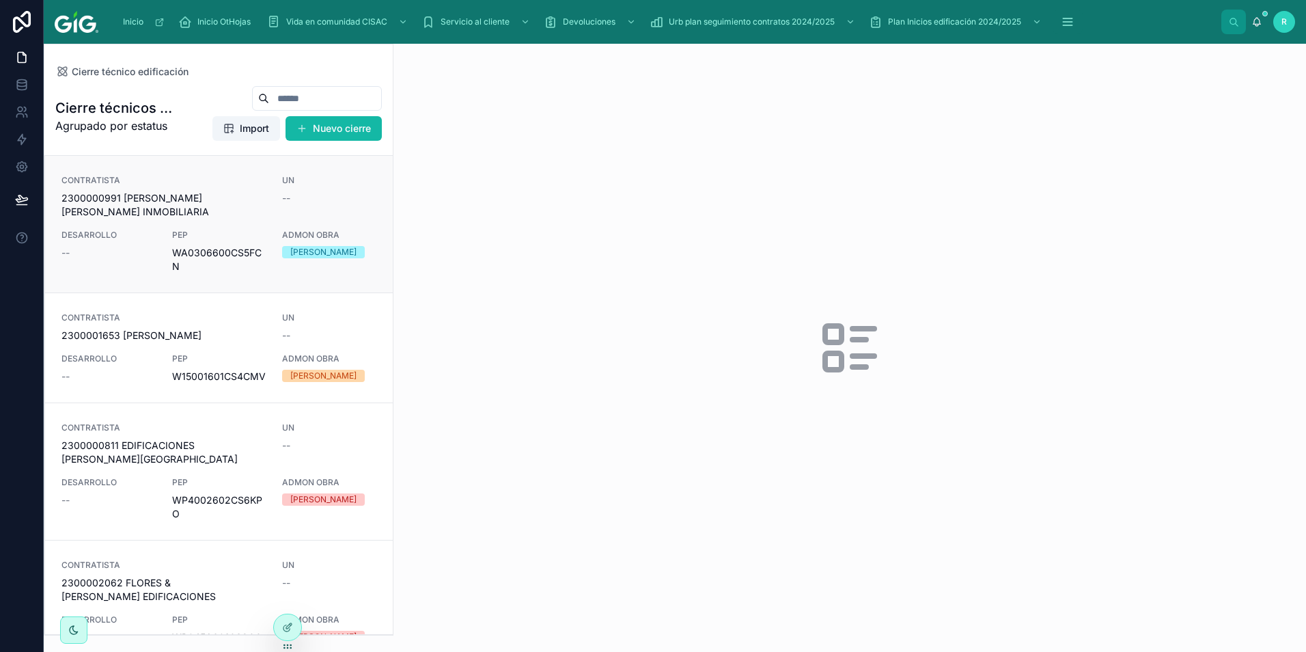
click at [258, 200] on span "2300000991 [PERSON_NAME] [PERSON_NAME] INMOBILIARIA" at bounding box center [163, 204] width 204 height 27
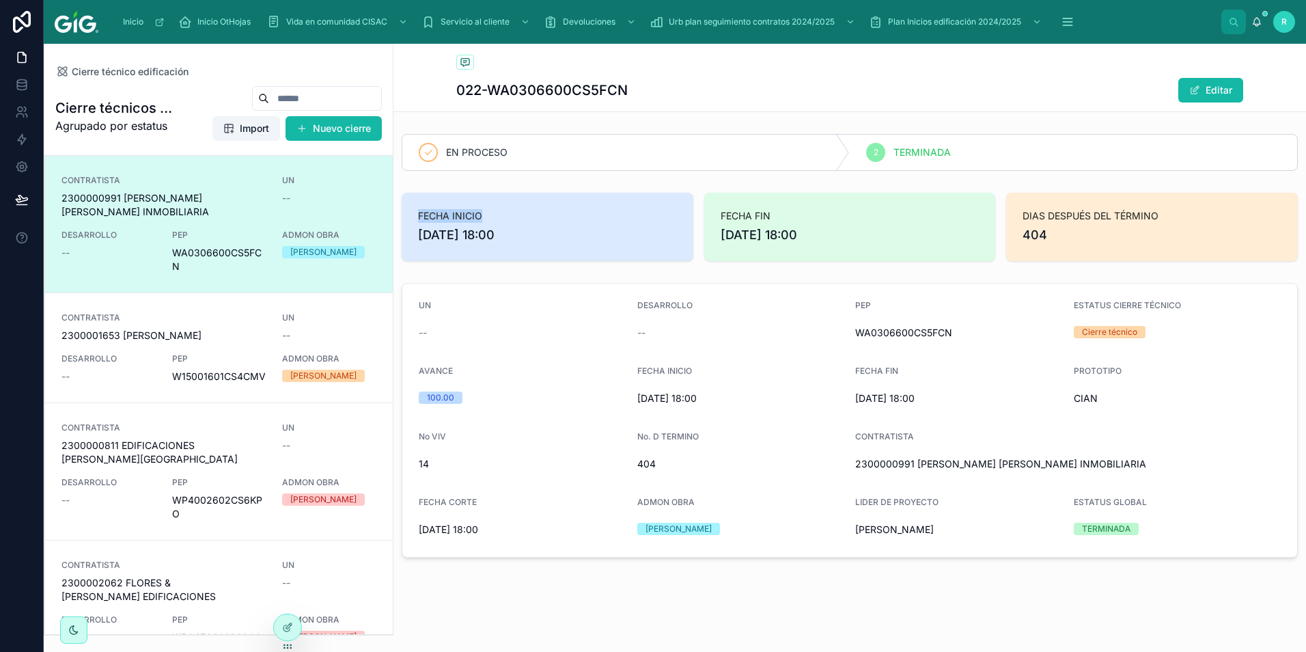
drag, startPoint x: 410, startPoint y: 219, endPoint x: 498, endPoint y: 217, distance: 88.1
click at [498, 217] on div "FECHA INICIO [DATE] 18:00" at bounding box center [548, 227] width 292 height 68
drag, startPoint x: 721, startPoint y: 212, endPoint x: 803, endPoint y: 212, distance: 82.7
click at [803, 212] on div "FECHA FIN [DATE] 18:00" at bounding box center [850, 227] width 292 height 68
drag, startPoint x: 1010, startPoint y: 215, endPoint x: 1183, endPoint y: 217, distance: 173.6
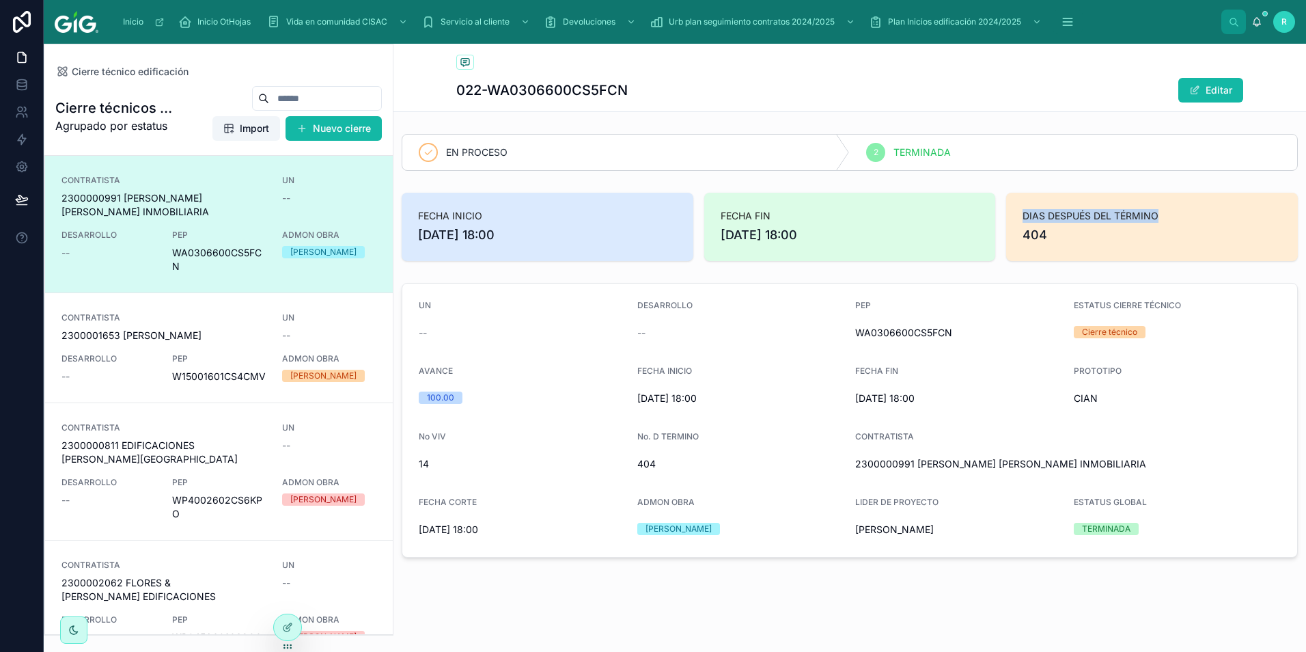
click at [1183, 217] on div "DIAS DESPUÉS DEL TÉRMINO 404" at bounding box center [1152, 227] width 292 height 68
click at [1214, 98] on button "Editar" at bounding box center [1211, 90] width 65 height 25
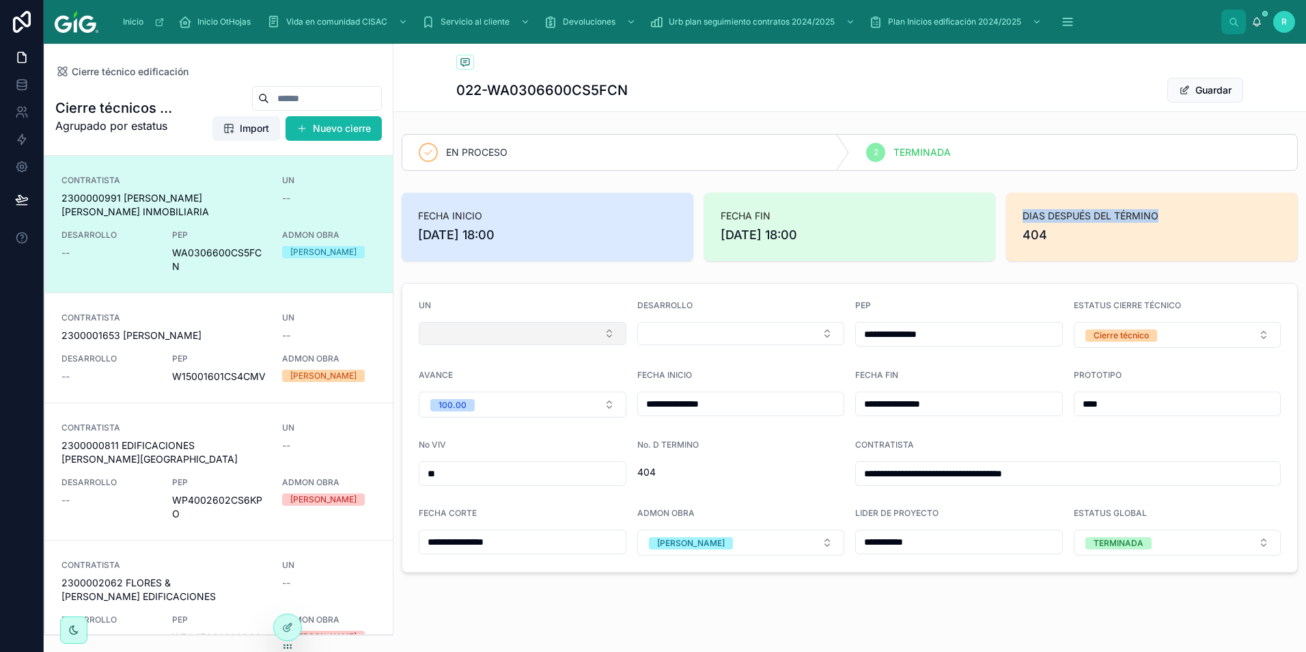
click at [552, 333] on button "Select Button" at bounding box center [523, 333] width 208 height 23
click at [767, 284] on form "**********" at bounding box center [849, 428] width 895 height 288
click at [1208, 83] on button "Guardar" at bounding box center [1206, 90] width 76 height 25
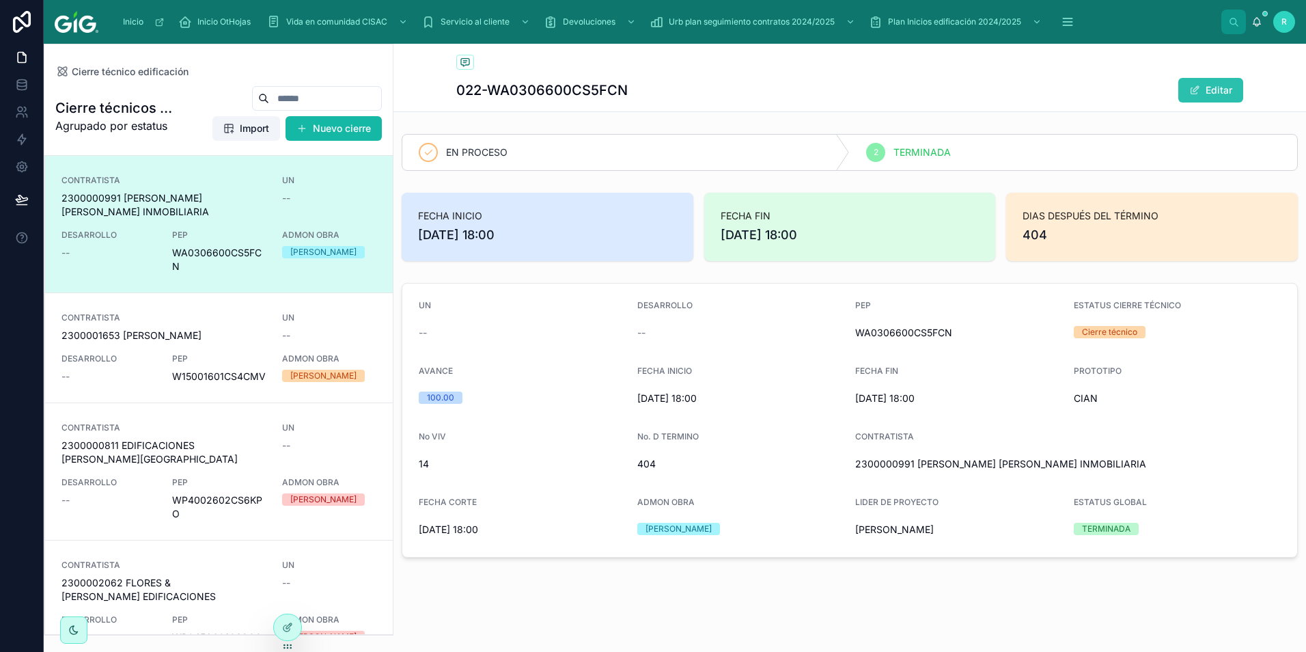
click at [1217, 94] on button "Editar" at bounding box center [1211, 90] width 65 height 25
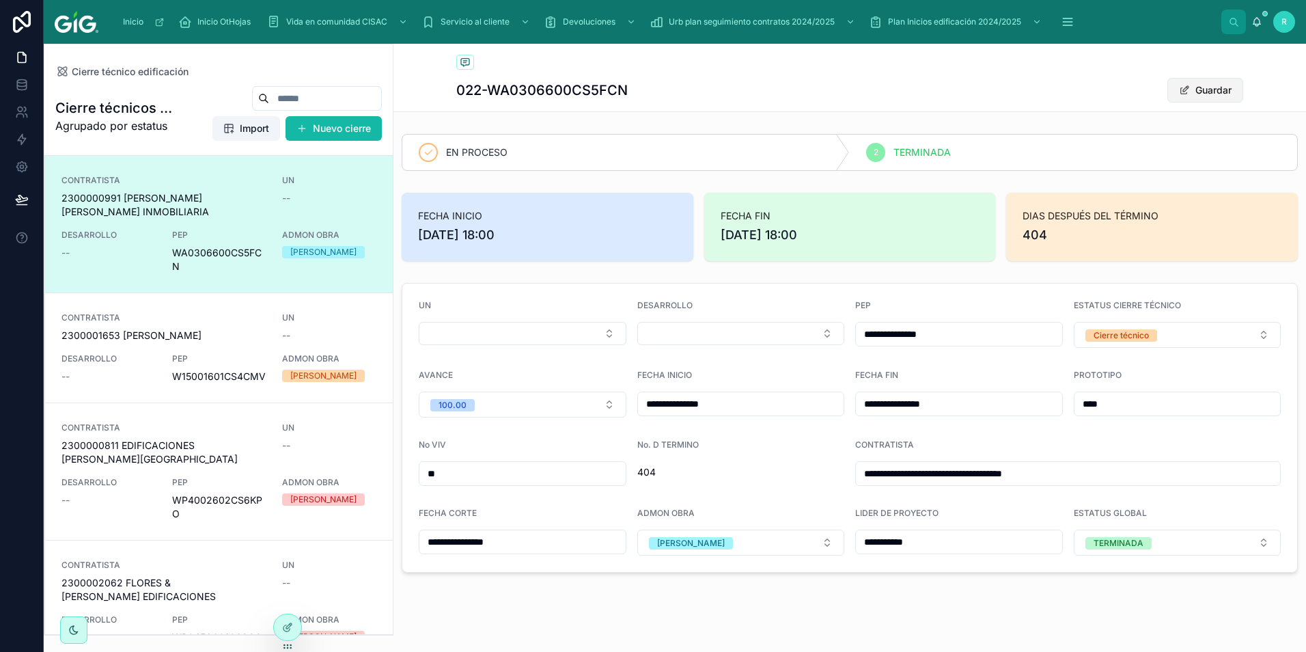
click at [1224, 90] on button "Guardar" at bounding box center [1206, 90] width 76 height 25
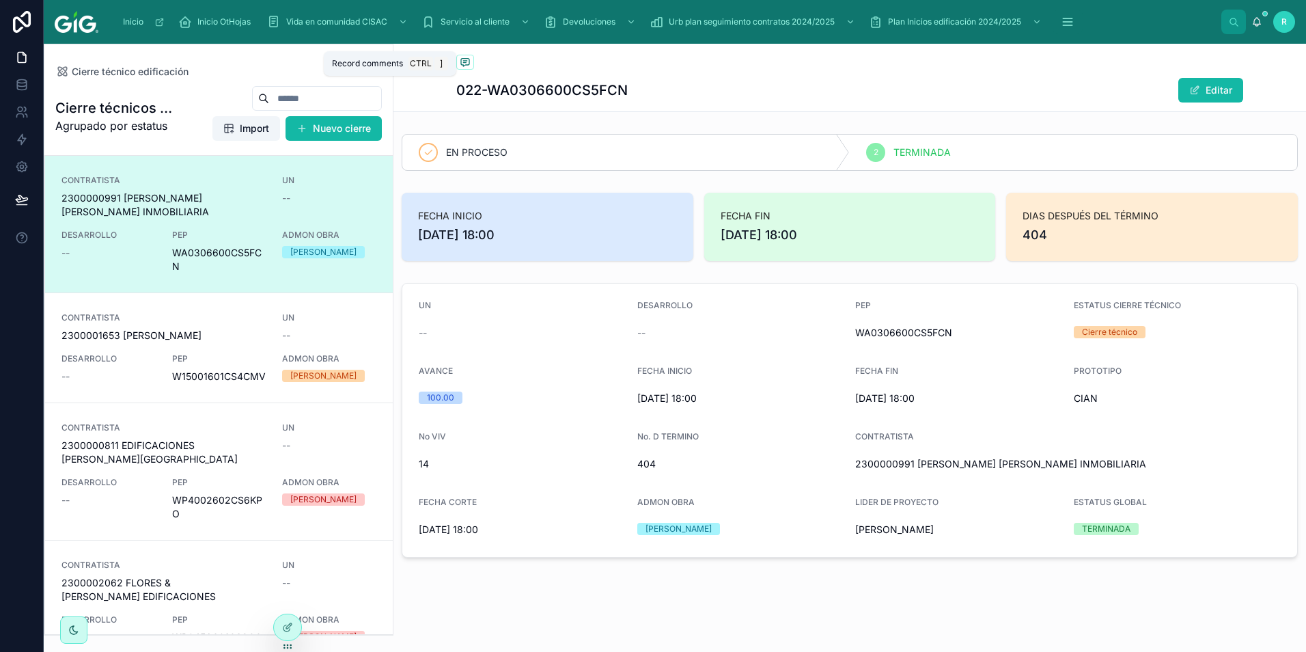
click at [466, 65] on icon at bounding box center [465, 63] width 8 height 8
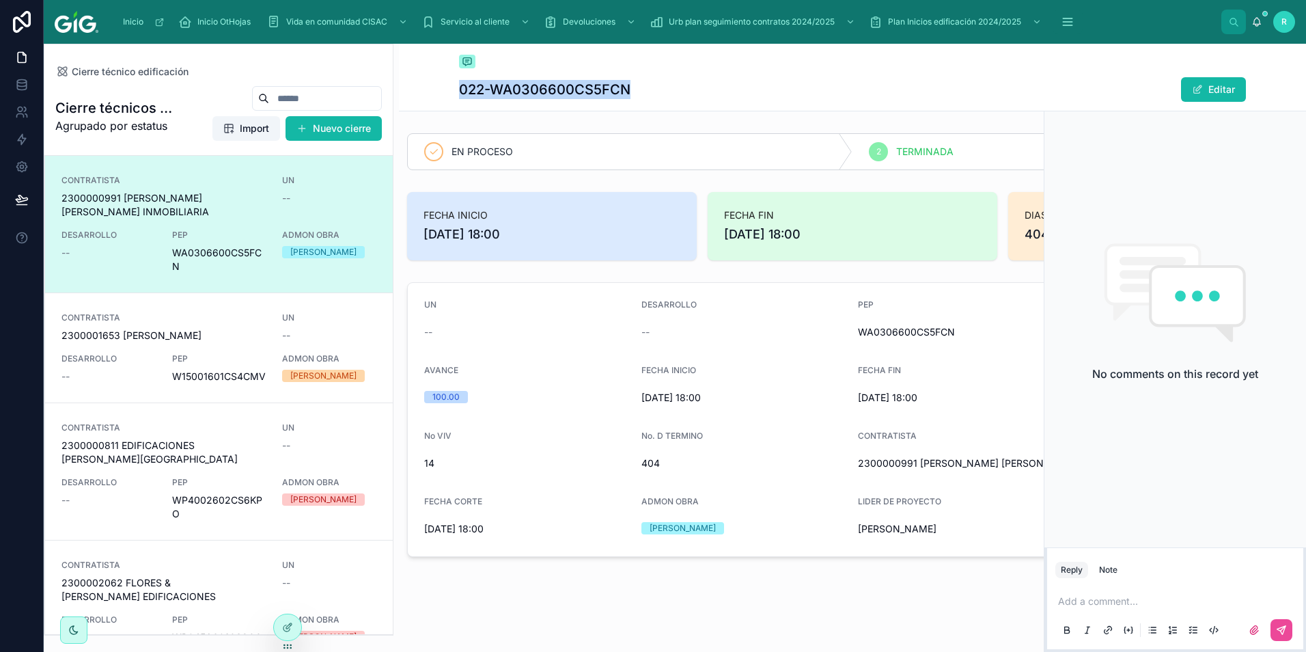
click at [829, 72] on div "Cierre técnico edificación 022-WA0306600CS5FCN Editar" at bounding box center [852, 77] width 787 height 67
click at [691, 83] on div "022-WA0306600CS5FCN Editar" at bounding box center [852, 90] width 787 height 26
click at [467, 64] on icon at bounding box center [467, 61] width 11 height 11
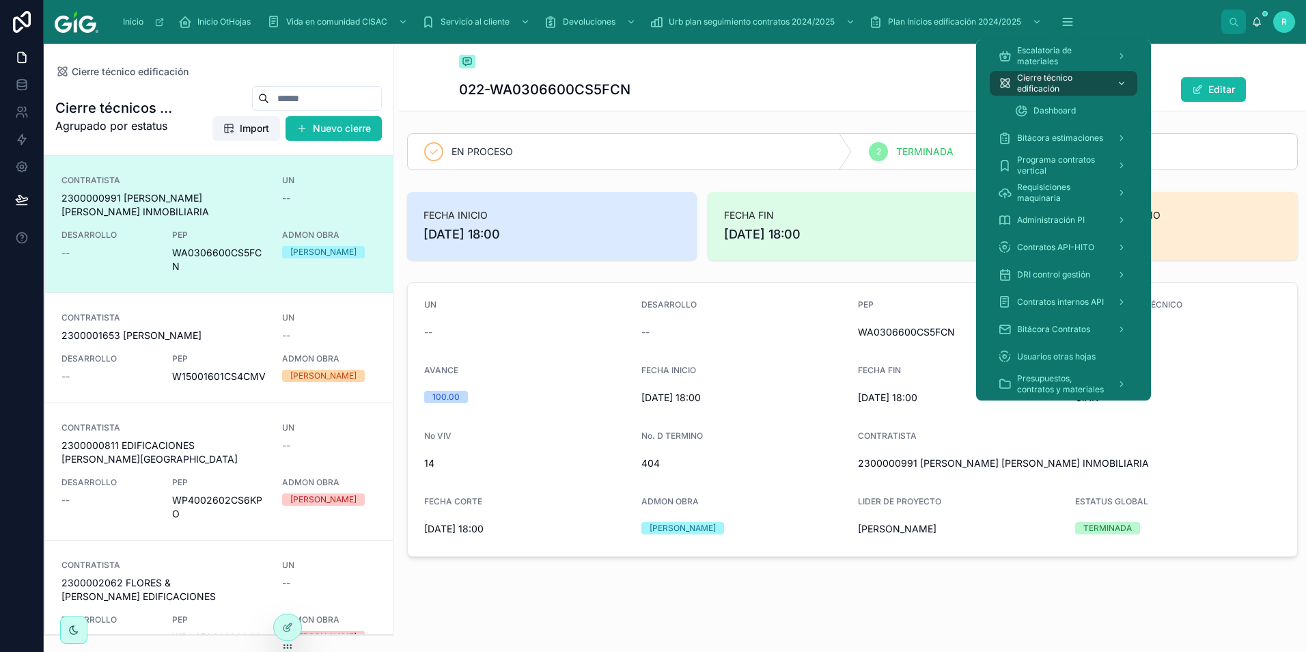
click at [775, 66] on div "Cierre técnico edificación" at bounding box center [852, 63] width 787 height 16
click at [1068, 114] on span "Dashboard" at bounding box center [1055, 110] width 42 height 11
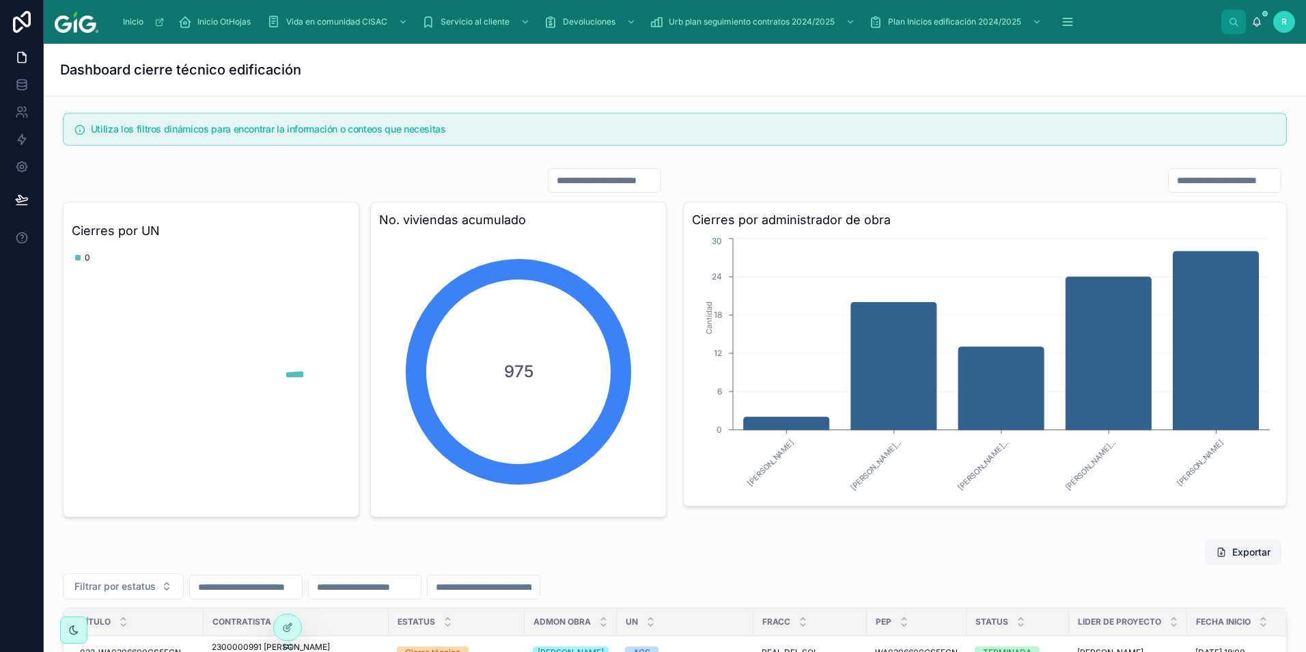
click at [422, 189] on div at bounding box center [365, 180] width 604 height 26
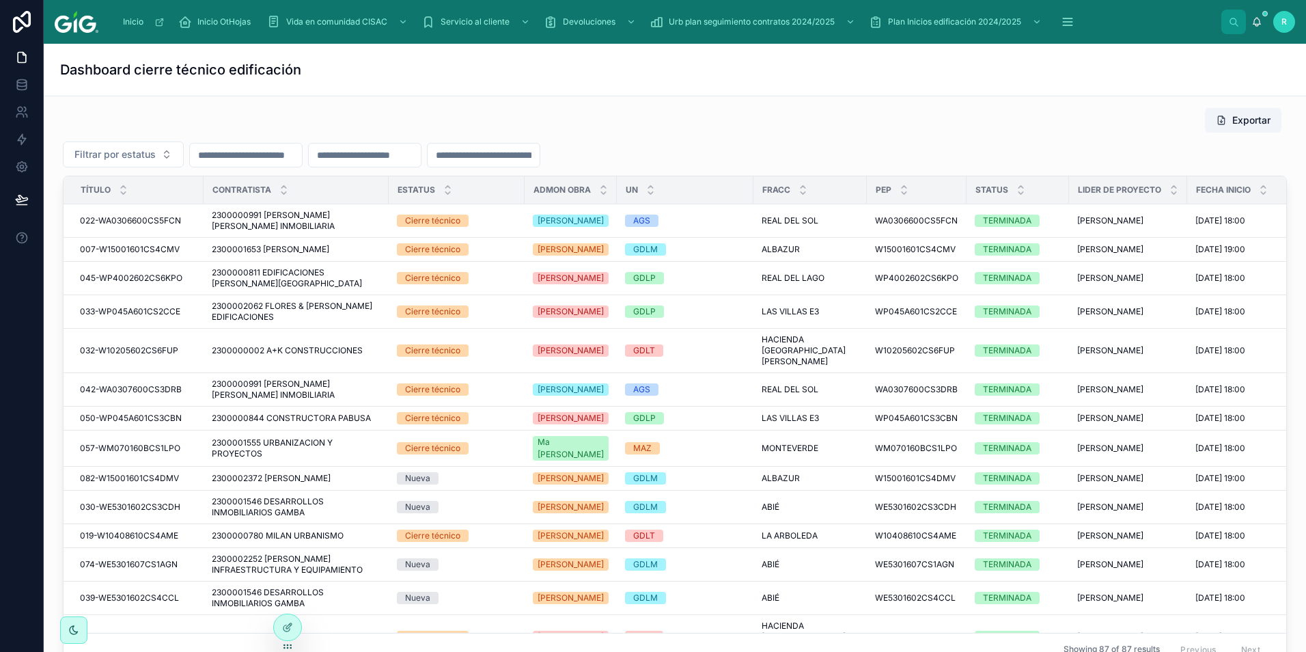
drag, startPoint x: 1048, startPoint y: 133, endPoint x: 1306, endPoint y: 290, distance: 302.1
click at [1048, 133] on div "Exportar" at bounding box center [675, 120] width 1224 height 26
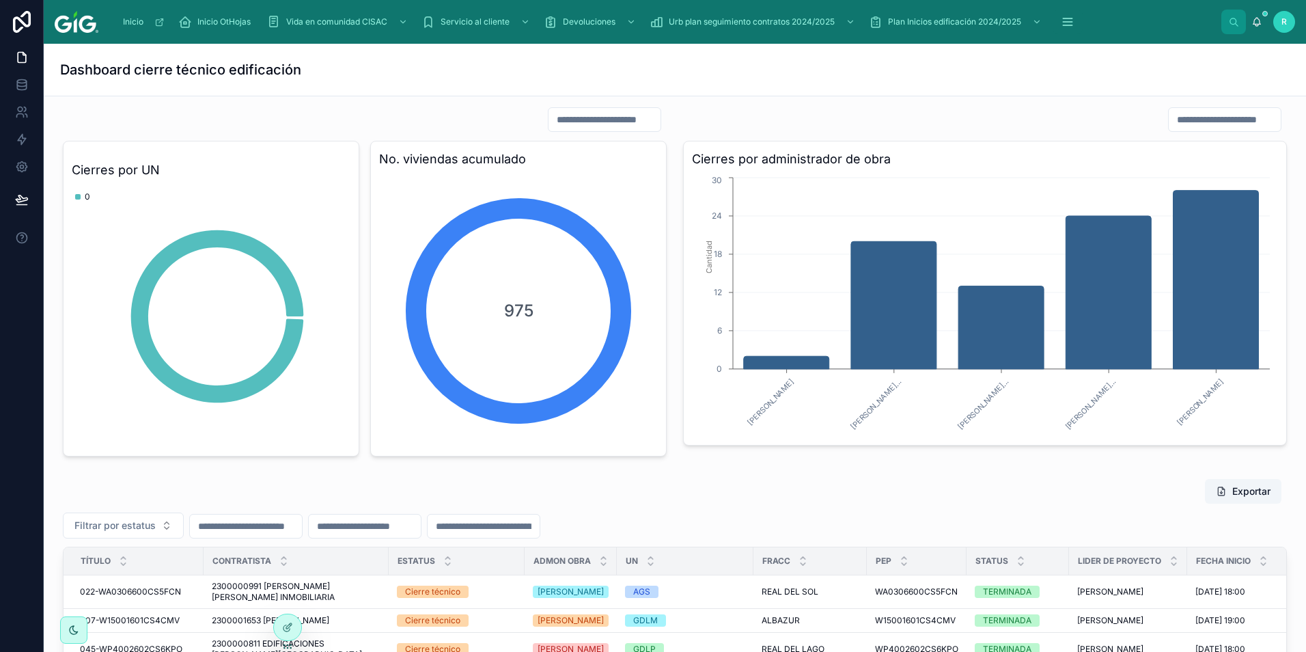
scroll to position [53, 0]
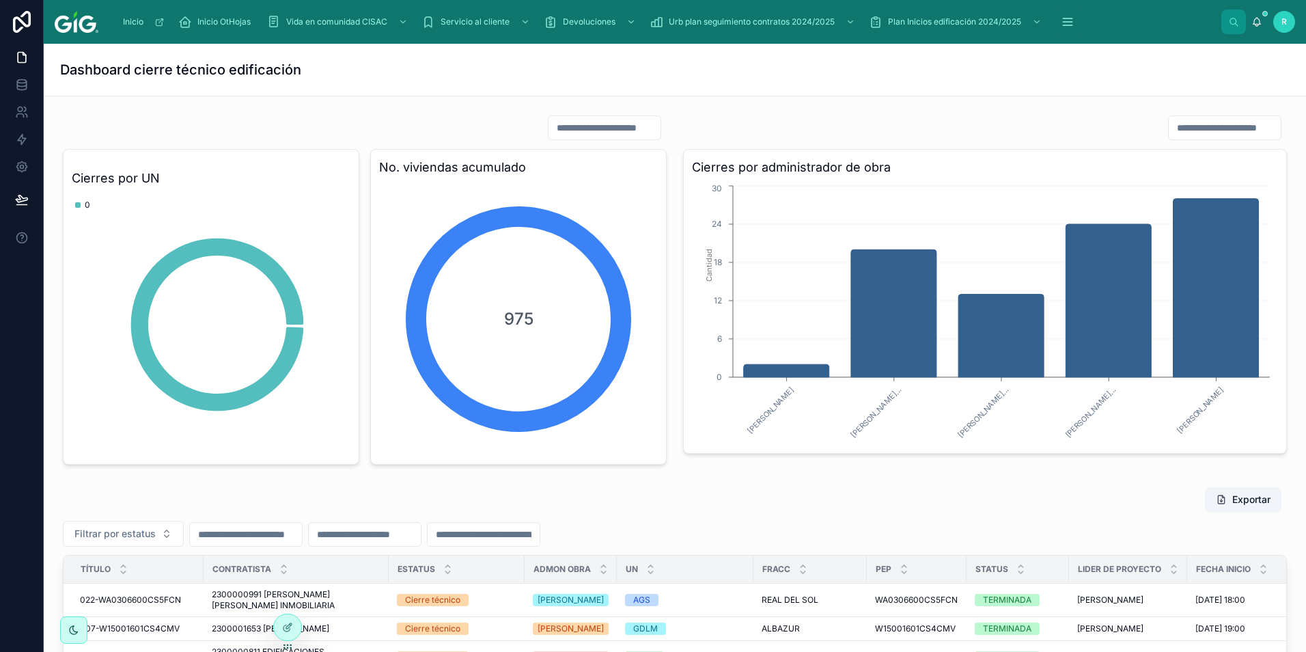
click at [885, 124] on div at bounding box center [985, 128] width 604 height 26
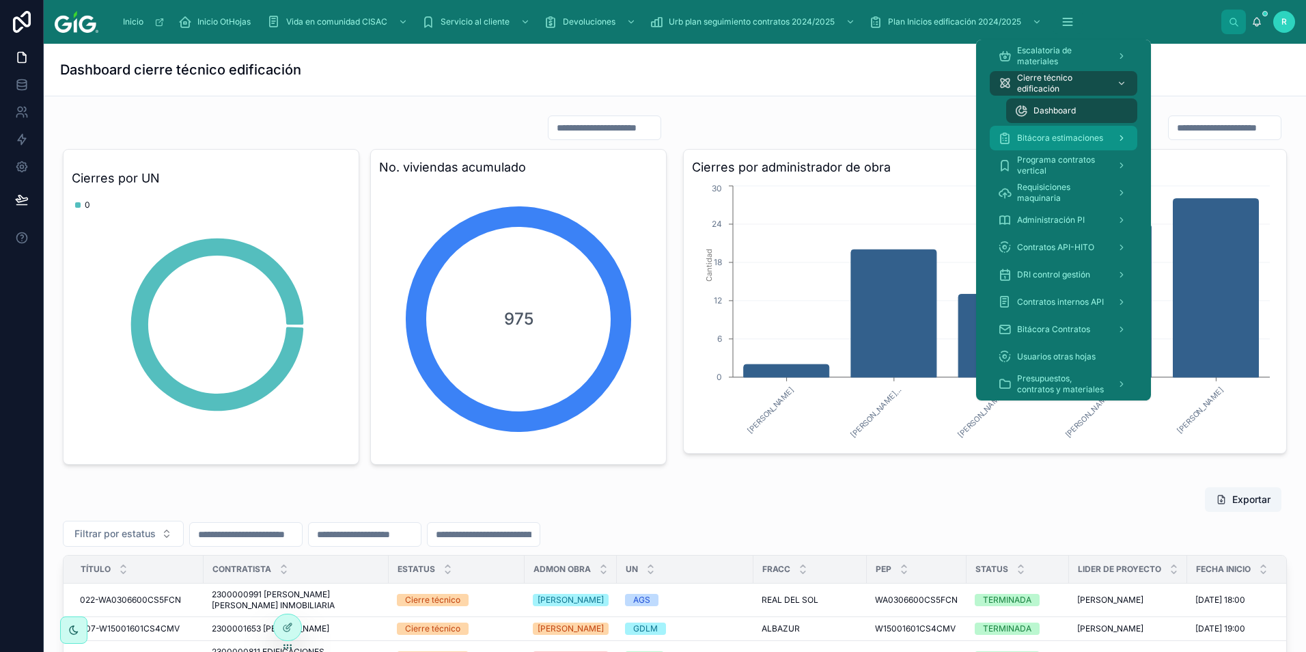
click at [1056, 144] on div "Bitácora estimaciones" at bounding box center [1063, 138] width 131 height 22
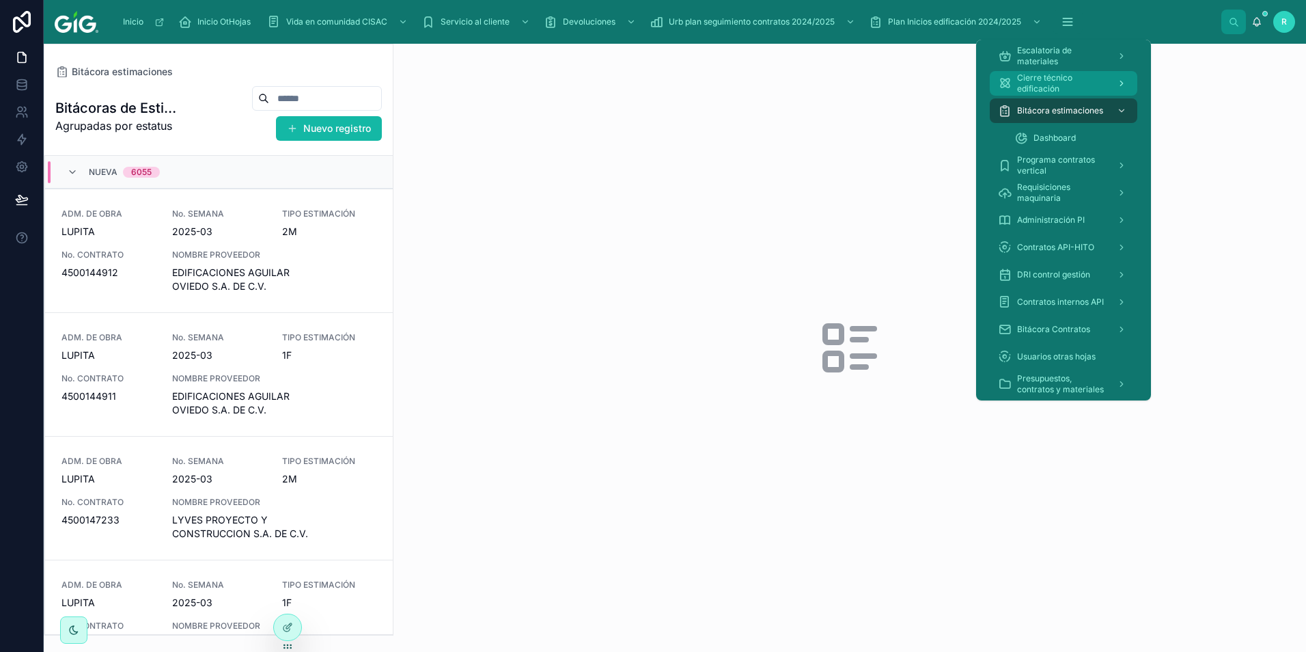
click at [1061, 82] on span "Cierre técnico edificación" at bounding box center [1061, 83] width 89 height 22
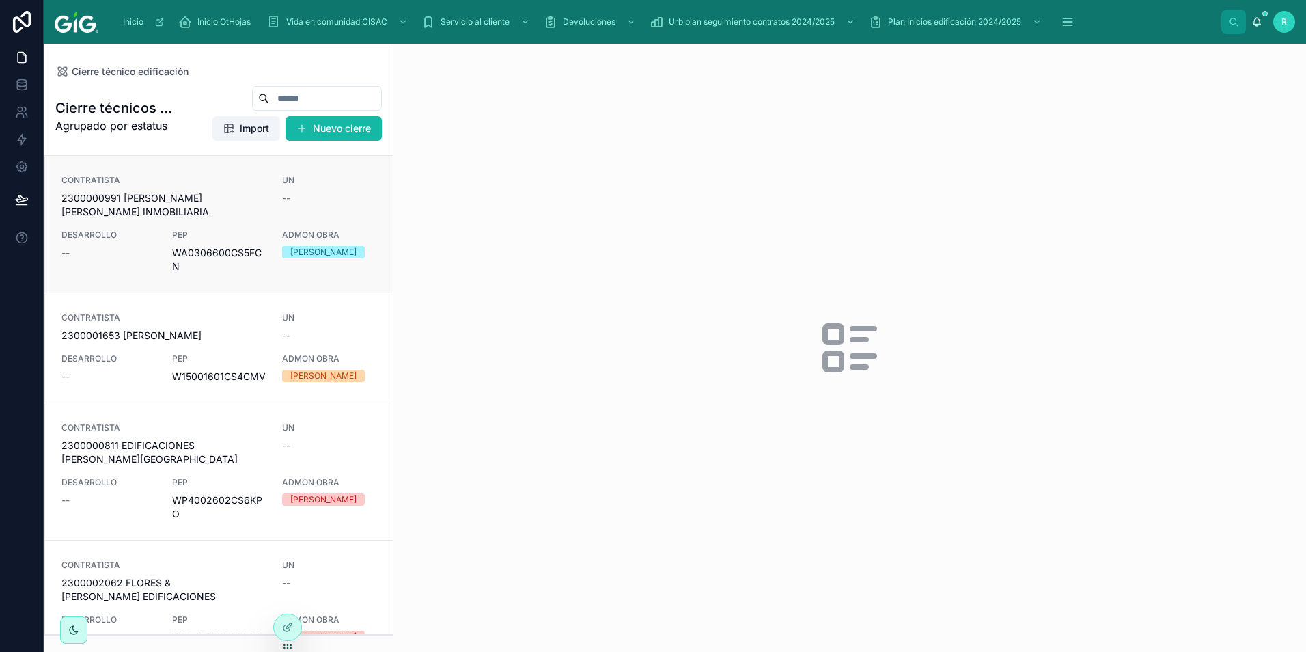
click at [210, 190] on div "CONTRATISTA 2300000991 [PERSON_NAME] [PERSON_NAME] INMOBILIARIA" at bounding box center [163, 197] width 204 height 44
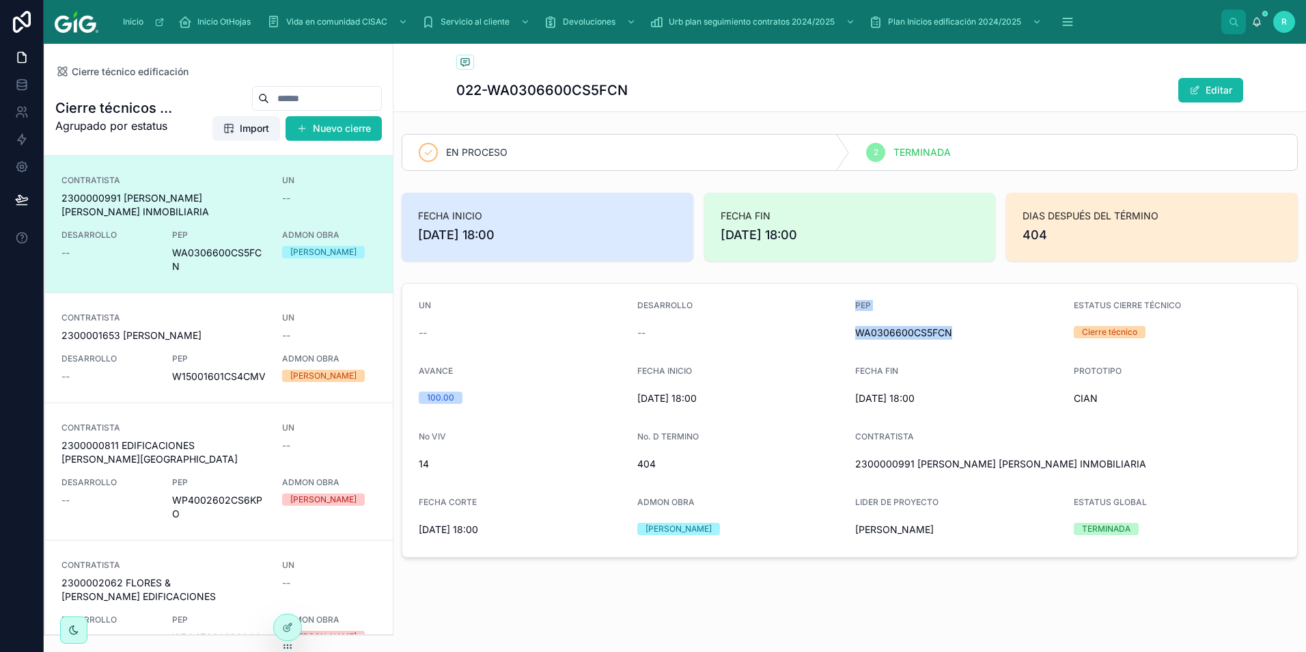
drag, startPoint x: 853, startPoint y: 305, endPoint x: 961, endPoint y: 335, distance: 112.9
click at [961, 335] on form "UN -- DESARROLLO -- PEP WA0306600CS5FCN ESTATUS CIERRE TÉCNICO Cierre técnico A…" at bounding box center [849, 420] width 895 height 273
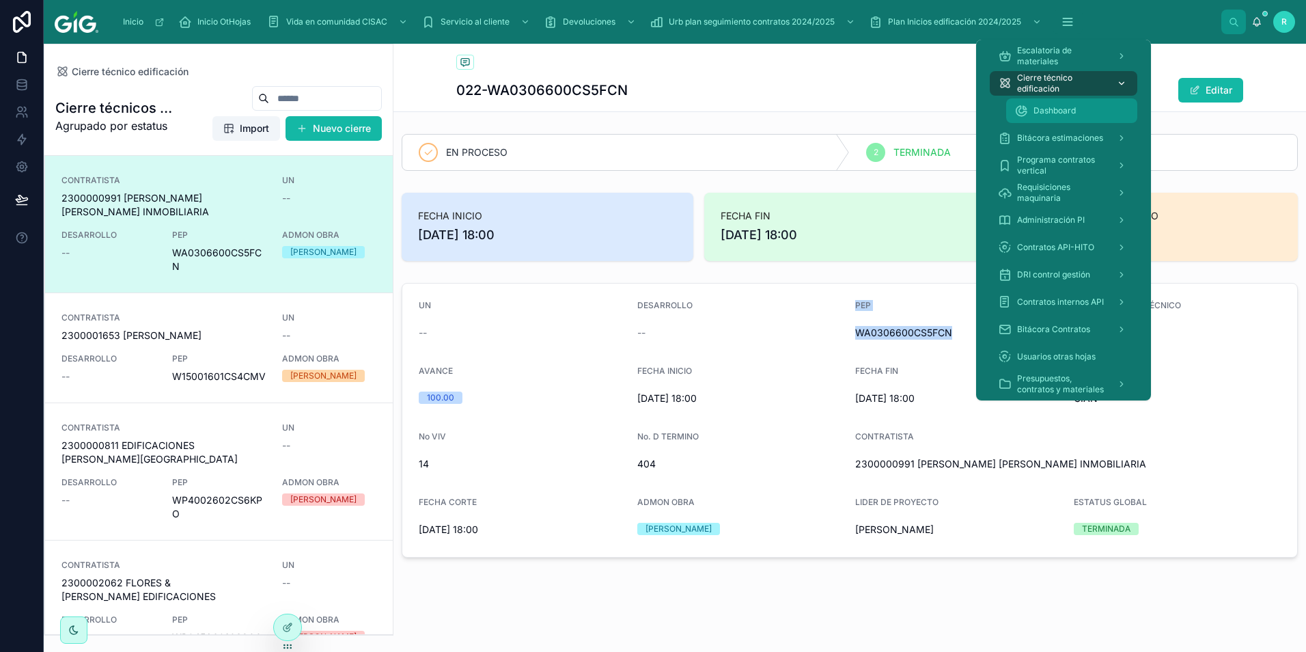
drag, startPoint x: 1052, startPoint y: 109, endPoint x: 1039, endPoint y: 92, distance: 21.5
click at [1052, 109] on span "Dashboard" at bounding box center [1055, 110] width 42 height 11
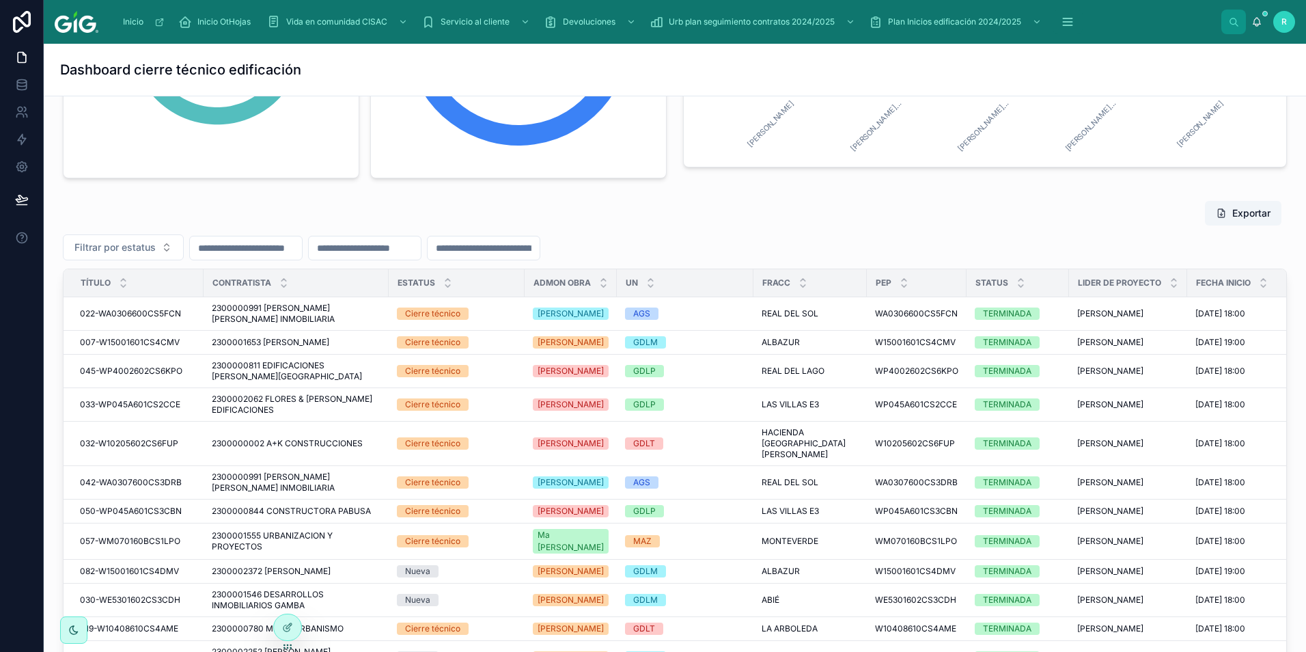
scroll to position [342, 0]
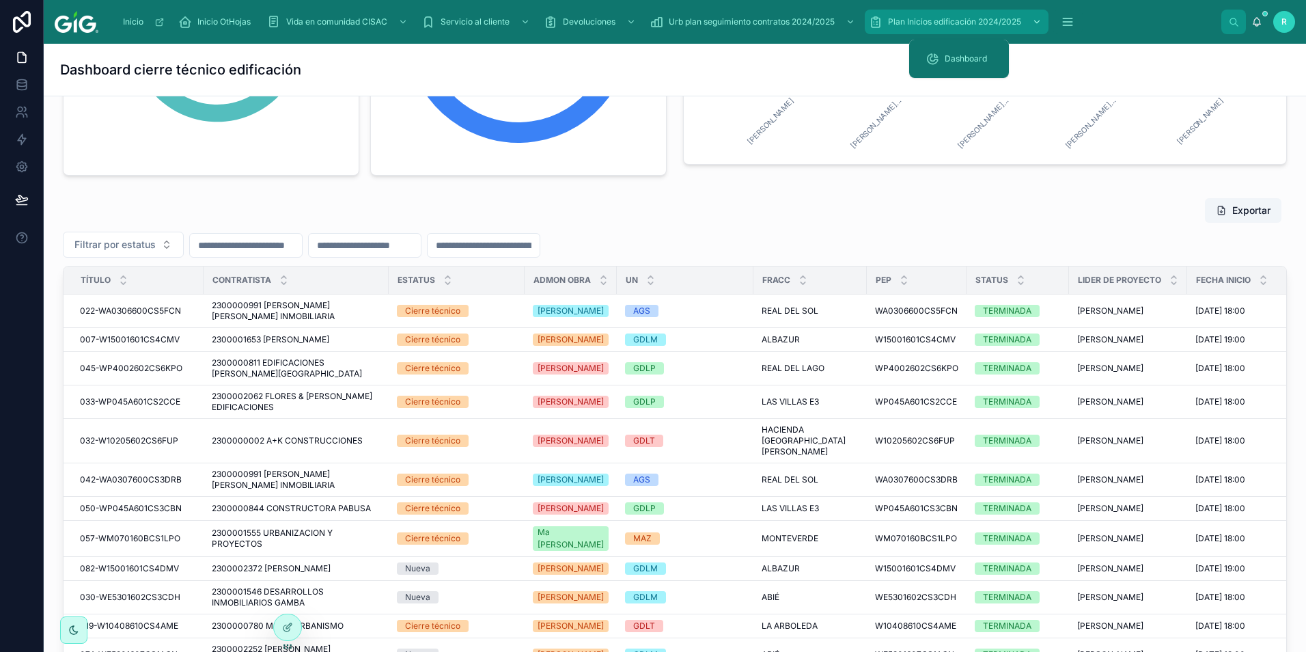
click at [972, 25] on span "Plan Inicios edificación 2024/2025" at bounding box center [954, 21] width 133 height 11
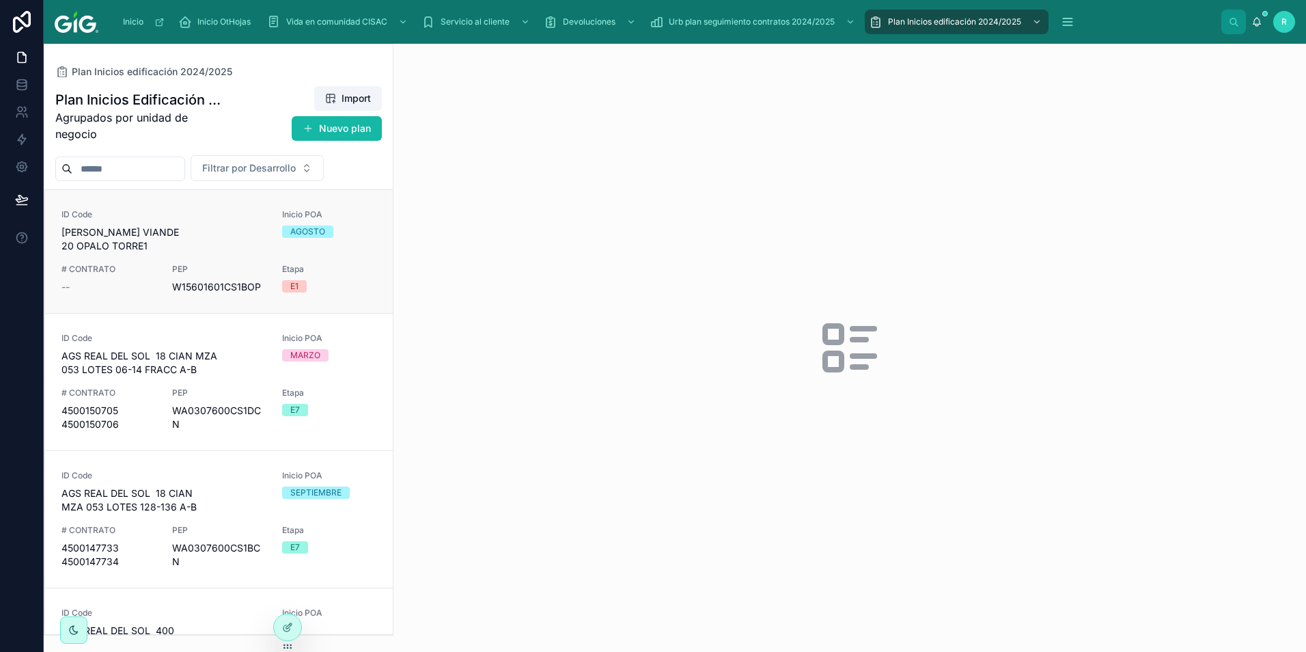
click at [243, 232] on span "[PERSON_NAME] VIANDE 20 OPALO TORRE1" at bounding box center [163, 238] width 204 height 27
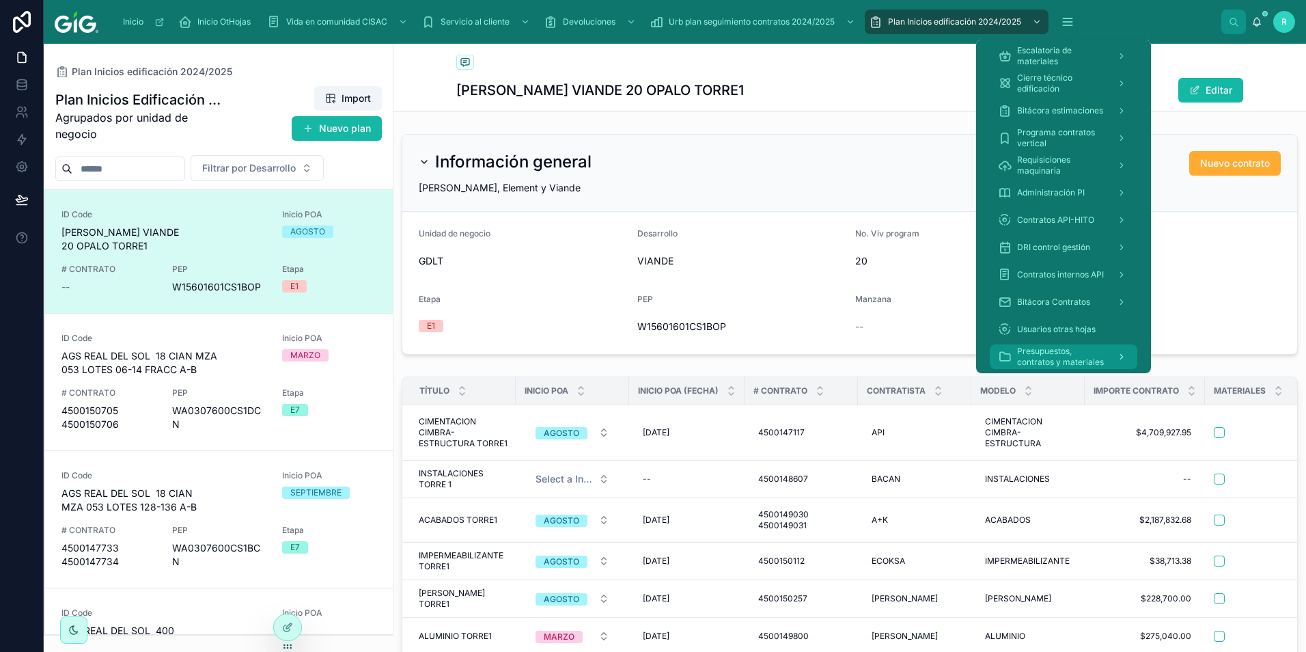
click at [1037, 353] on span "Presupuestos, contratos y materiales" at bounding box center [1061, 357] width 89 height 22
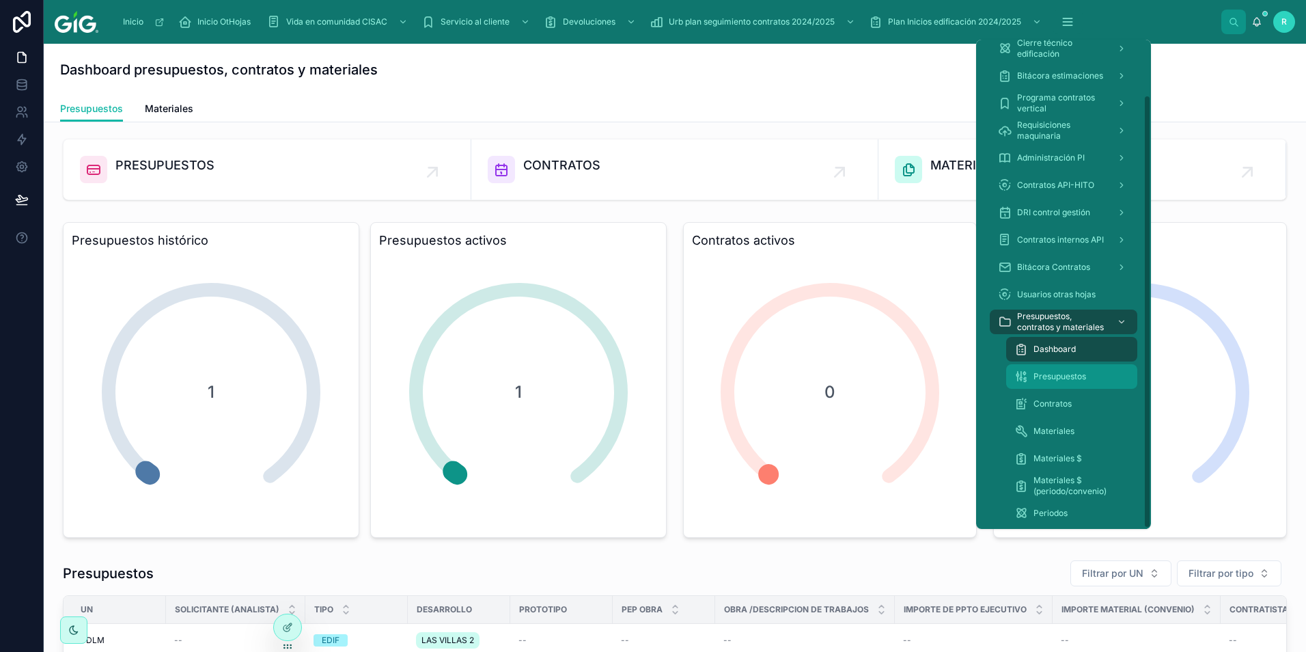
scroll to position [63, 0]
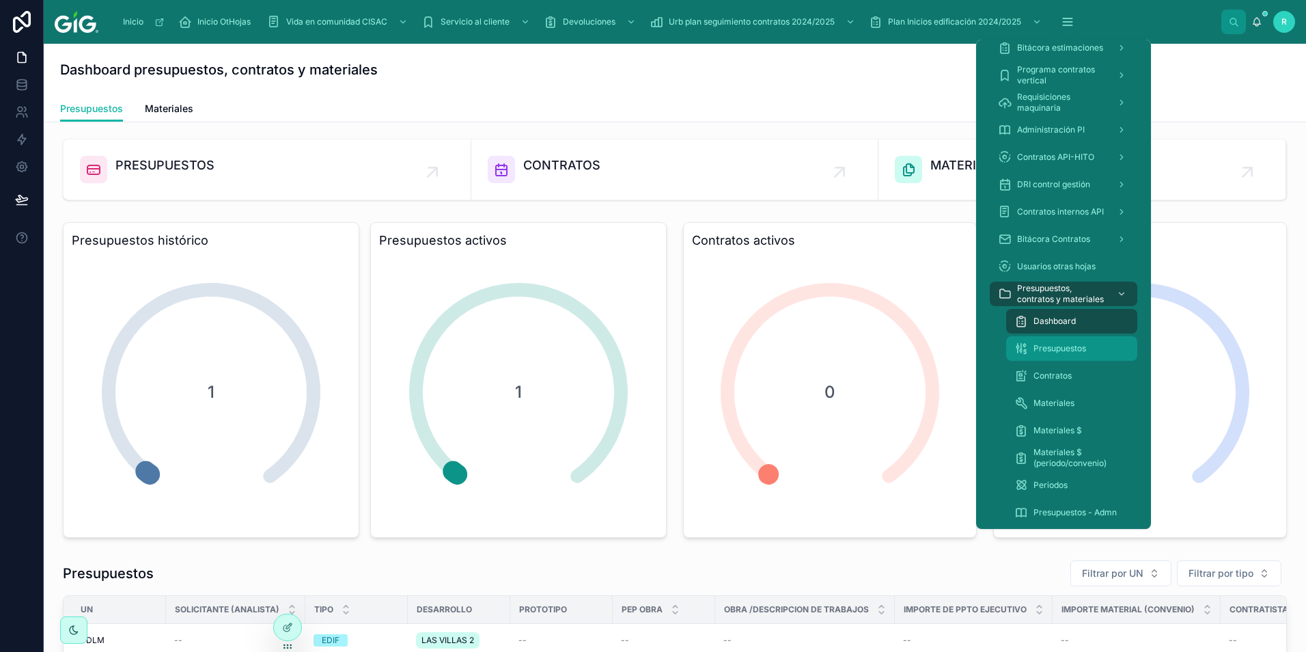
click at [1061, 347] on span "Presupuestos" at bounding box center [1060, 348] width 53 height 11
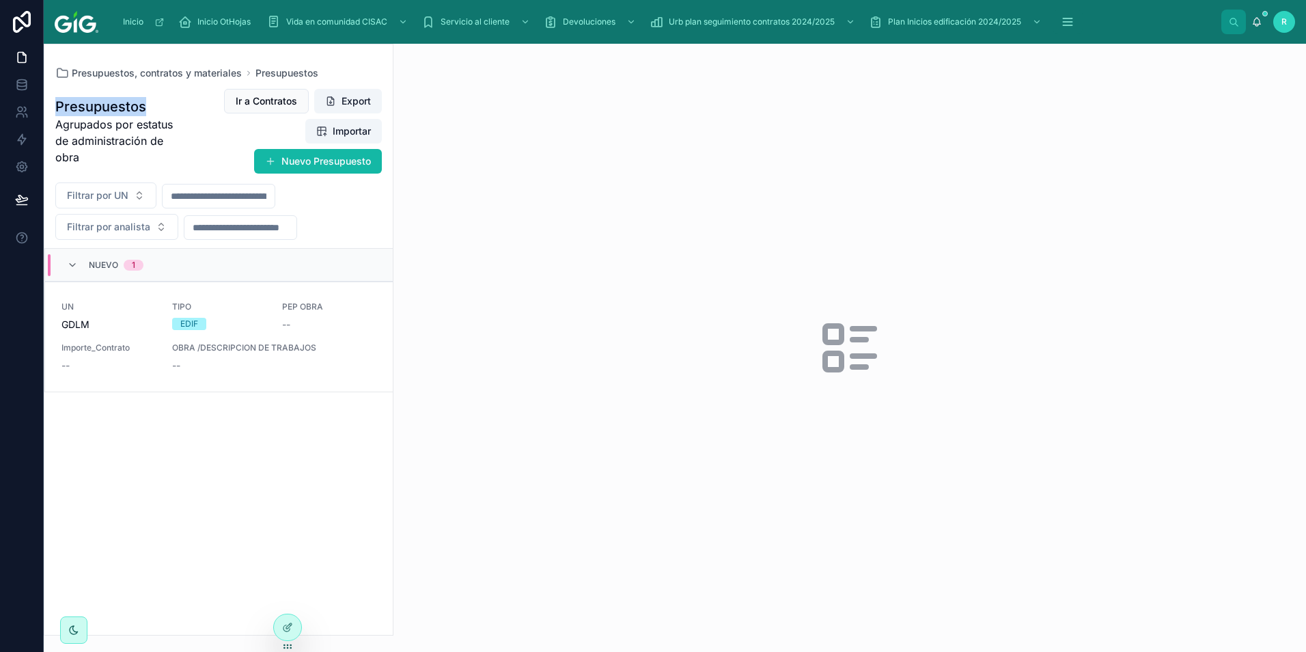
drag, startPoint x: 149, startPoint y: 105, endPoint x: 52, endPoint y: 100, distance: 97.1
click at [52, 100] on div "Presupuestos Agrupados por estatus de administración de obra Ir a Contratos Exp…" at bounding box center [218, 131] width 348 height 86
click at [236, 369] on div "--" at bounding box center [274, 366] width 204 height 14
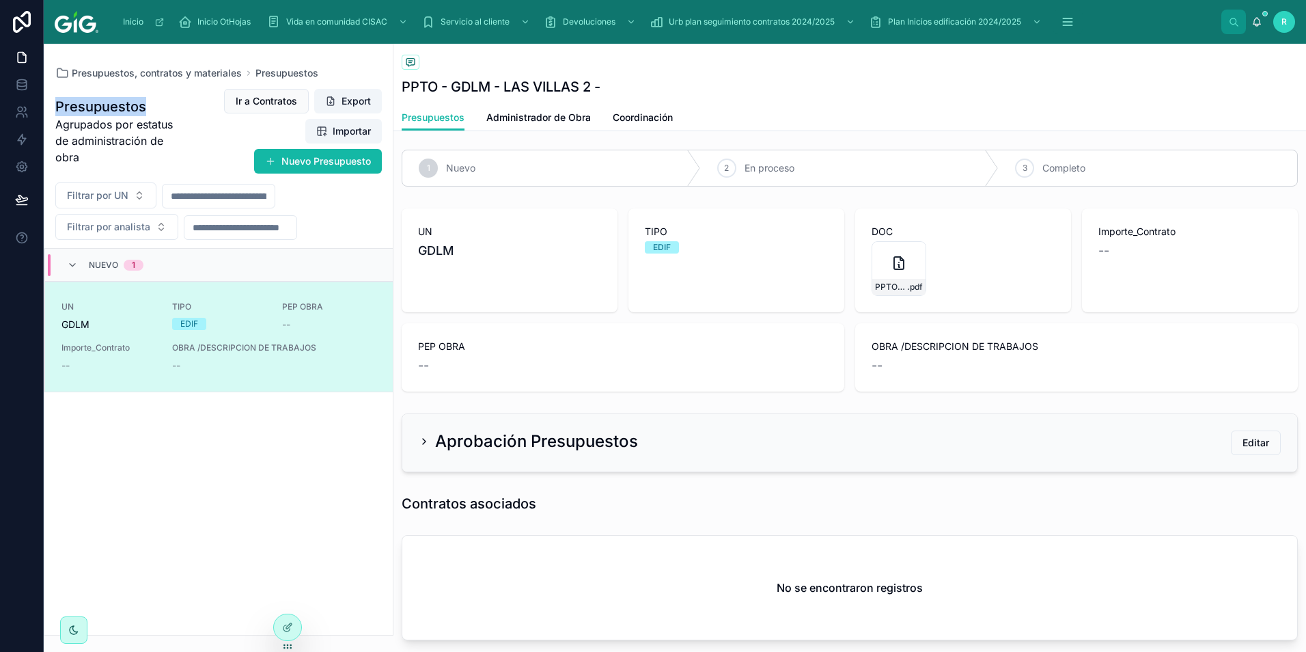
scroll to position [68, 0]
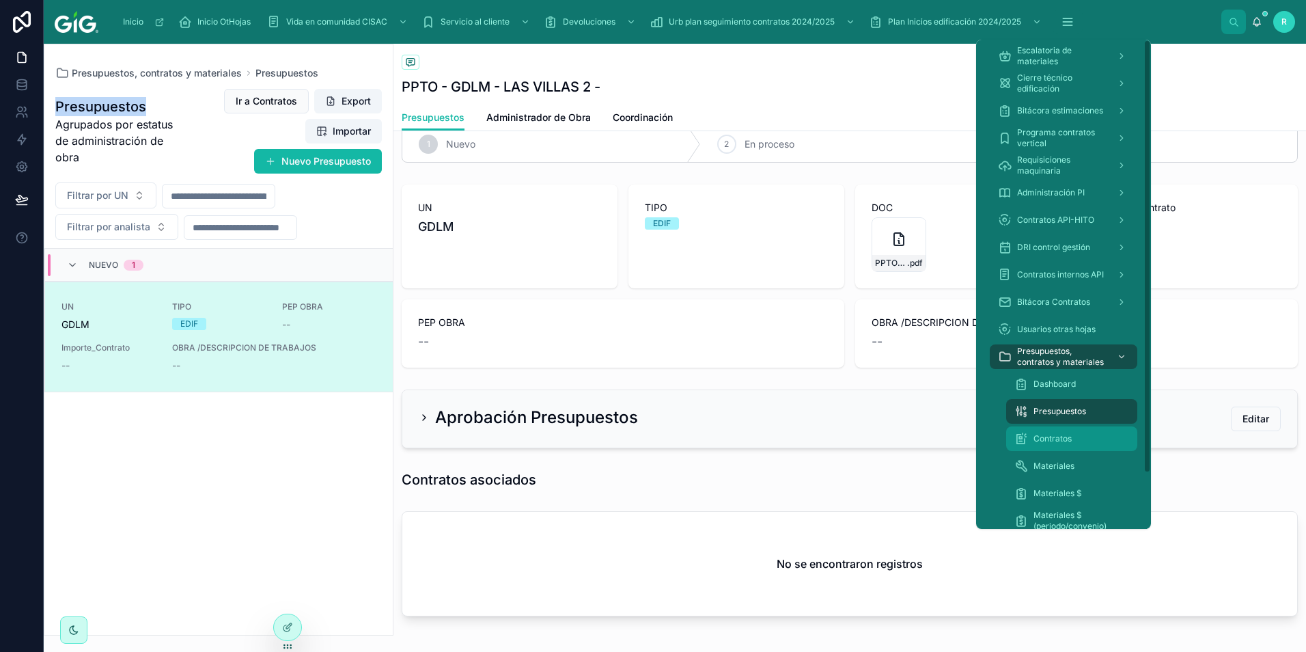
click at [1064, 437] on span "Contratos" at bounding box center [1053, 438] width 38 height 11
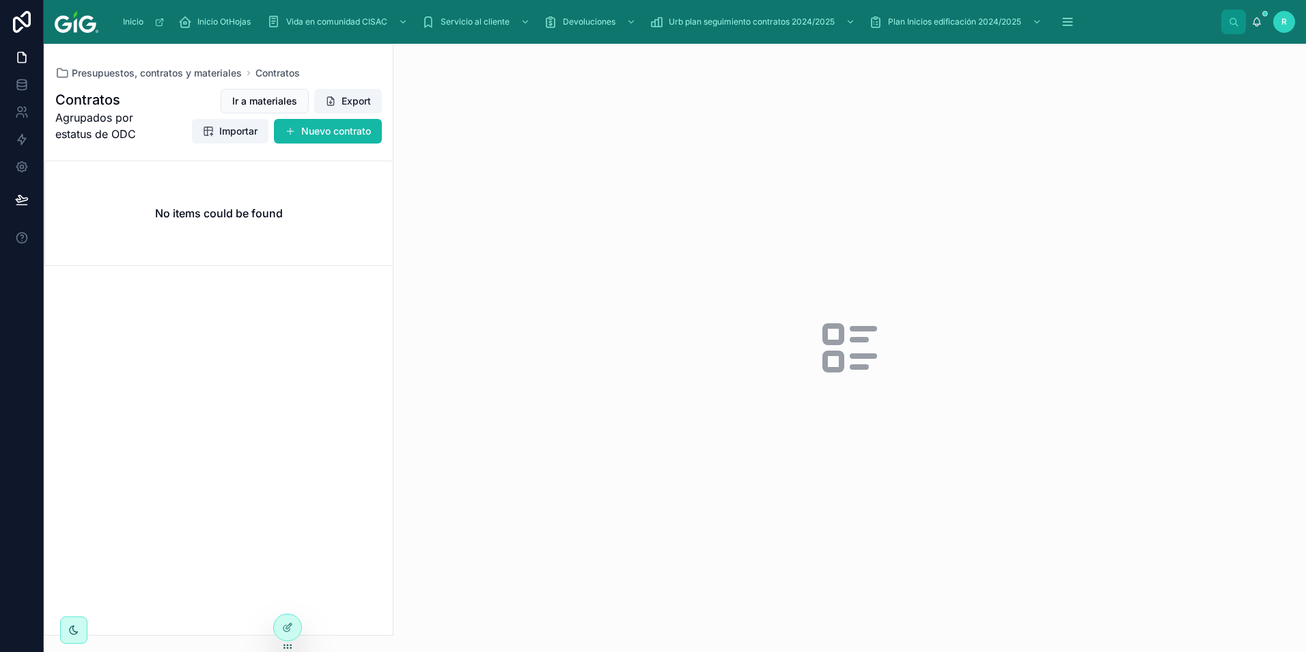
click at [238, 230] on div "No items could be found" at bounding box center [219, 213] width 348 height 104
click at [1073, 28] on icon "scrollable content" at bounding box center [1068, 22] width 14 height 14
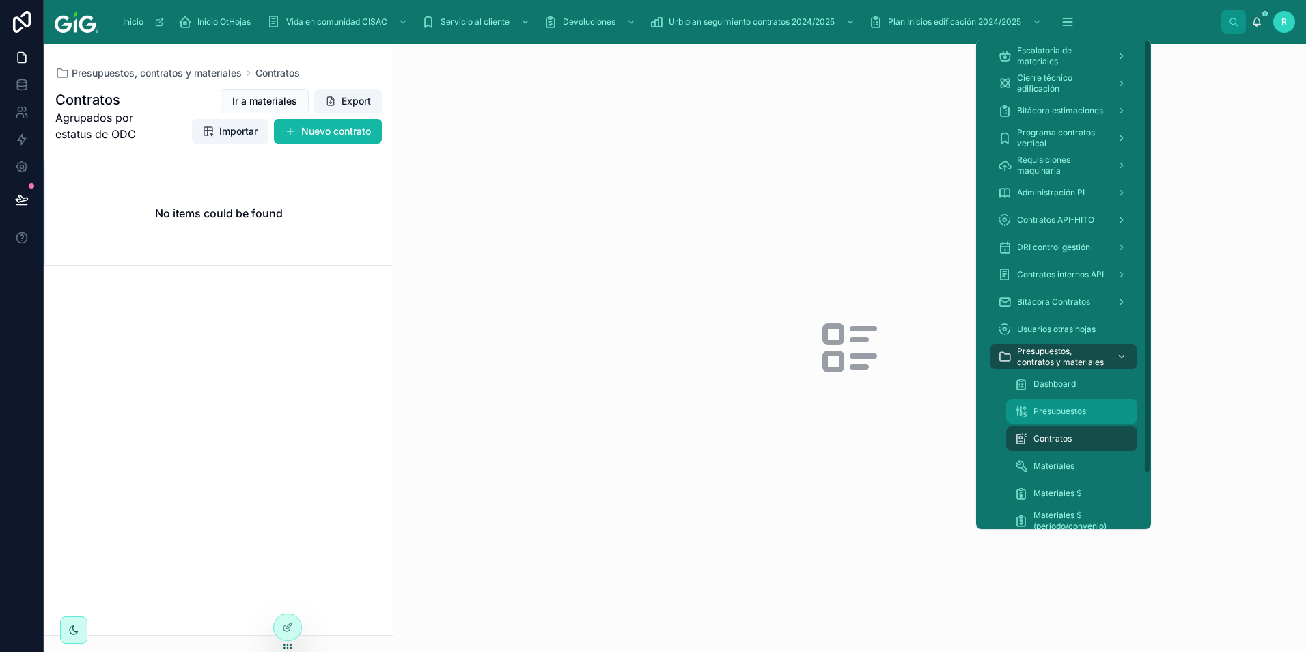
click at [1066, 409] on span "Presupuestos" at bounding box center [1060, 411] width 53 height 11
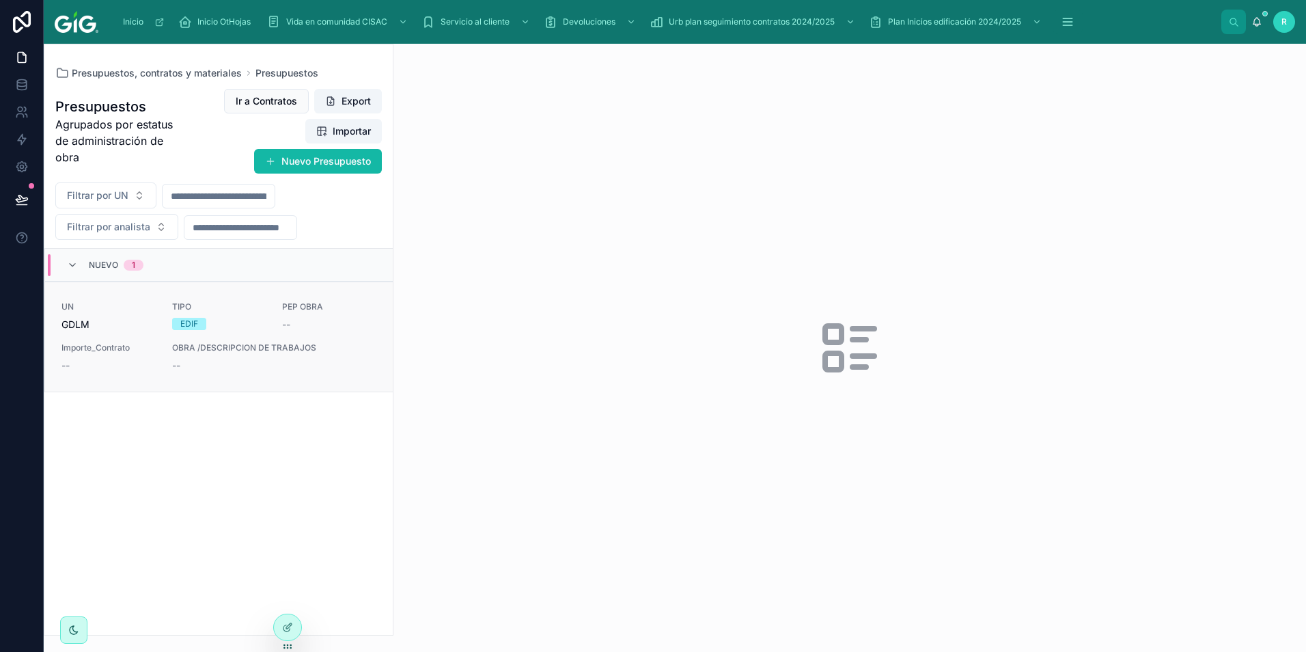
click at [245, 359] on div "--" at bounding box center [274, 366] width 204 height 14
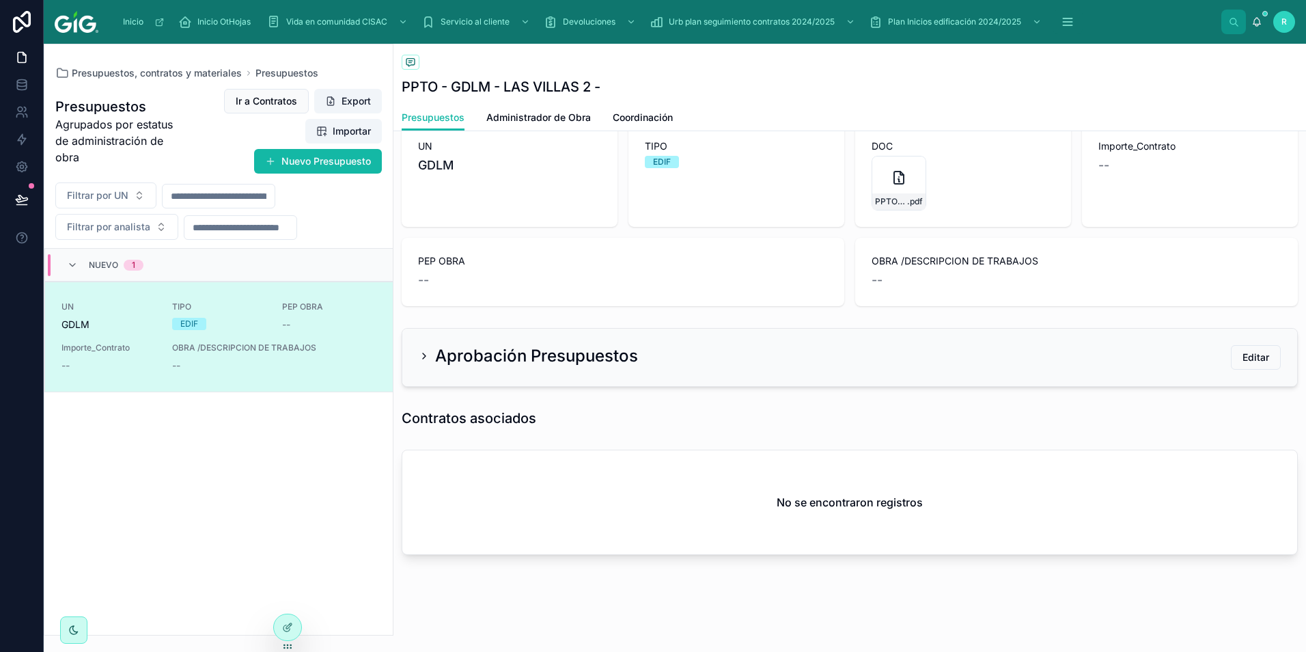
scroll to position [131, 0]
drag, startPoint x: 397, startPoint y: 422, endPoint x: 538, endPoint y: 448, distance: 143.7
click at [538, 448] on div "Estatus analista de costos 1 Nuevo 2 En proceso 3 Completo UN GDLM TIPO EDIF DO…" at bounding box center [850, 290] width 913 height 548
click at [243, 322] on div "EDIF" at bounding box center [219, 324] width 94 height 12
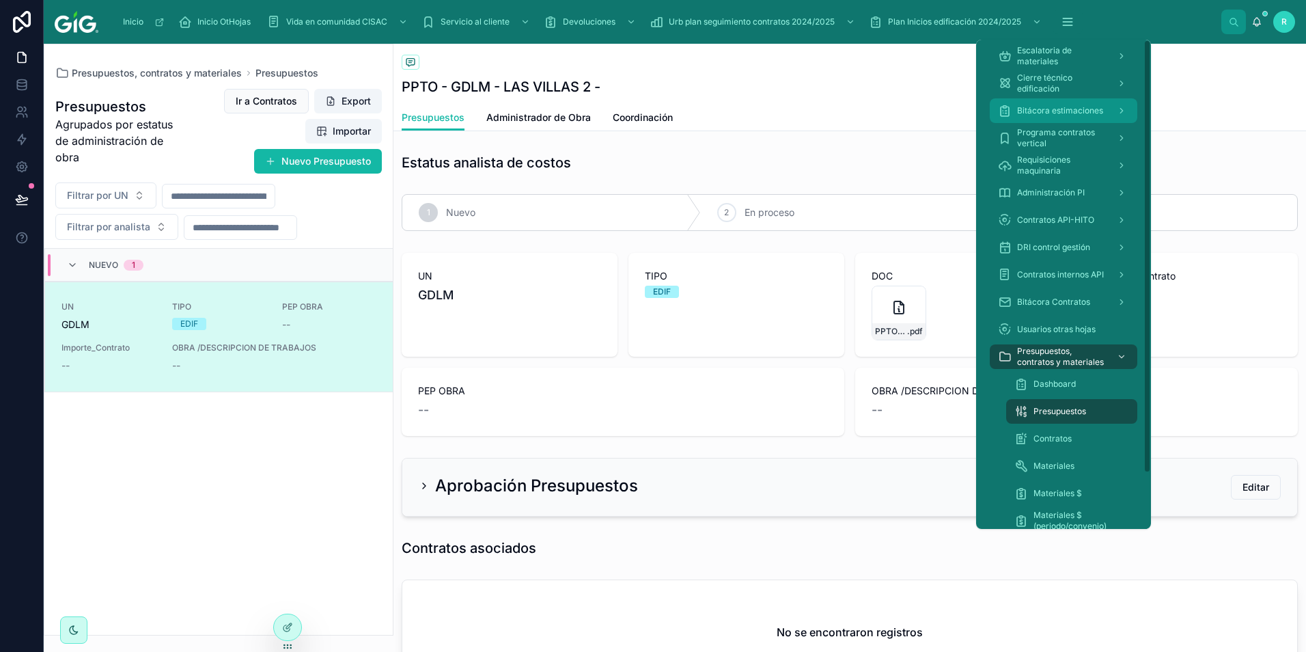
drag, startPoint x: 1084, startPoint y: 102, endPoint x: 44, endPoint y: 6, distance: 1043.7
click at [1084, 102] on div "Bitácora estimaciones" at bounding box center [1063, 111] width 131 height 22
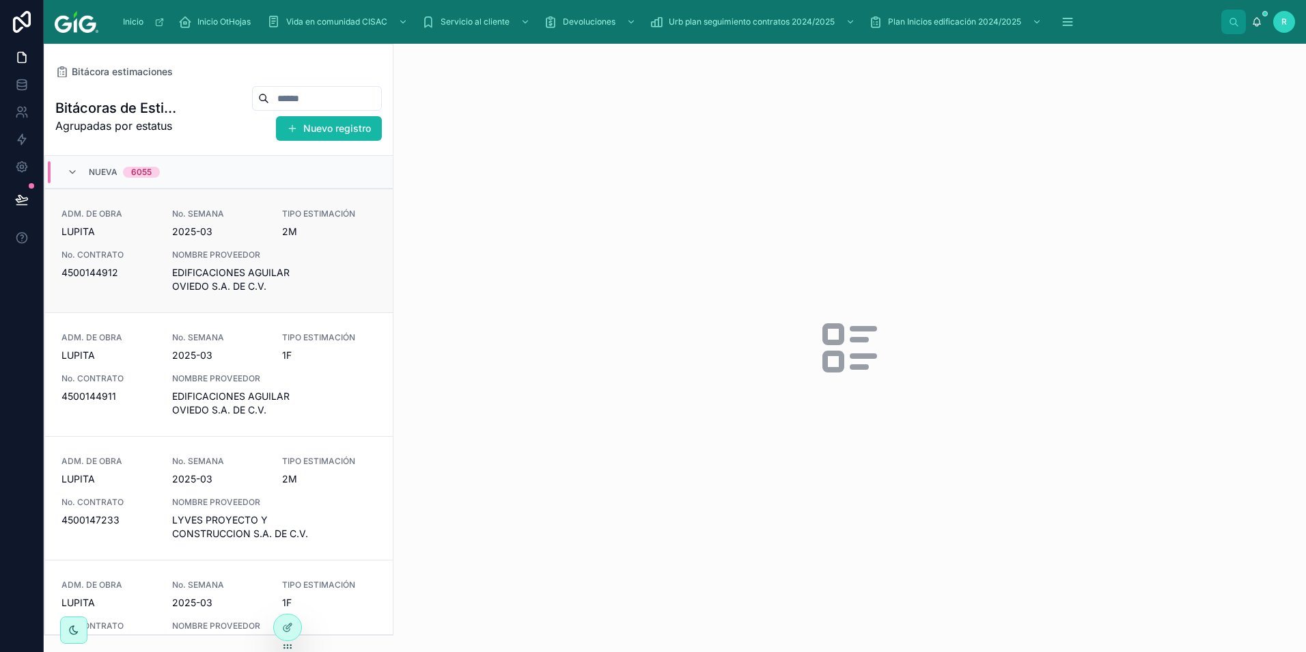
click at [264, 245] on div "ADM. DE OBRA LUPITA No. SEMANA 2025-03 TIPO ESTIMACIÓN 2M No. CONTRATO 45001449…" at bounding box center [218, 250] width 315 height 85
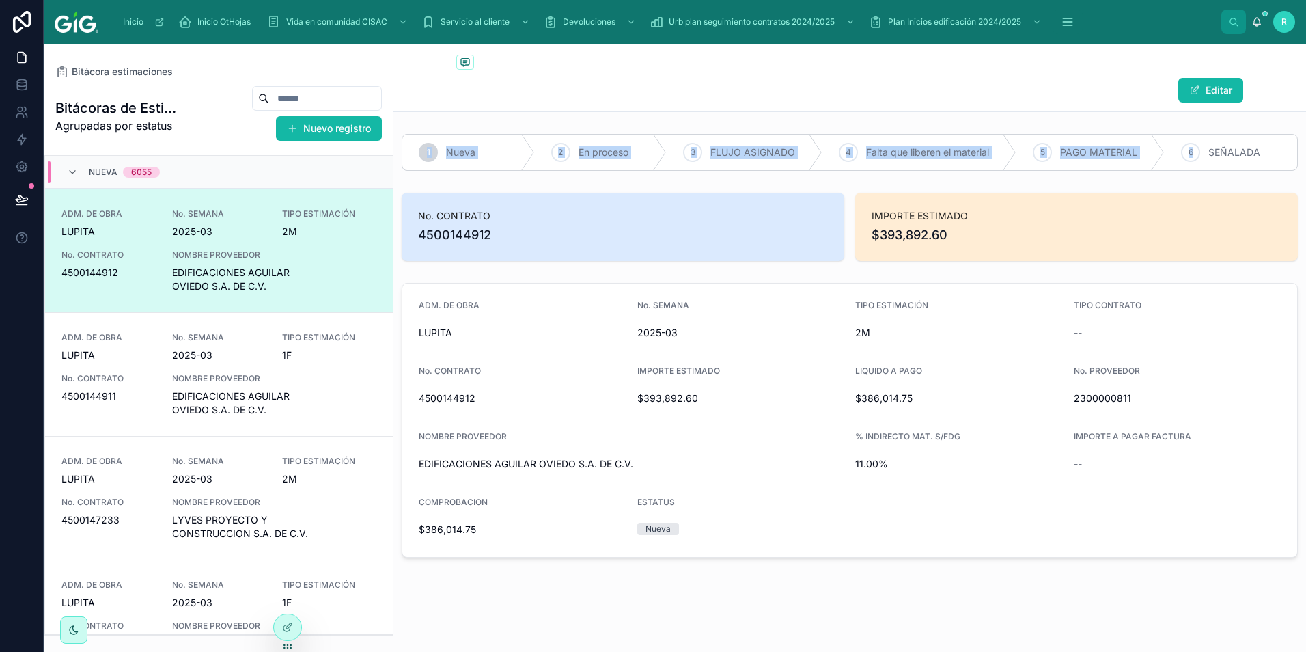
drag, startPoint x: 434, startPoint y: 130, endPoint x: 1193, endPoint y: 174, distance: 760.3
click at [1193, 174] on div "1 Nueva 2 En proceso 3 FLUJO ASIGNADO 4 Falta que liberen el material 5 PAGO MA…" at bounding box center [850, 152] width 913 height 48
click at [603, 251] on div "No. CONTRATO 4500144912" at bounding box center [623, 227] width 443 height 68
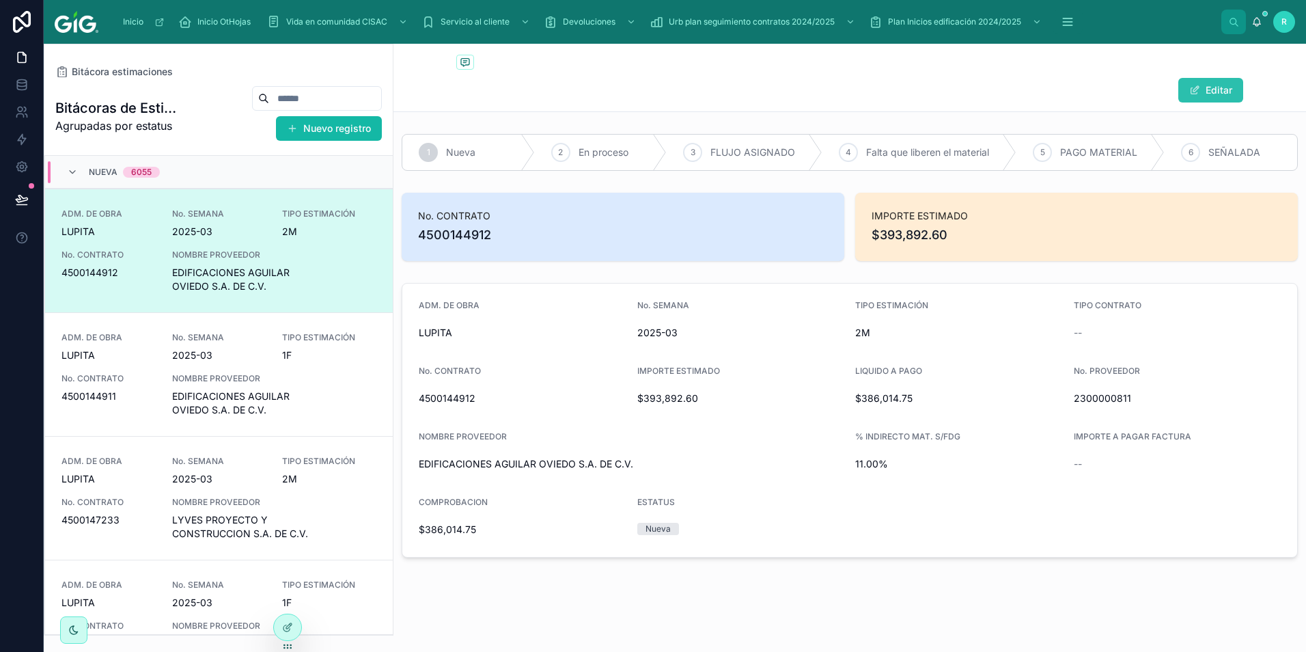
click at [1210, 97] on button "Editar" at bounding box center [1211, 90] width 65 height 25
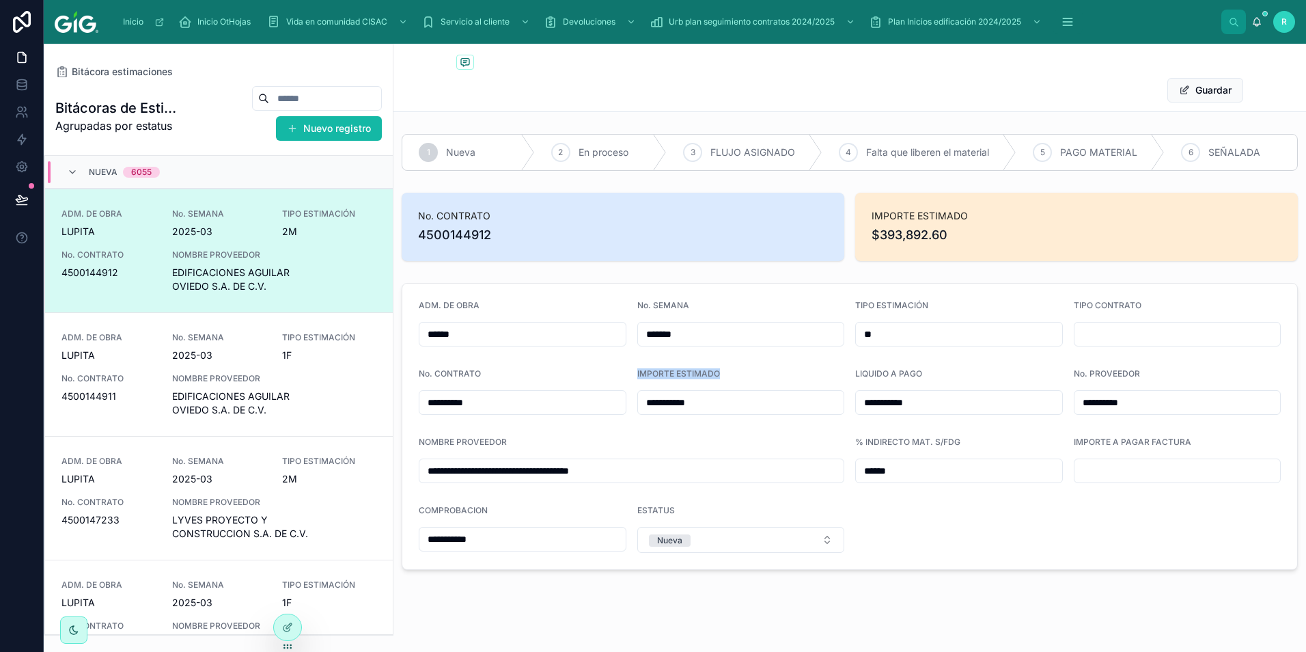
drag, startPoint x: 632, startPoint y: 375, endPoint x: 756, endPoint y: 376, distance: 124.4
click at [756, 376] on form "**********" at bounding box center [849, 427] width 895 height 286
drag, startPoint x: 411, startPoint y: 433, endPoint x: 545, endPoint y: 445, distance: 134.5
click at [545, 445] on form "**********" at bounding box center [849, 427] width 895 height 286
click at [722, 535] on button "Nueva" at bounding box center [741, 540] width 208 height 26
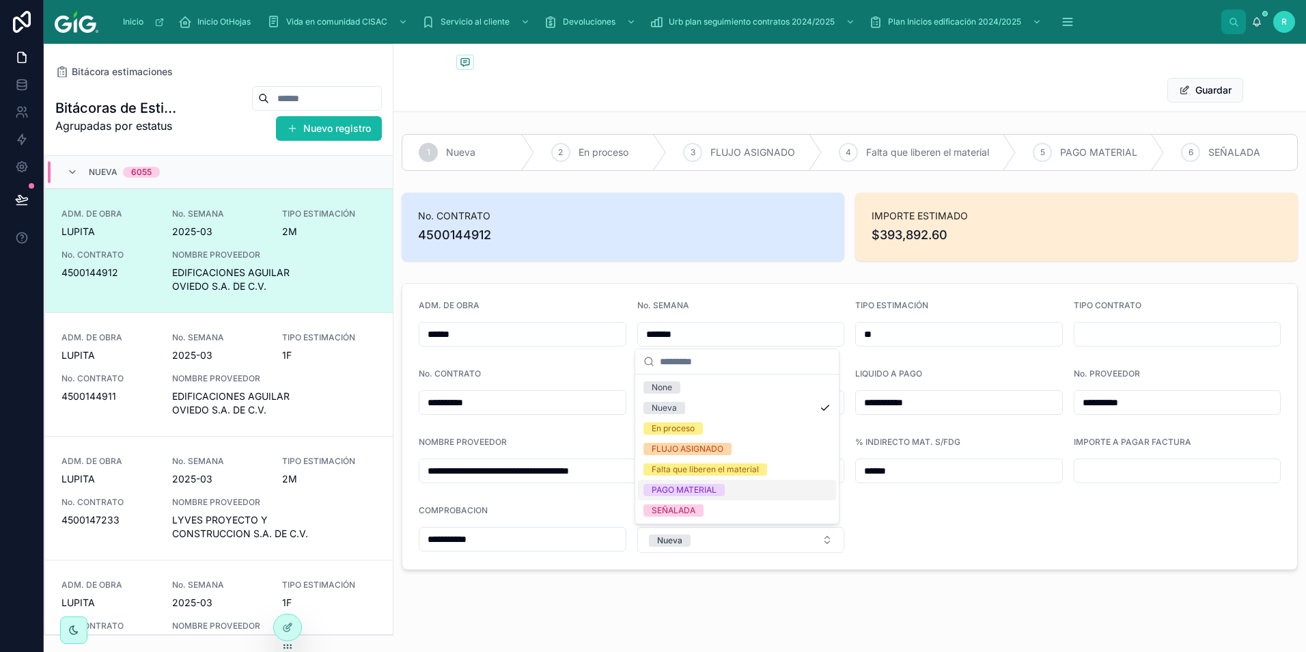
click at [964, 511] on form "**********" at bounding box center [849, 427] width 895 height 286
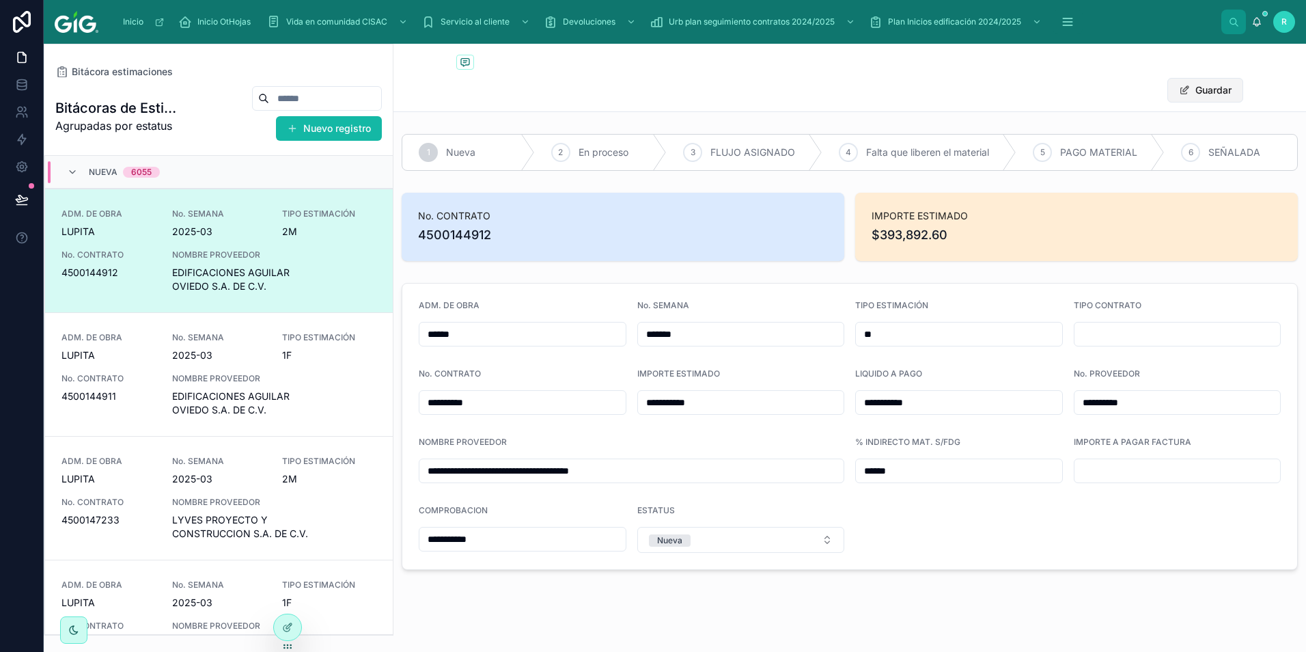
click at [1224, 87] on button "Guardar" at bounding box center [1206, 90] width 76 height 25
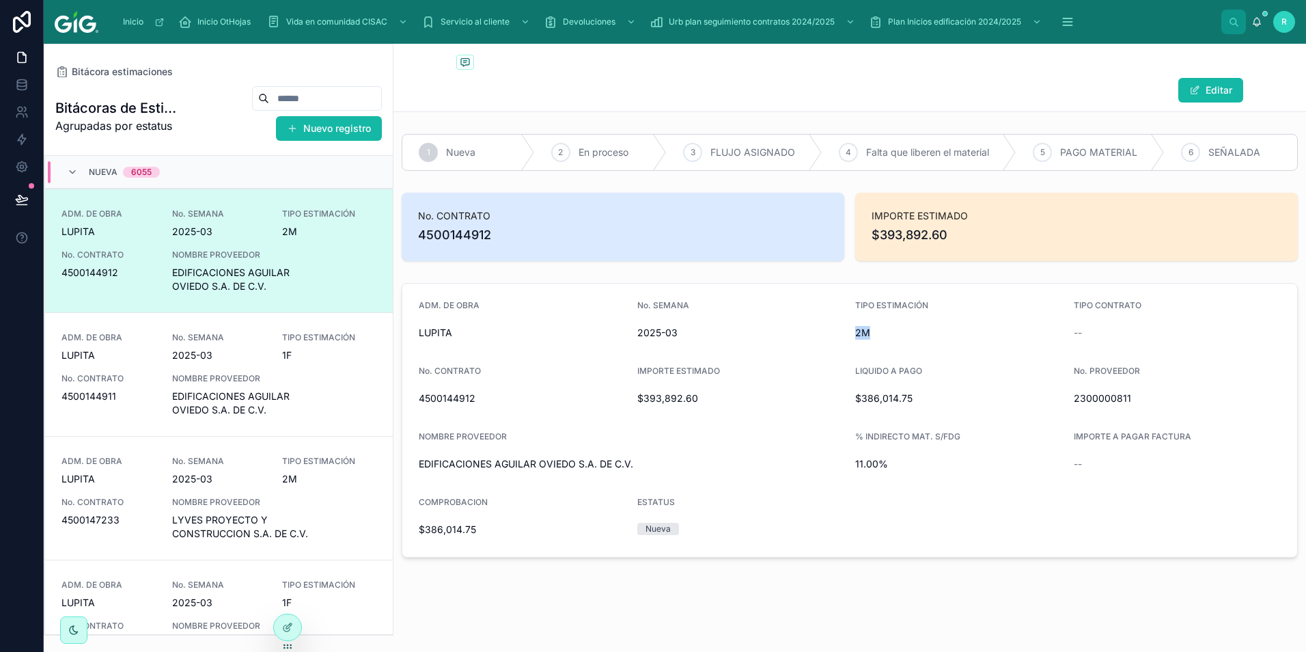
drag, startPoint x: 877, startPoint y: 331, endPoint x: 855, endPoint y: 331, distance: 21.9
click at [855, 331] on span "2M" at bounding box center [959, 333] width 208 height 14
drag, startPoint x: 855, startPoint y: 331, endPoint x: 924, endPoint y: 335, distance: 68.4
click at [924, 335] on span "2M" at bounding box center [959, 333] width 208 height 14
click at [722, 462] on span "EDIFICACIONES AGUILAR OVIEDO S.A. DE C.V." at bounding box center [632, 464] width 426 height 14
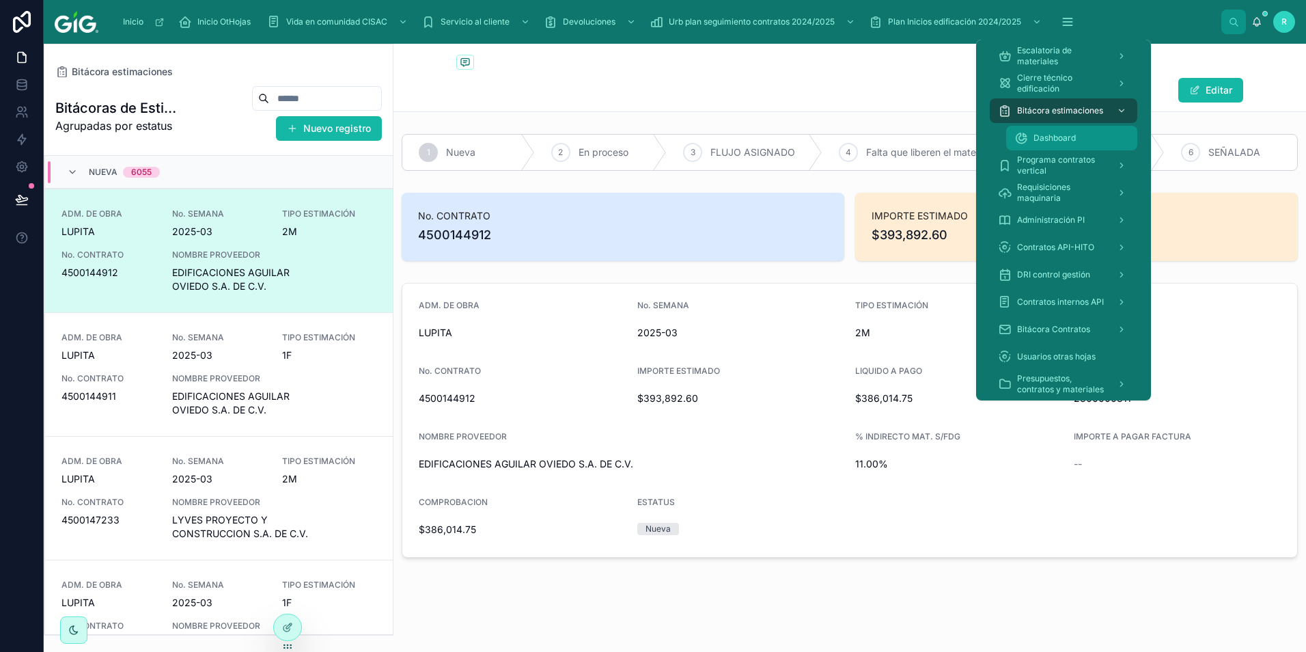
drag, startPoint x: 1067, startPoint y: 130, endPoint x: 1060, endPoint y: 623, distance: 493.3
click at [1067, 130] on div "Dashboard" at bounding box center [1072, 138] width 115 height 22
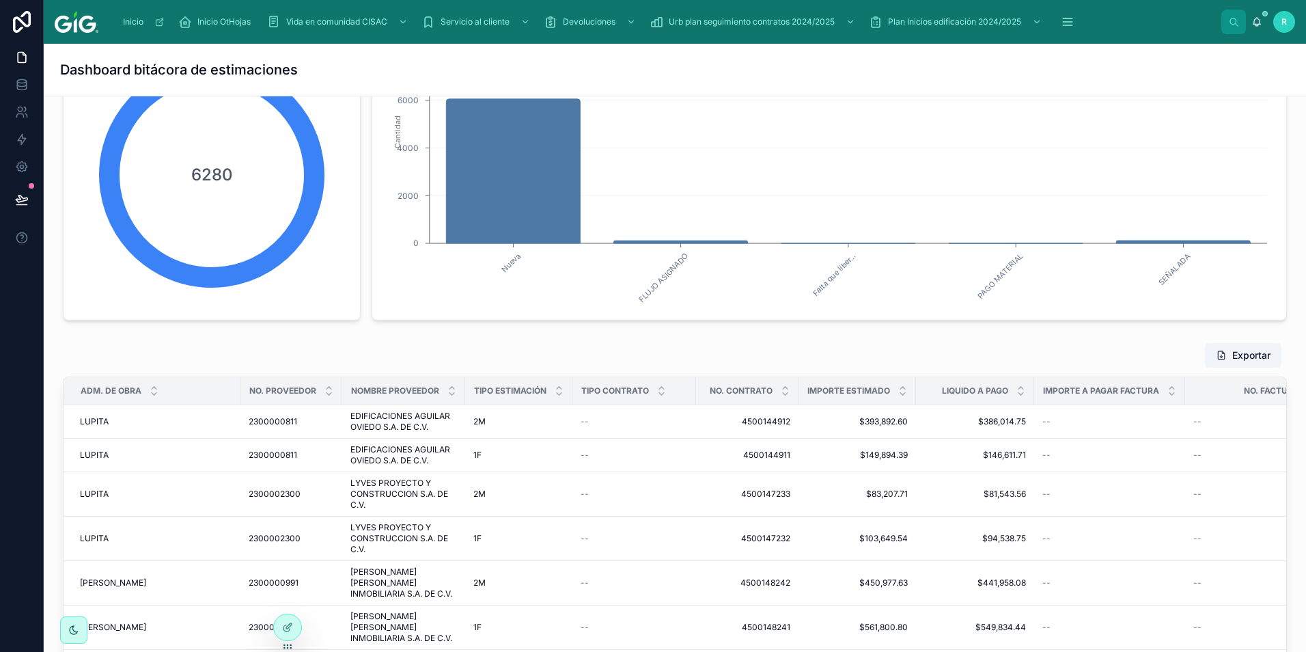
scroll to position [615, 0]
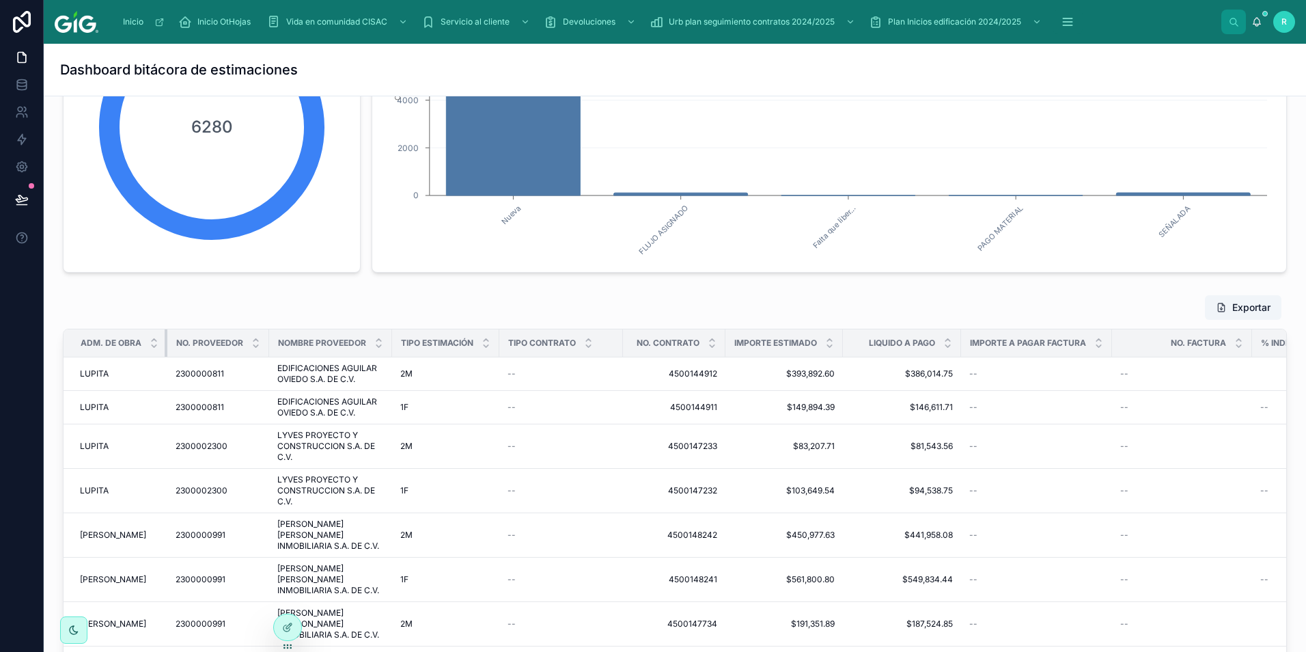
drag, startPoint x: 238, startPoint y: 336, endPoint x: 163, endPoint y: 344, distance: 76.2
click at [163, 344] on th "ADM. DE OBRA" at bounding box center [116, 343] width 104 height 28
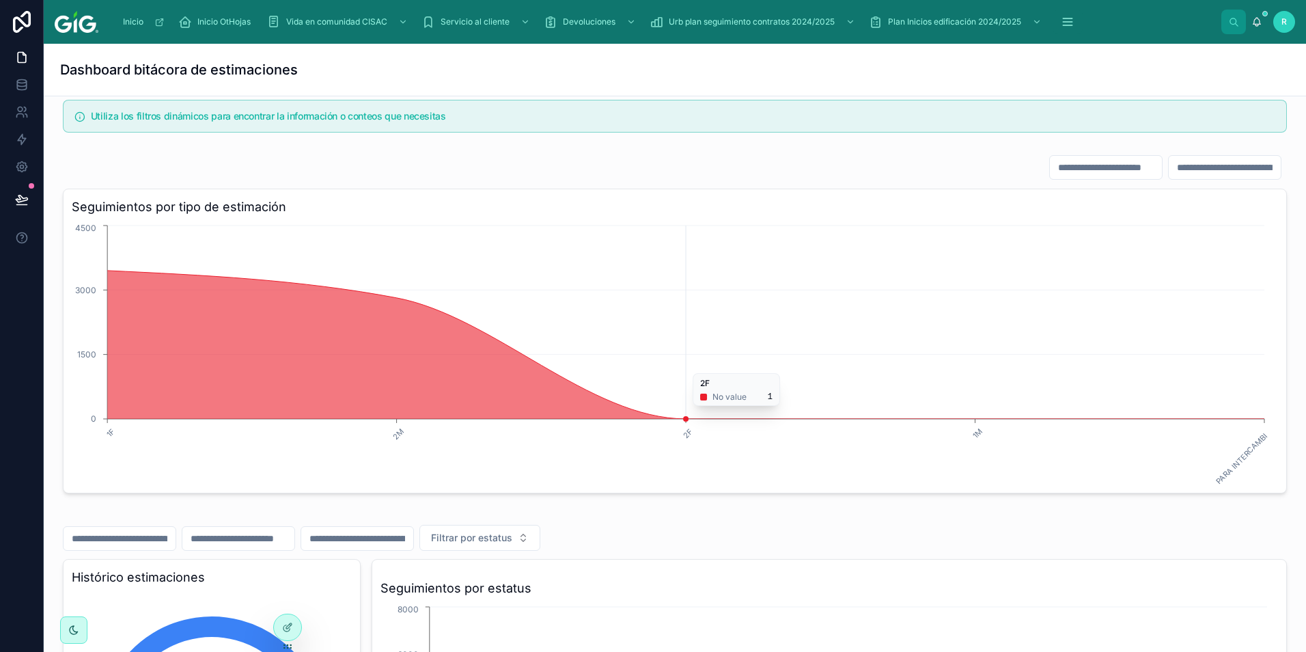
scroll to position [0, 0]
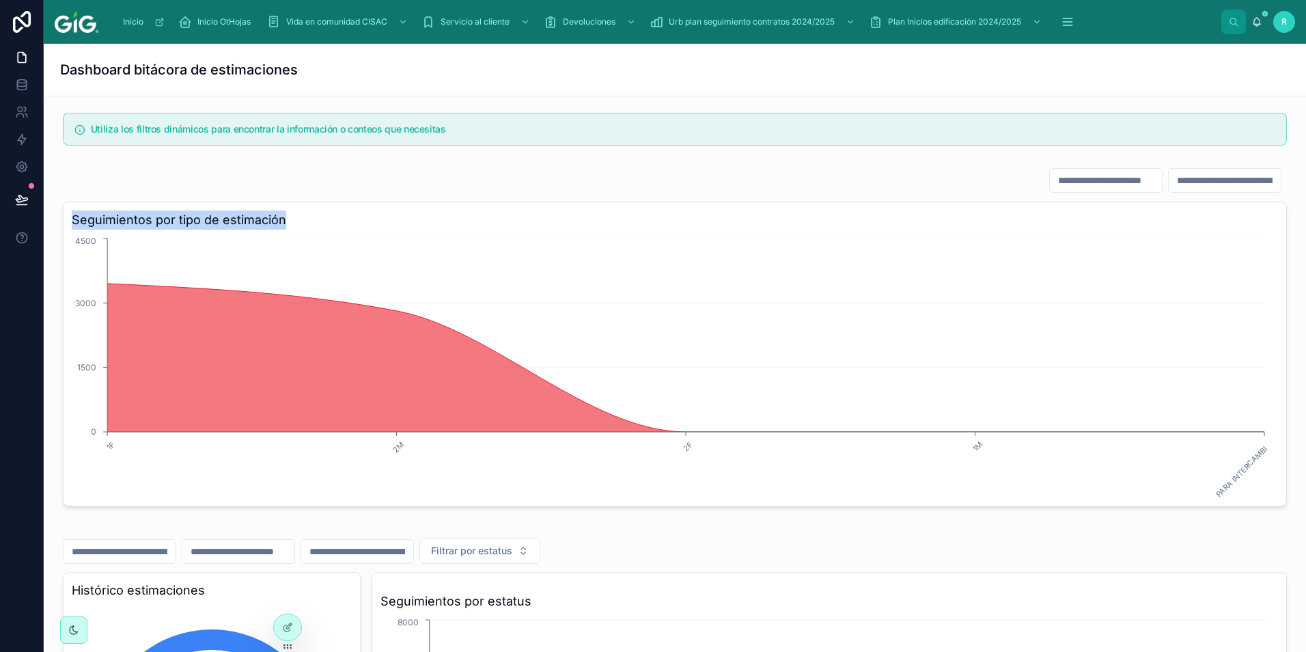
drag, startPoint x: 68, startPoint y: 224, endPoint x: 303, endPoint y: 217, distance: 234.5
click at [303, 217] on div "Seguimientos por tipo de estimación 1F 2M 2F 1M PARA INTERCAMBI... 0 1500 3000 …" at bounding box center [675, 354] width 1224 height 305
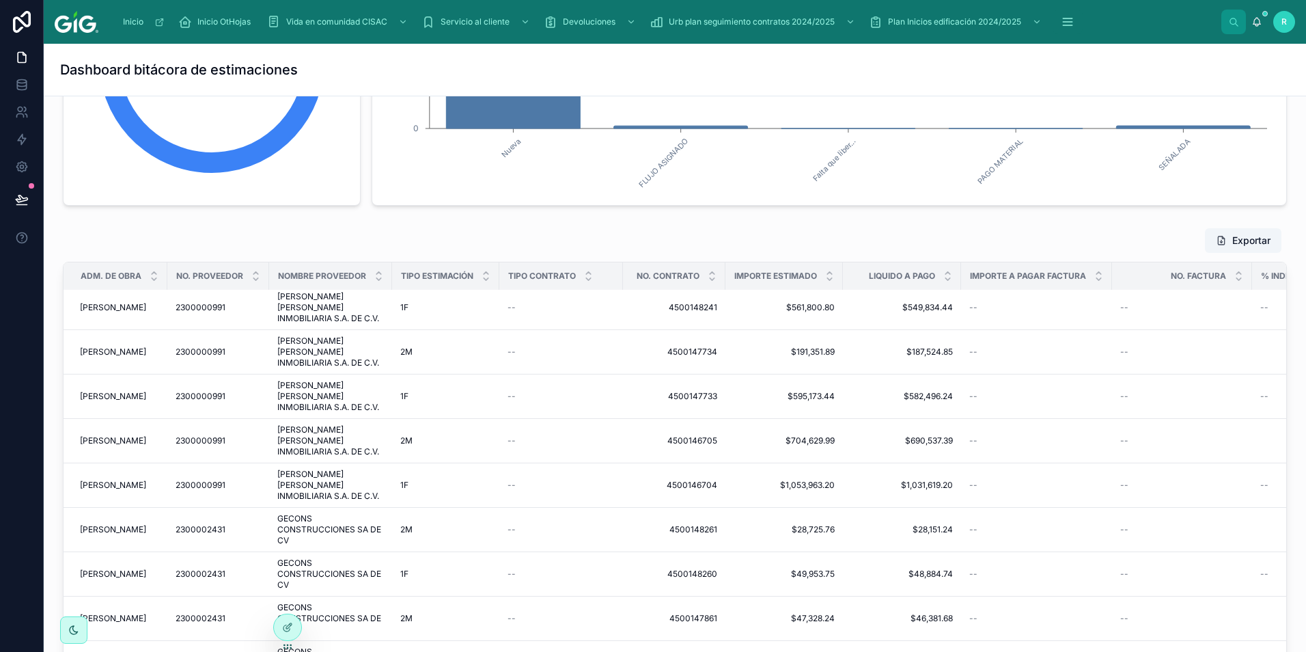
scroll to position [752, 0]
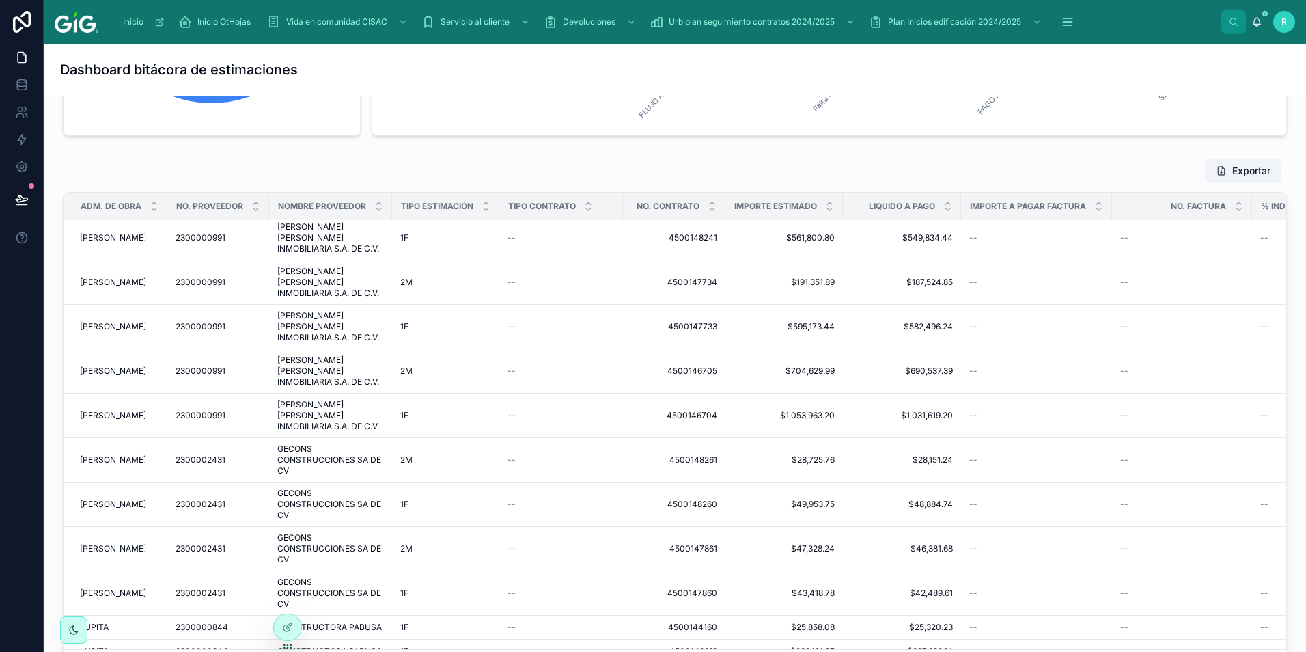
drag, startPoint x: 1105, startPoint y: 160, endPoint x: 1187, endPoint y: 159, distance: 82.0
click at [1187, 159] on div "Exportar" at bounding box center [675, 171] width 1224 height 26
click at [552, 169] on div "Exportar" at bounding box center [675, 171] width 1224 height 26
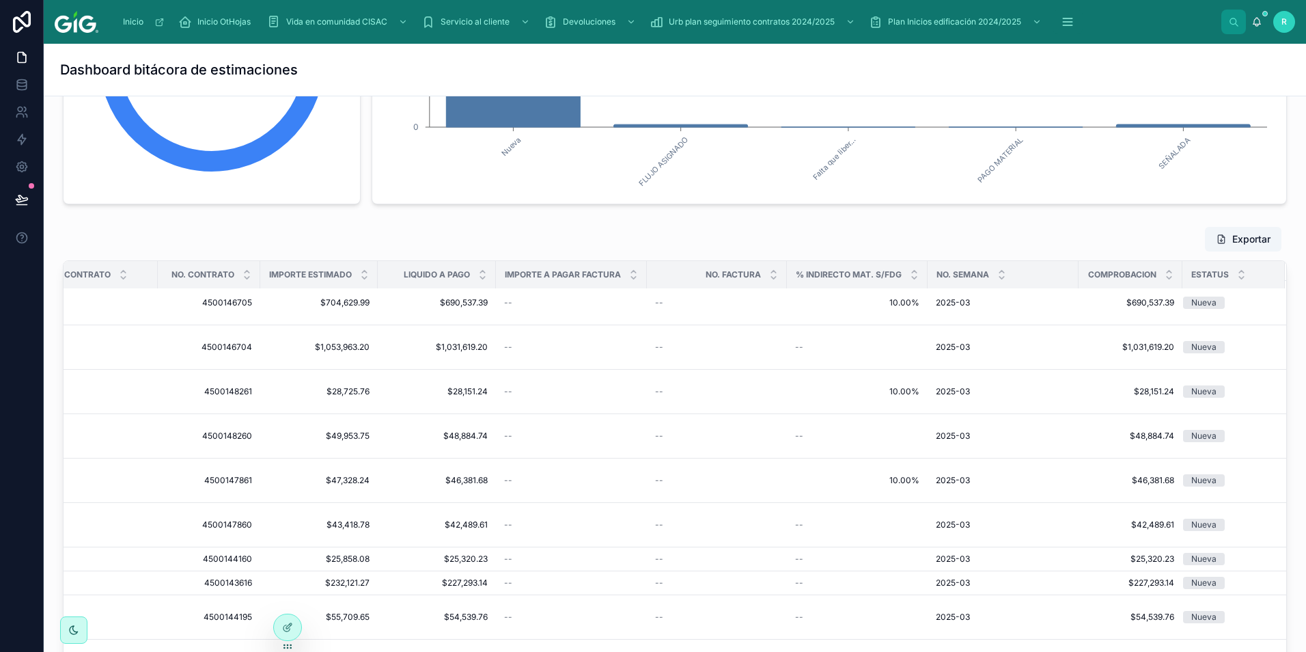
scroll to position [478, 485]
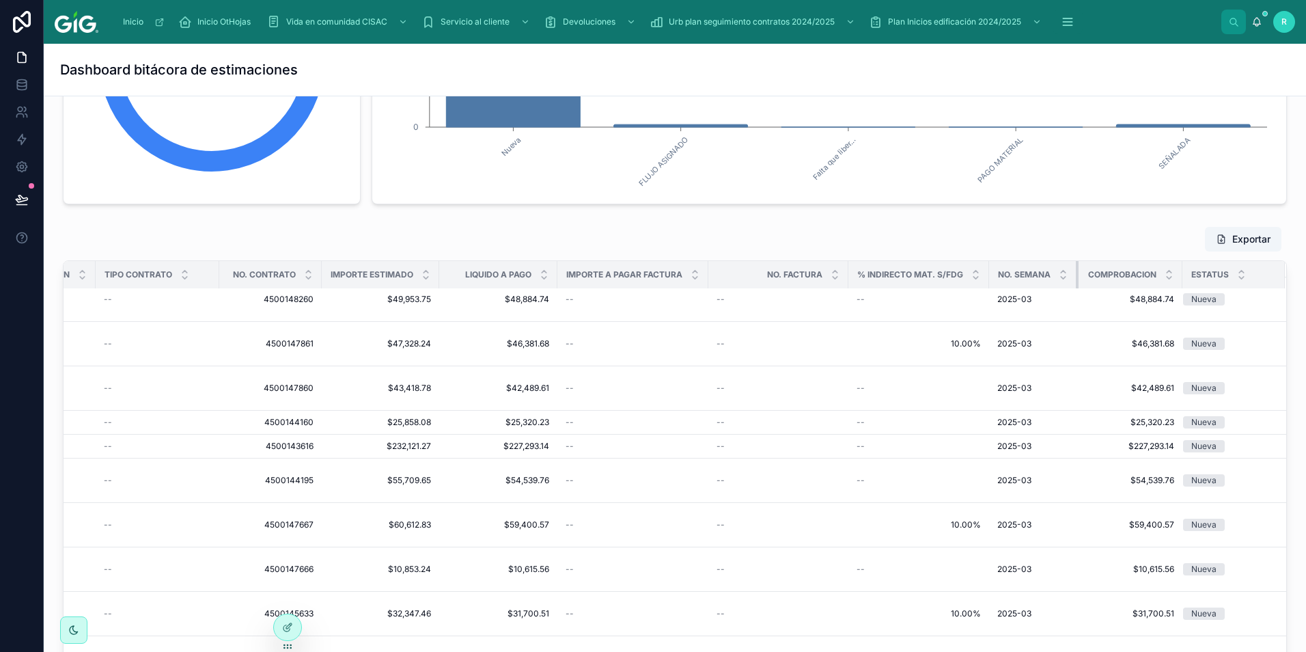
drag, startPoint x: 1059, startPoint y: 279, endPoint x: 995, endPoint y: 278, distance: 64.2
click at [995, 278] on th "No. SEMANA" at bounding box center [1034, 275] width 90 height 28
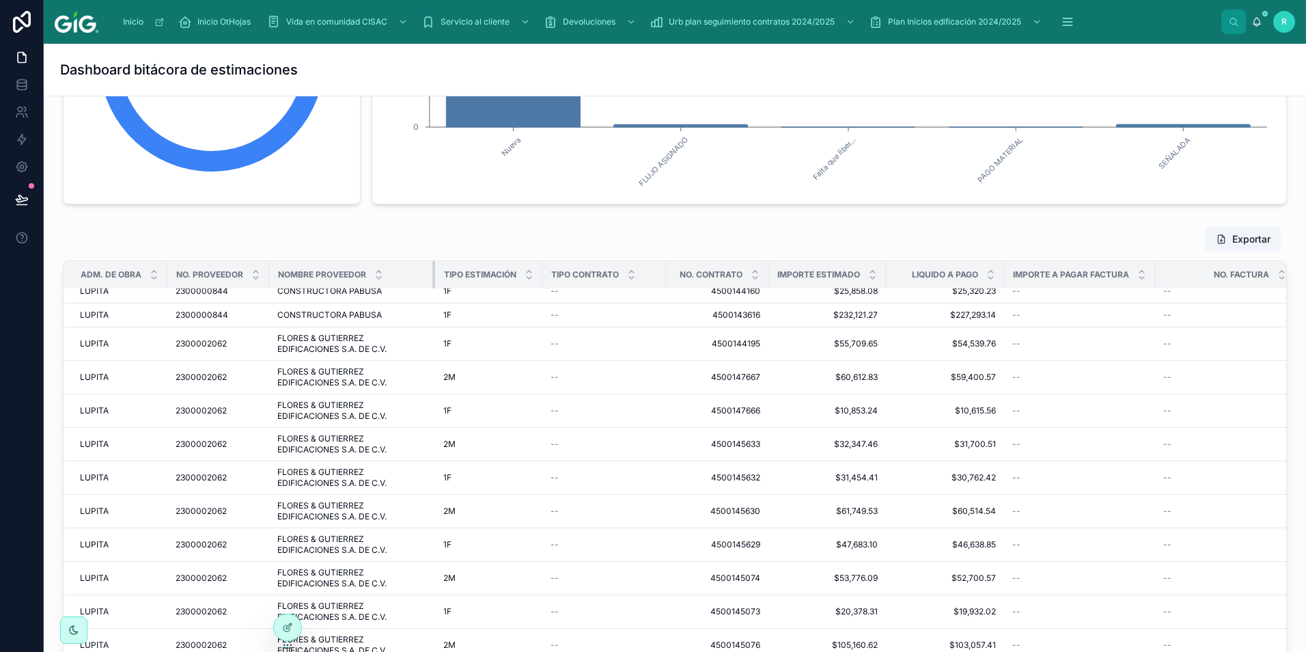
scroll to position [424, 0]
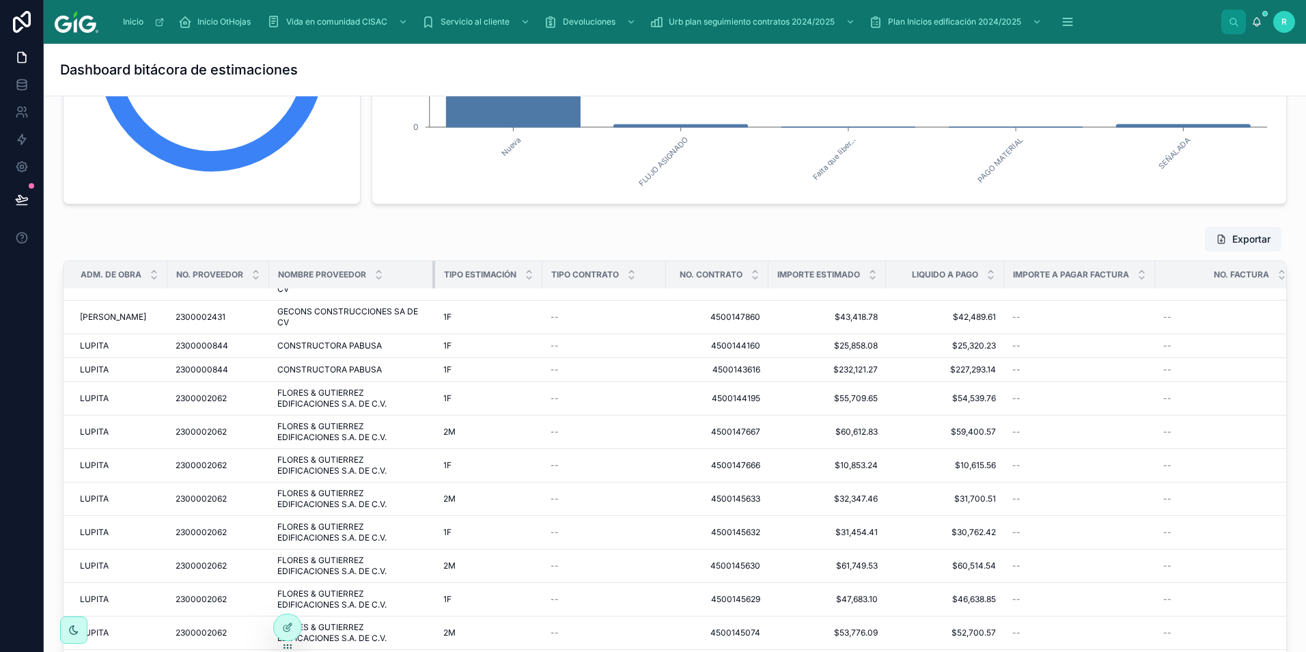
drag, startPoint x: 391, startPoint y: 273, endPoint x: 447, endPoint y: 279, distance: 56.4
click at [447, 279] on tr "ADM. DE OBRA No. PROVEEDOR NOMBRE PROVEEDOR TIPO ESTIMACIÓN TIPO CONTRATO No. C…" at bounding box center [898, 275] width 1668 height 28
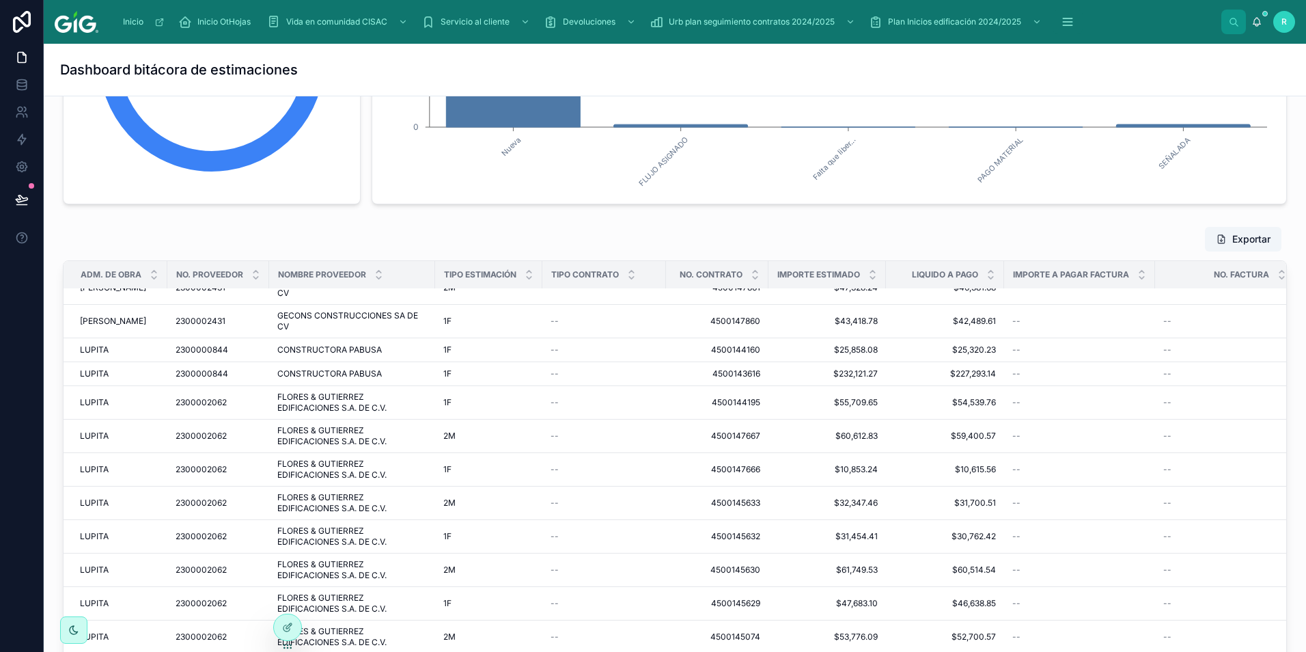
scroll to position [82, 0]
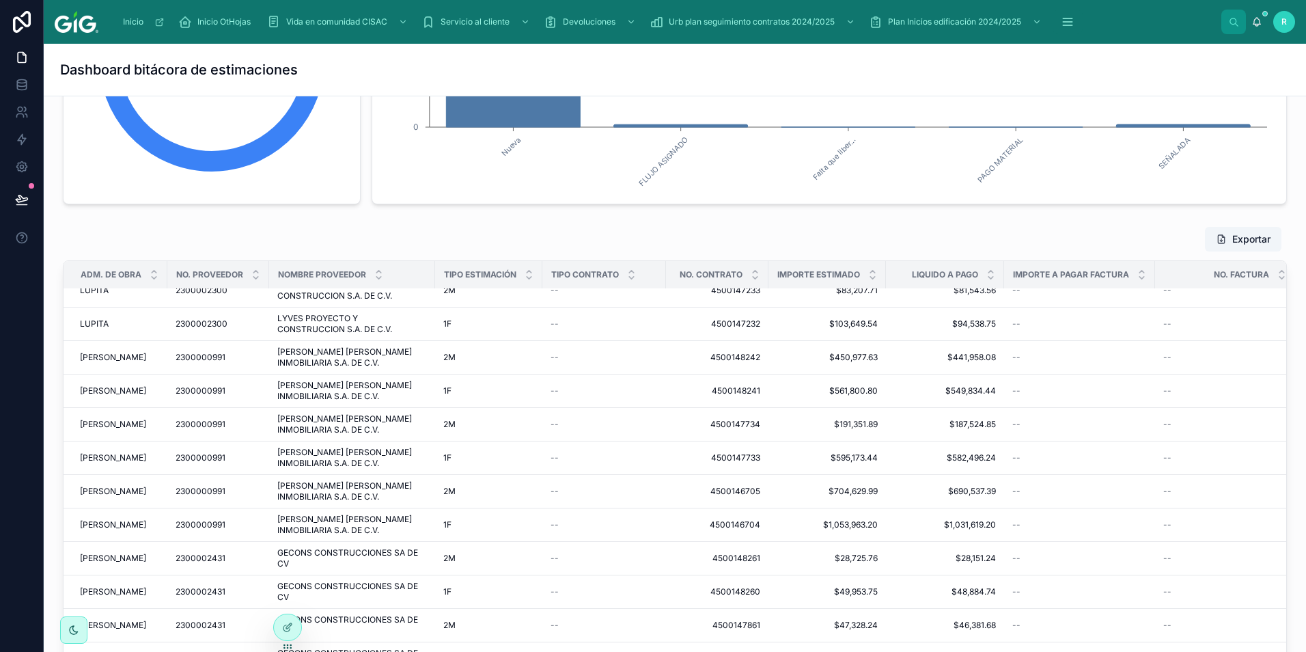
click at [605, 231] on div "Exportar" at bounding box center [675, 239] width 1224 height 26
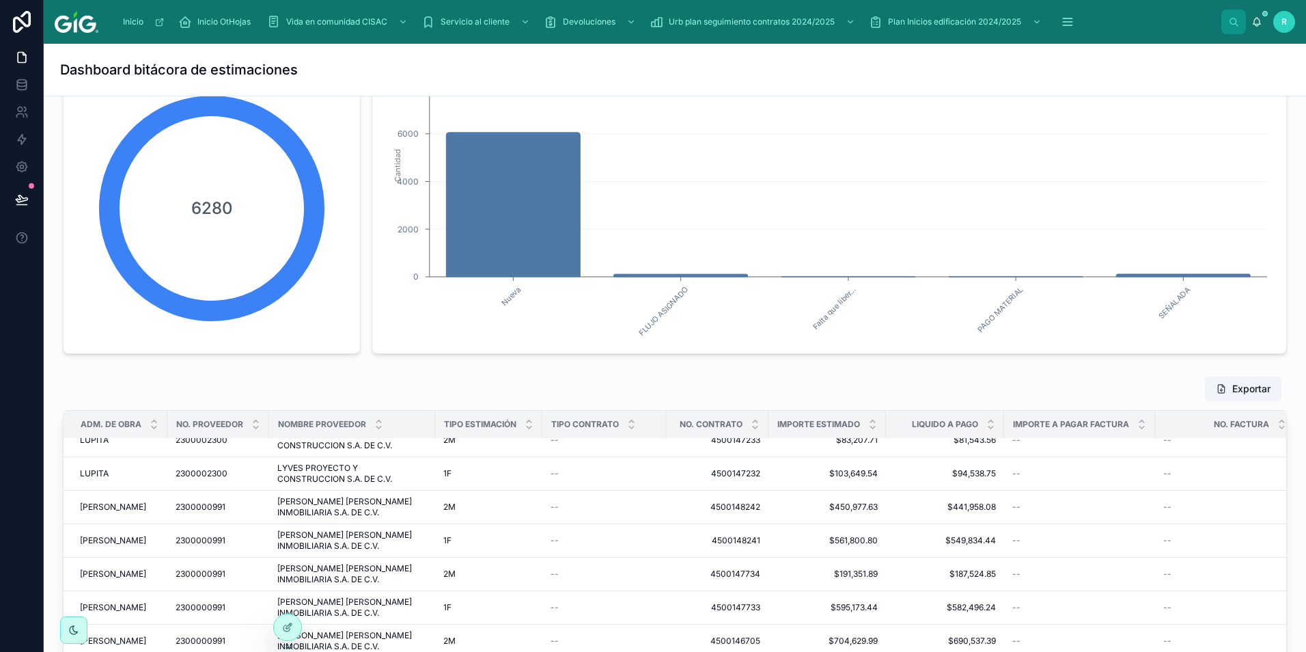
scroll to position [410, 0]
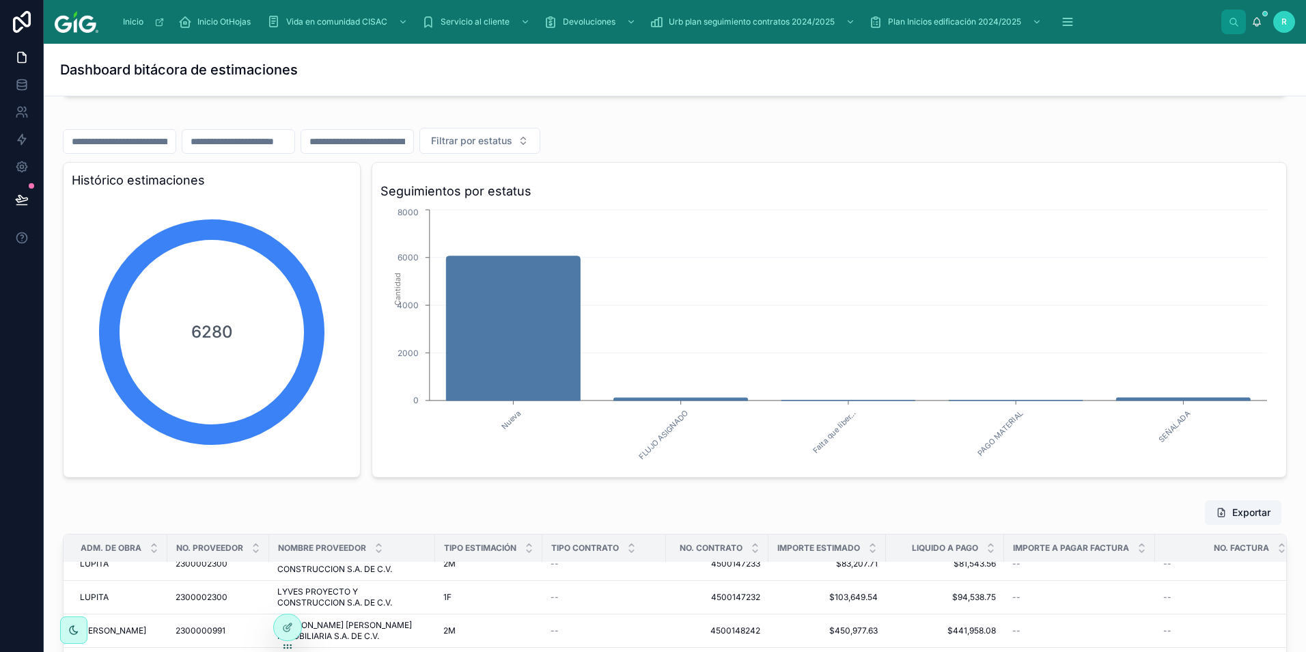
click at [413, 141] on input "text" at bounding box center [357, 141] width 112 height 19
drag, startPoint x: 198, startPoint y: 333, endPoint x: 250, endPoint y: 337, distance: 52.0
click at [250, 337] on div "6280" at bounding box center [211, 331] width 273 height 273
drag, startPoint x: 250, startPoint y: 337, endPoint x: 219, endPoint y: 361, distance: 39.5
click at [219, 361] on div "6280" at bounding box center [211, 331] width 273 height 273
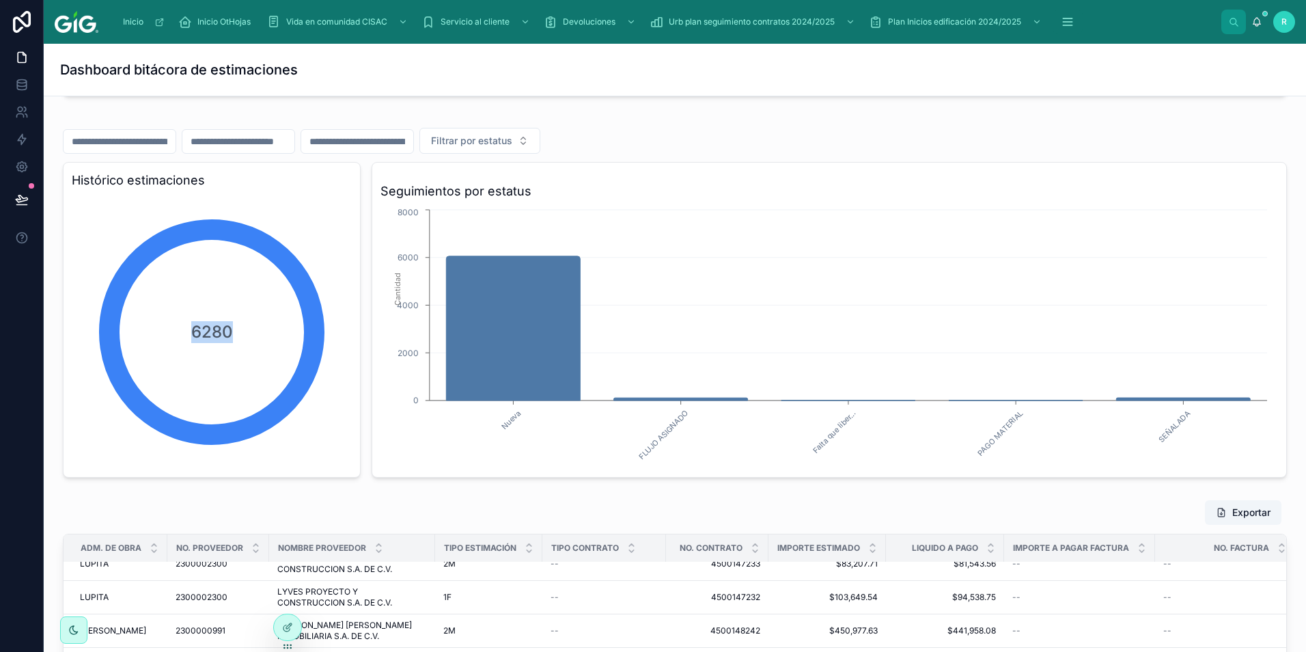
click at [301, 345] on div "6280" at bounding box center [211, 331] width 273 height 273
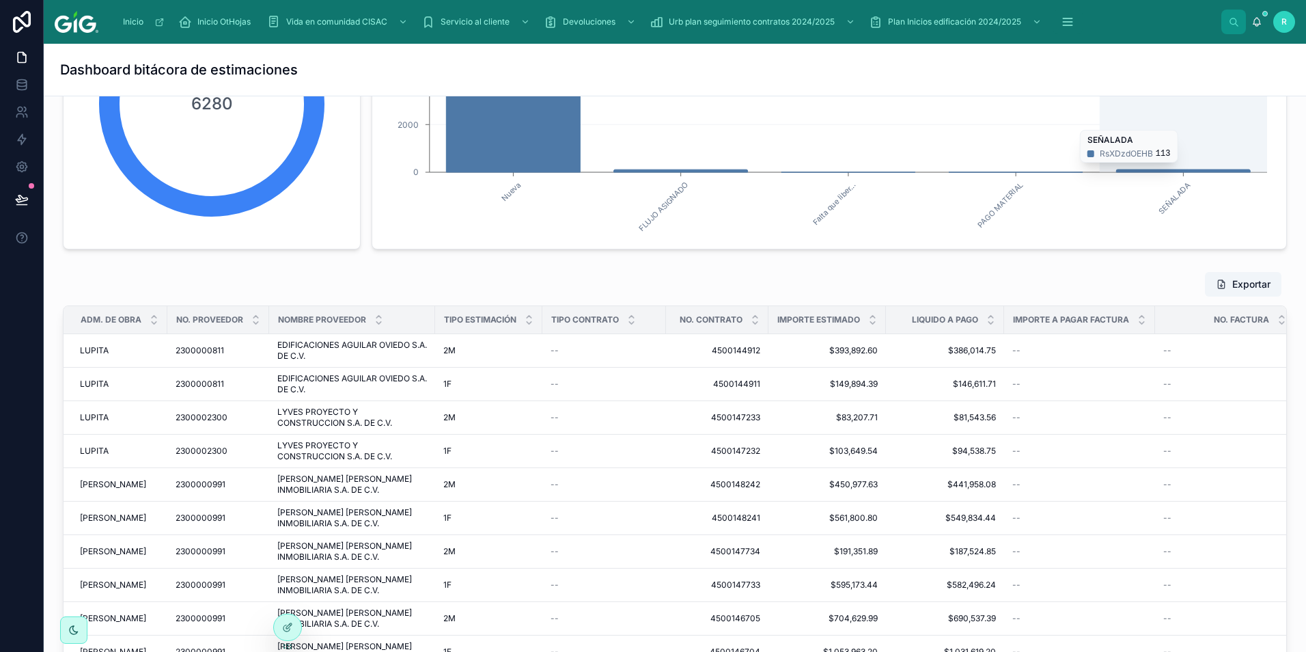
scroll to position [615, 0]
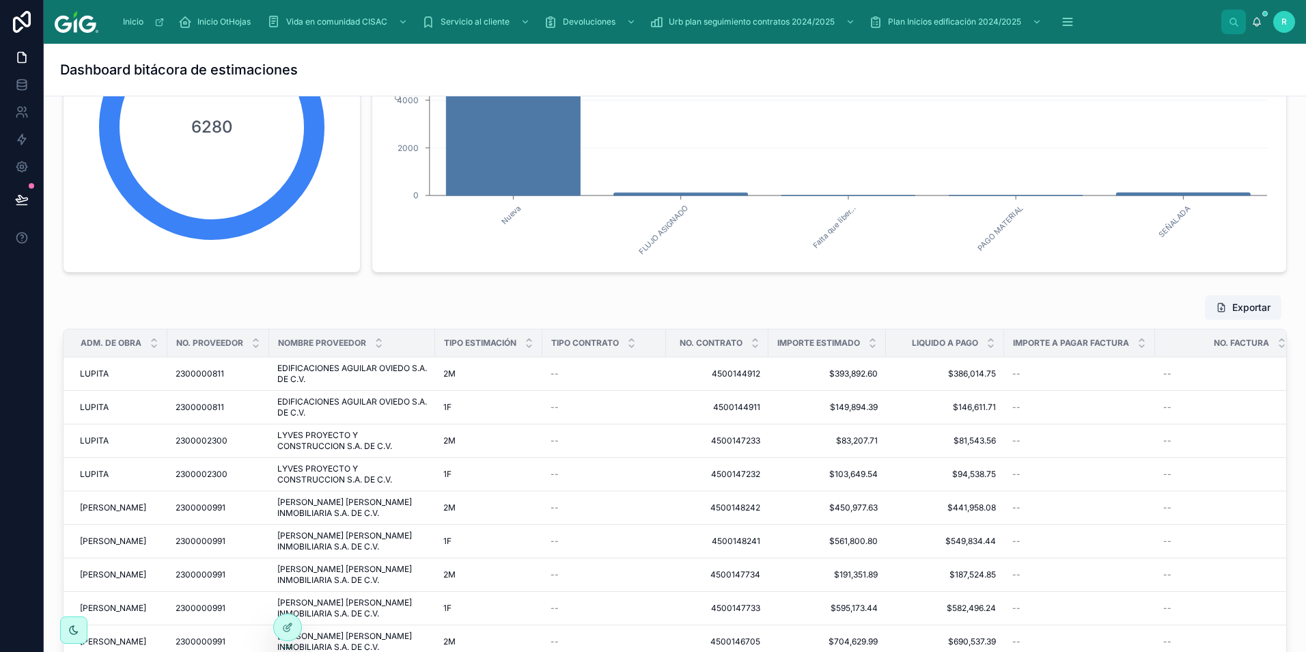
drag, startPoint x: 1127, startPoint y: 297, endPoint x: 23, endPoint y: 454, distance: 1115.3
click at [1147, 286] on div "Utiliza los filtros dinámicos para encontrar la información o conteos que neces…" at bounding box center [675, 196] width 1263 height 1431
